Goal: Task Accomplishment & Management: Complete application form

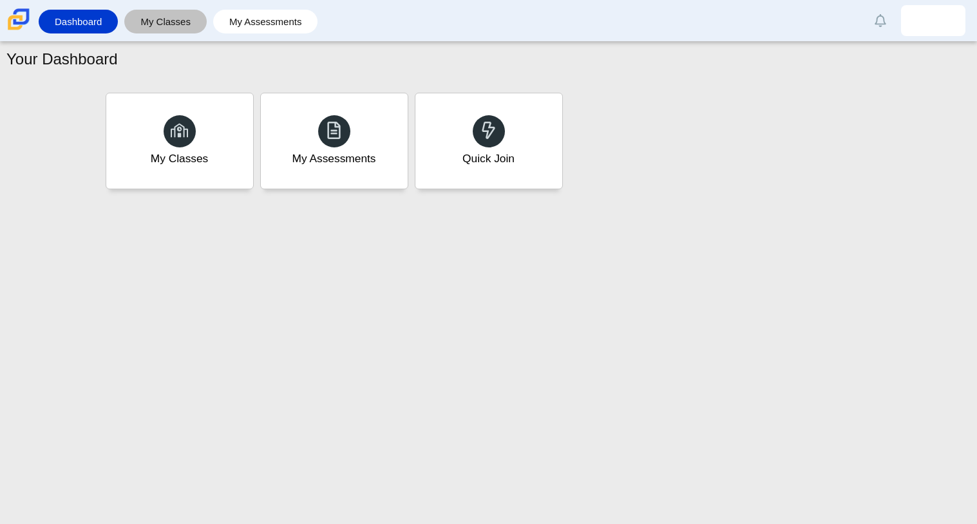
click at [129, 15] on div "My Classes" at bounding box center [165, 22] width 82 height 24
click at [131, 15] on link "My Classes" at bounding box center [166, 22] width 70 height 24
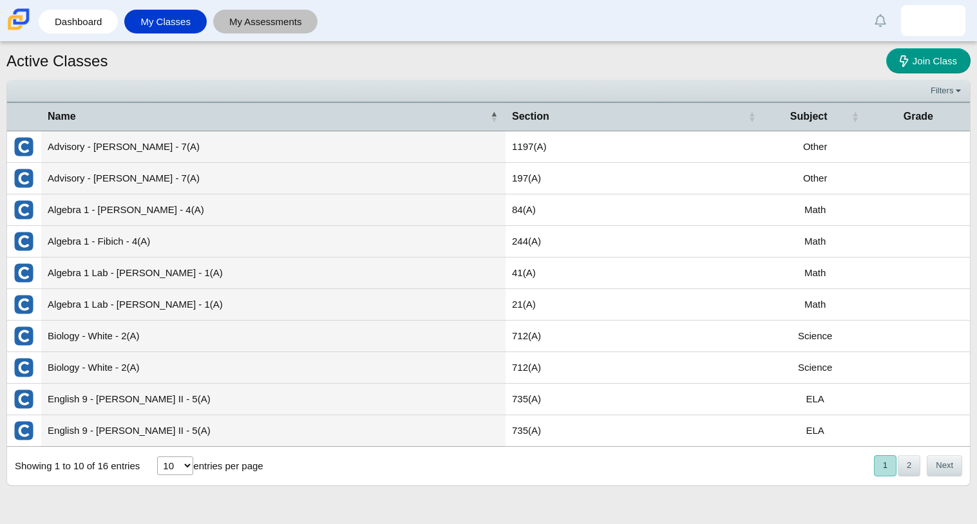
click at [225, 24] on link "My Assessments" at bounding box center [266, 22] width 92 height 24
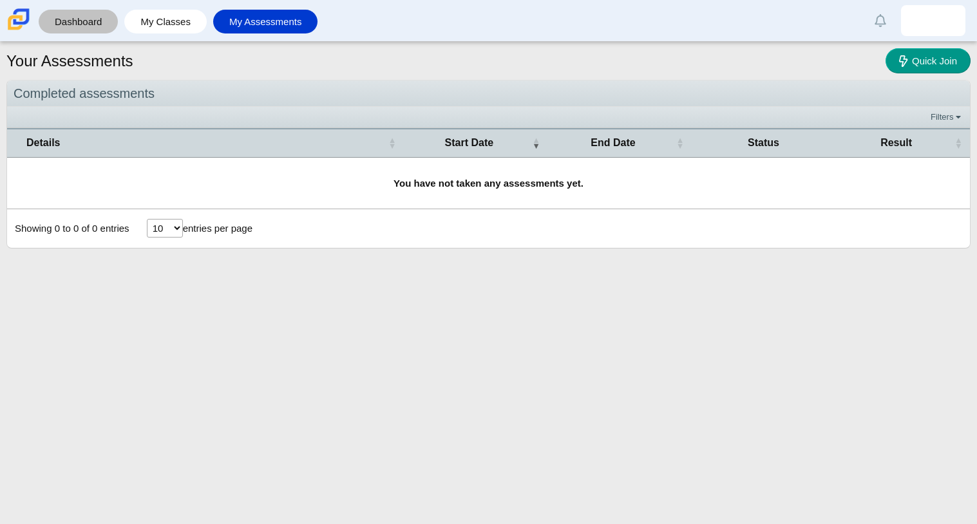
click at [95, 22] on link "Dashboard" at bounding box center [78, 22] width 66 height 24
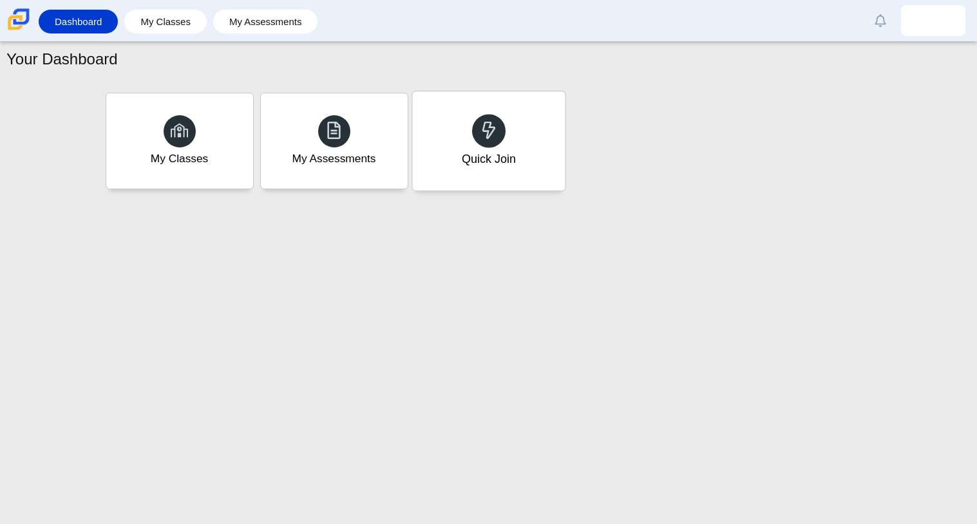
click at [440, 142] on div "Quick Join" at bounding box center [488, 140] width 153 height 99
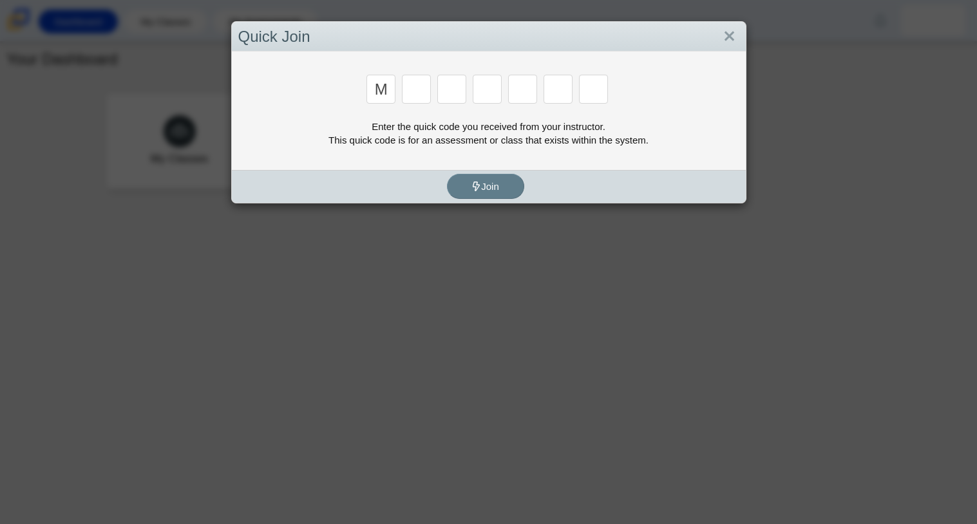
type input "m"
type input "8"
type input "7"
type input "e"
type input "3"
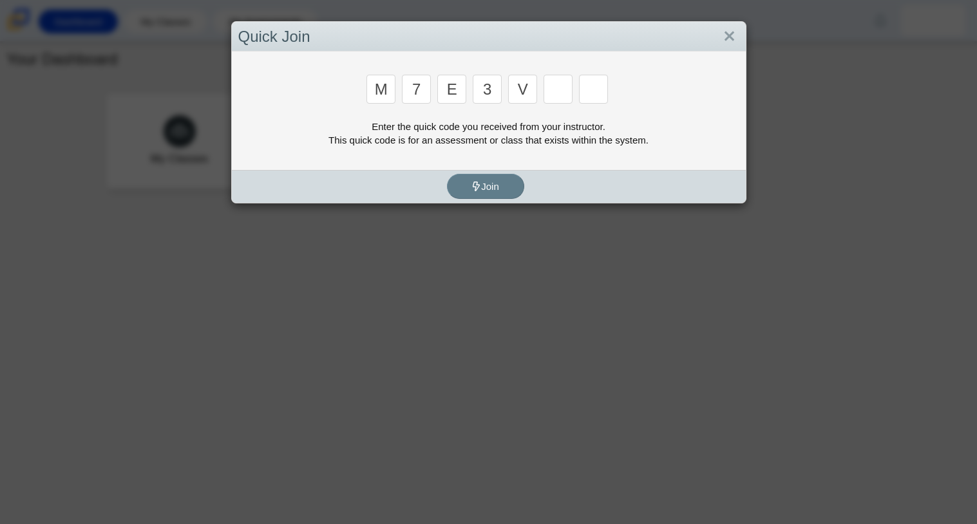
type input "v"
type input "w"
type input "e"
type input "v"
type input "w"
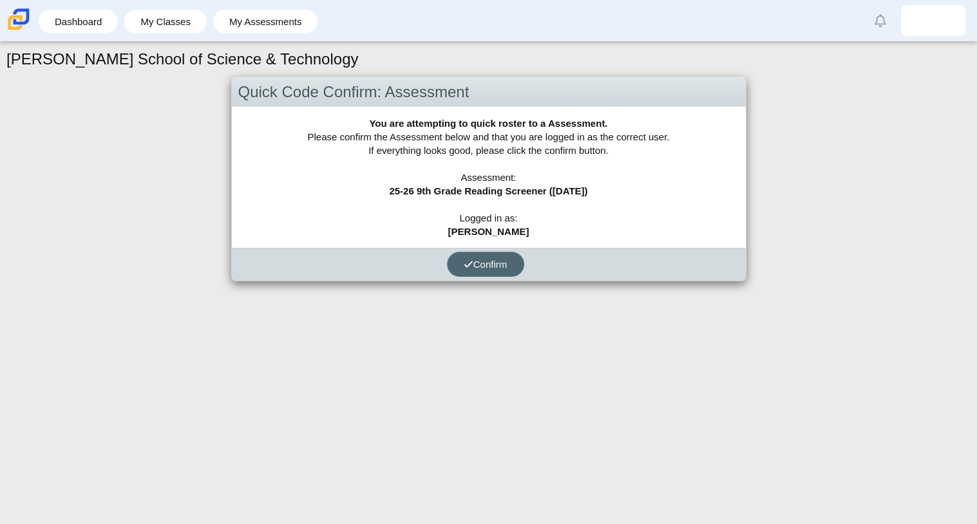
click at [475, 260] on span "Confirm" at bounding box center [486, 264] width 44 height 11
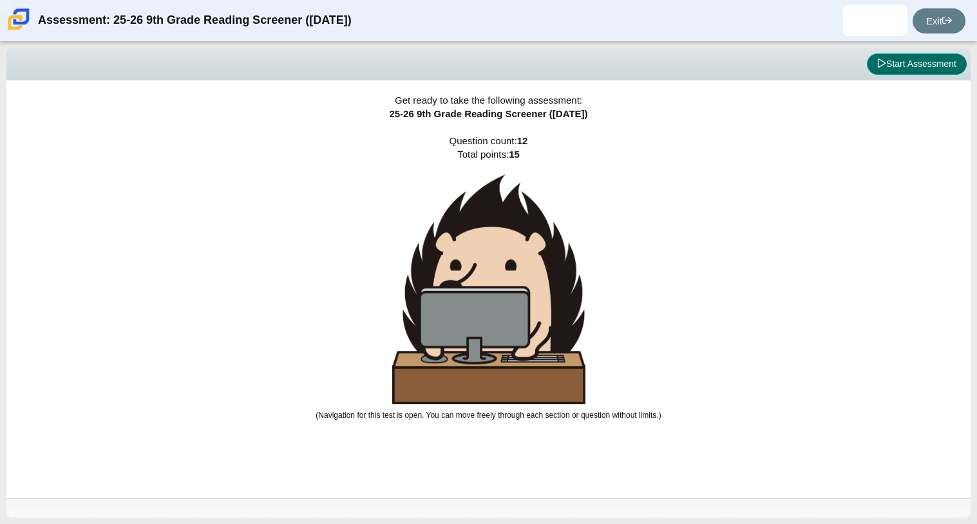
click at [895, 57] on button "Start Assessment" at bounding box center [917, 64] width 100 height 22
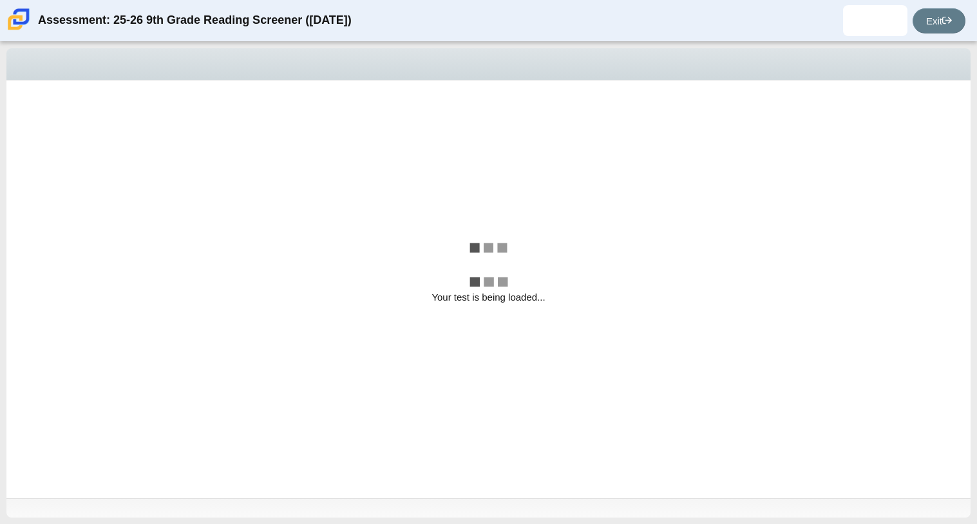
select select "ccc5b315-3c7c-471c-bf90-f22c8299c798"
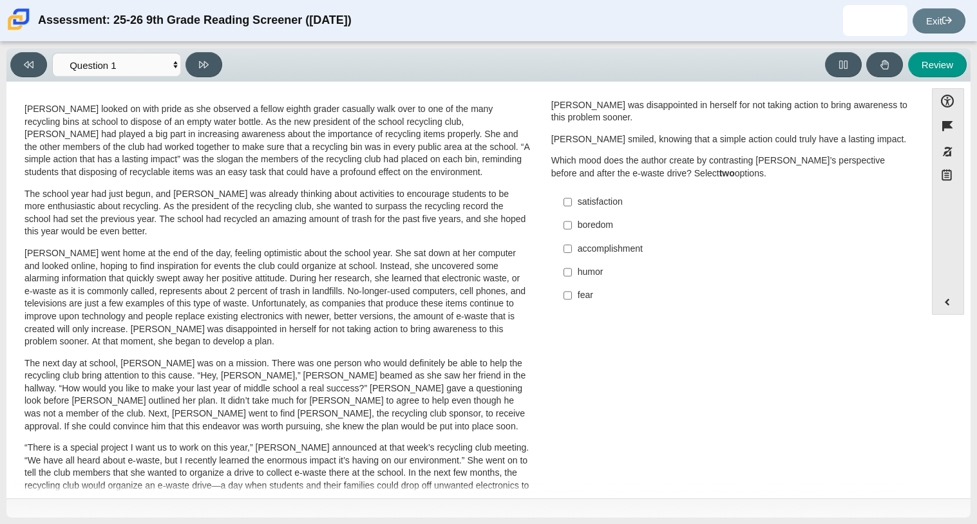
scroll to position [29, 0]
drag, startPoint x: 665, startPoint y: 205, endPoint x: 674, endPoint y: 170, distance: 35.8
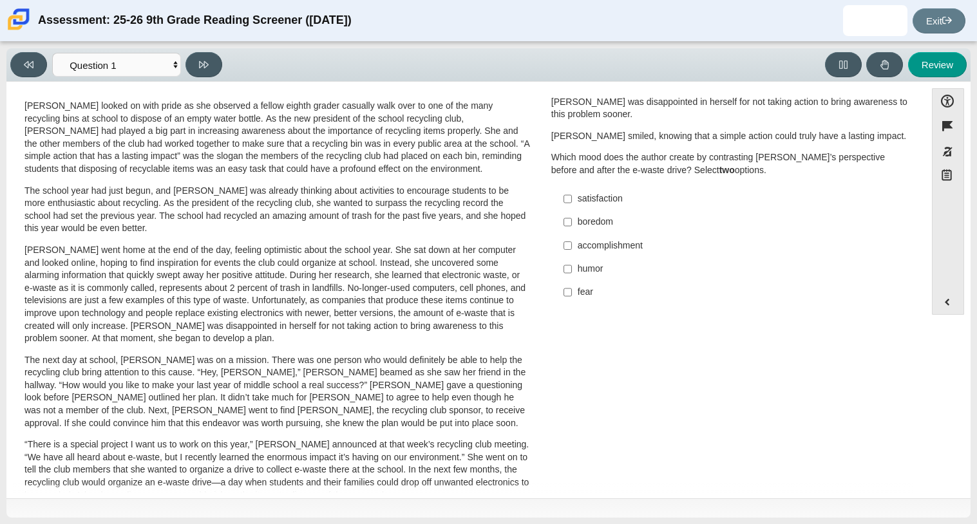
scroll to position [0, 0]
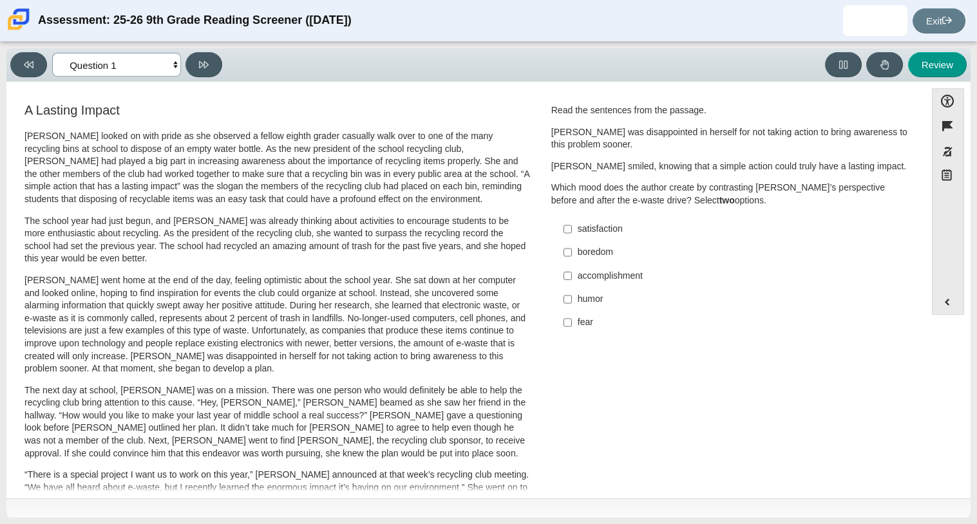
click at [166, 59] on select "Questions Question 1 Question 2 Question 3 Question 4 Question 5 Question 6 Que…" at bounding box center [116, 65] width 129 height 24
click at [193, 308] on p "Scarlett went home at the end of the day, feeling optimistic about the school y…" at bounding box center [276, 324] width 505 height 101
click at [564, 234] on input "satisfaction satisfaction" at bounding box center [567, 229] width 8 height 23
checkbox input "true"
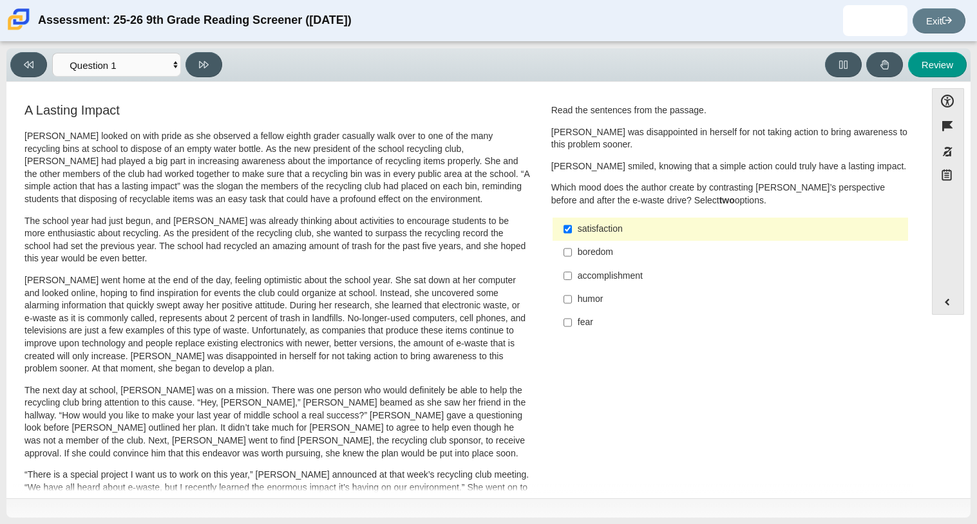
click at [567, 252] on label "boredom boredom" at bounding box center [731, 252] width 354 height 23
click at [567, 252] on input "boredom boredom" at bounding box center [567, 252] width 8 height 23
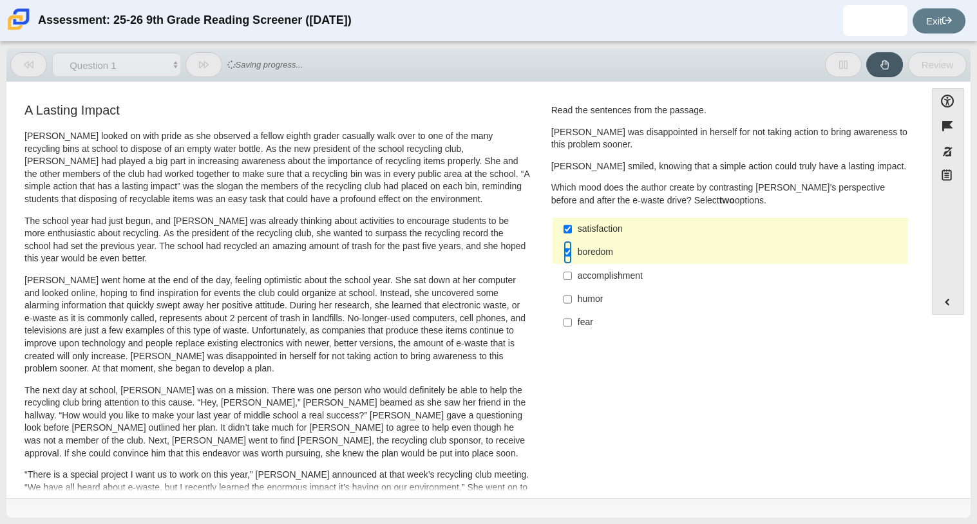
click at [567, 249] on input "boredom boredom" at bounding box center [567, 252] width 8 height 23
checkbox input "false"
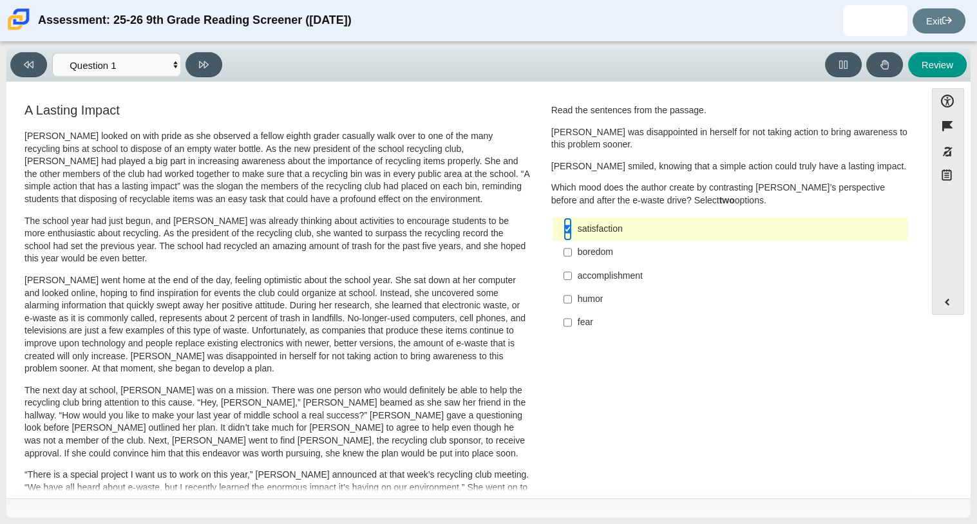
click at [563, 232] on input "satisfaction satisfaction" at bounding box center [567, 229] width 8 height 23
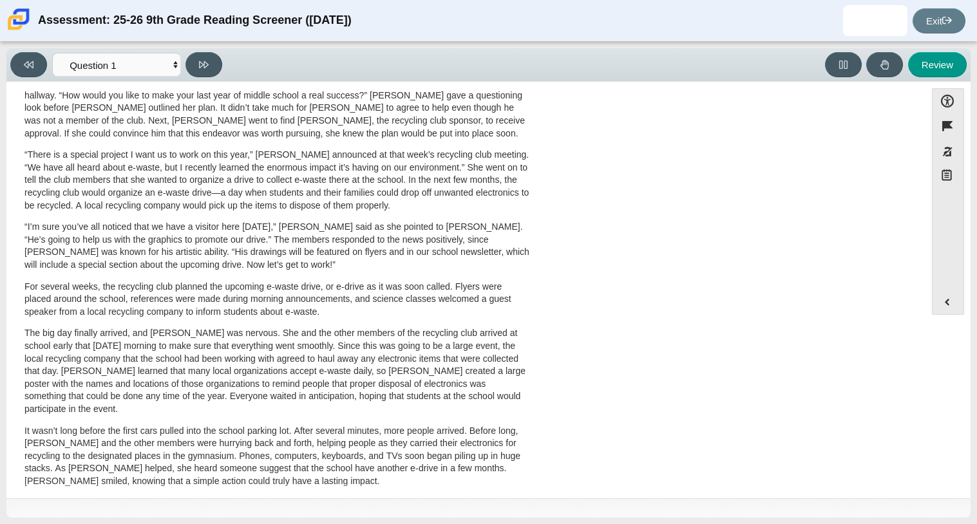
scroll to position [343, 0]
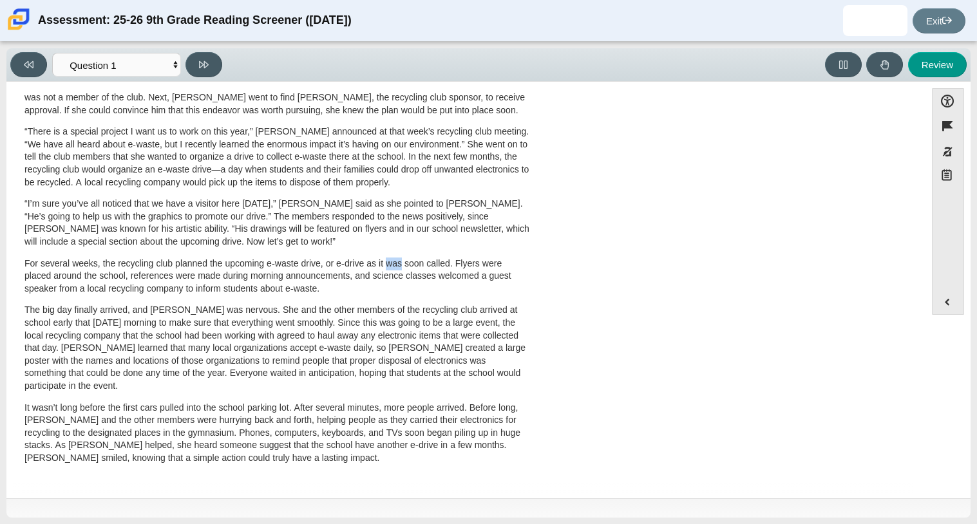
click at [632, 292] on div "A Lasting Impact Scarlett looked on with pride as she observed a fellow eighth …" at bounding box center [466, 121] width 906 height 726
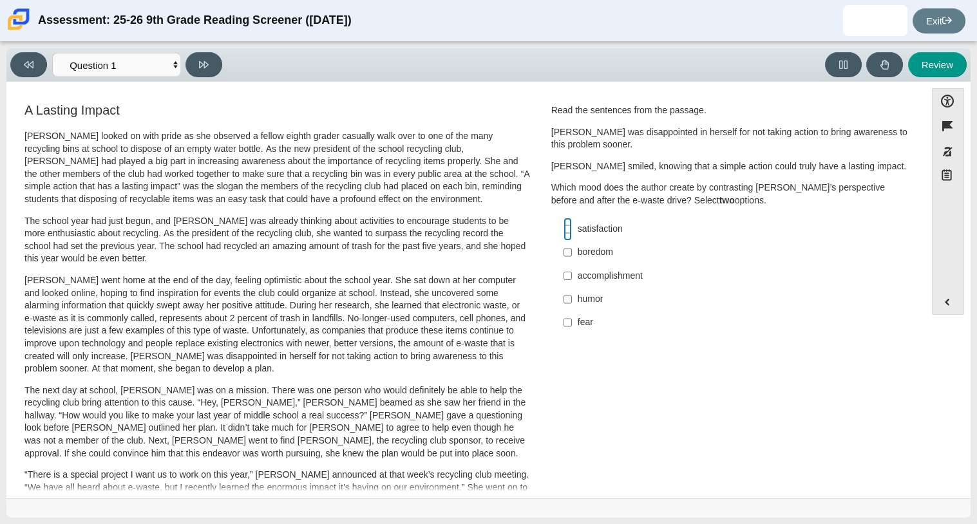
click at [563, 236] on input "satisfaction satisfaction" at bounding box center [567, 229] width 8 height 23
click at [563, 231] on input "satisfaction satisfaction" at bounding box center [567, 229] width 8 height 23
checkbox input "true"
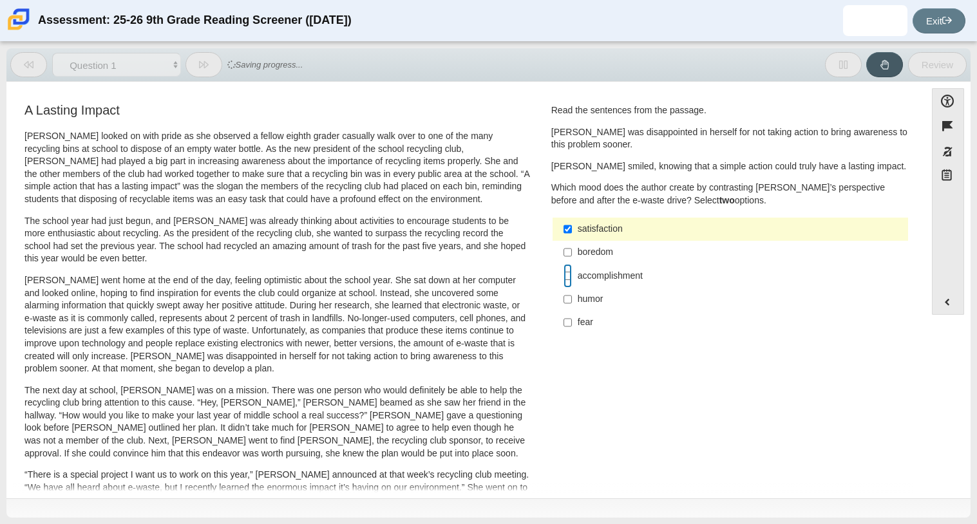
click at [563, 281] on input "accomplishment accomplishment" at bounding box center [567, 275] width 8 height 23
checkbox input "true"
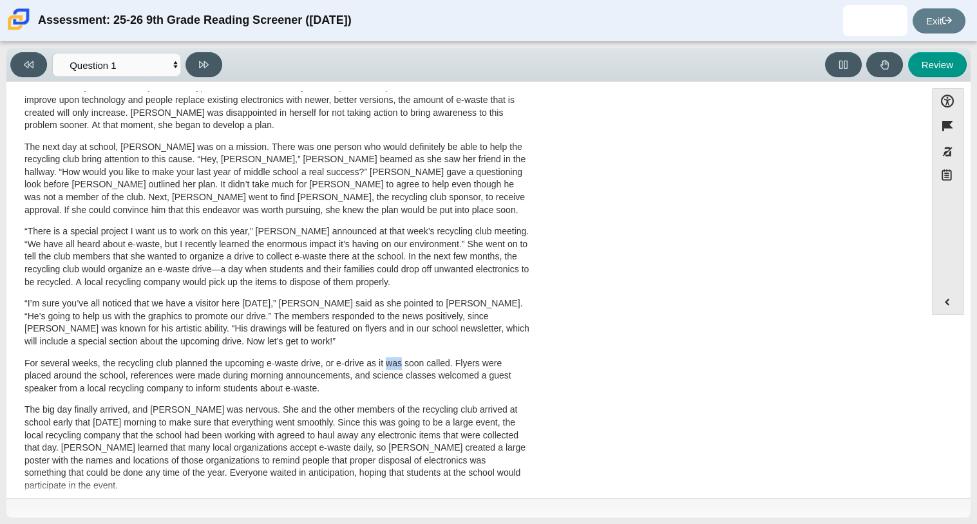
scroll to position [257, 0]
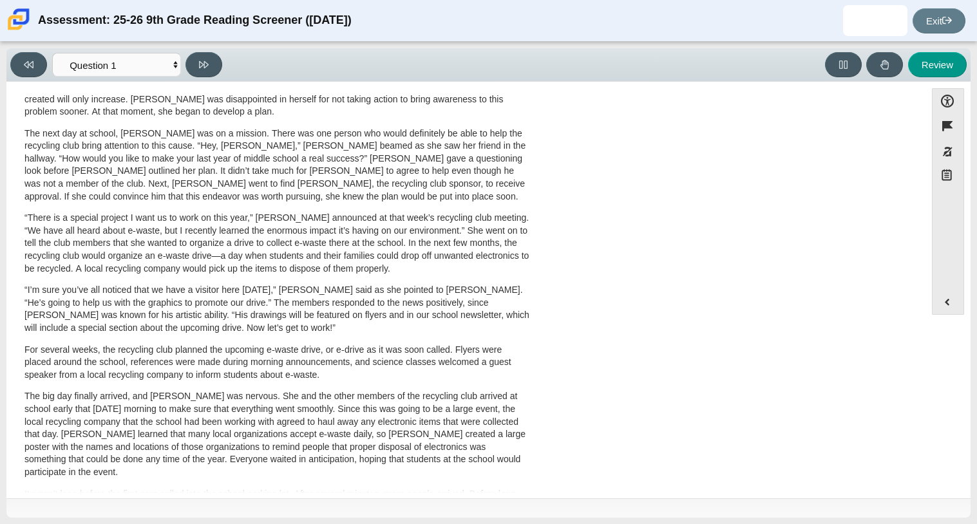
click at [513, 352] on p "For several weeks, the recycling club planned the upcoming e-waste drive, or e-…" at bounding box center [276, 363] width 505 height 38
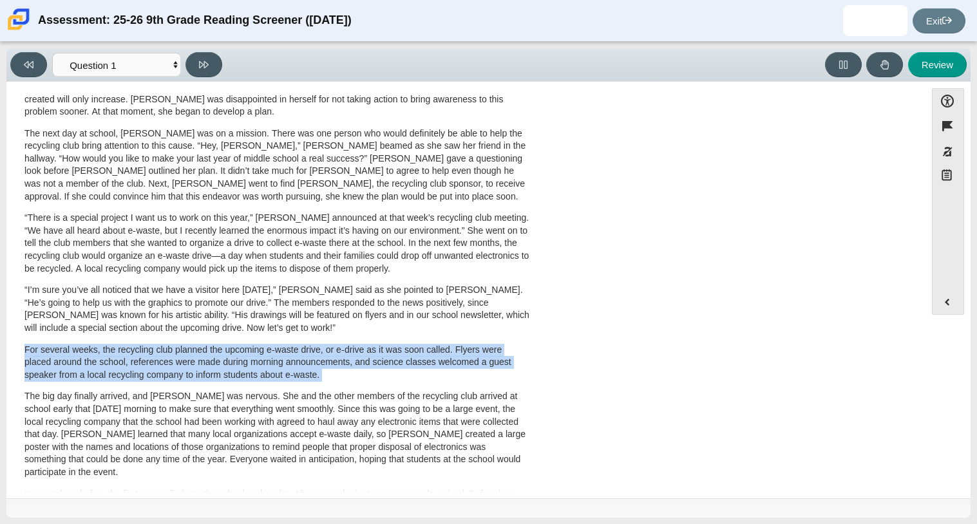
click at [513, 352] on p "For several weeks, the recycling club planned the upcoming e-waste drive, or e-…" at bounding box center [276, 363] width 505 height 38
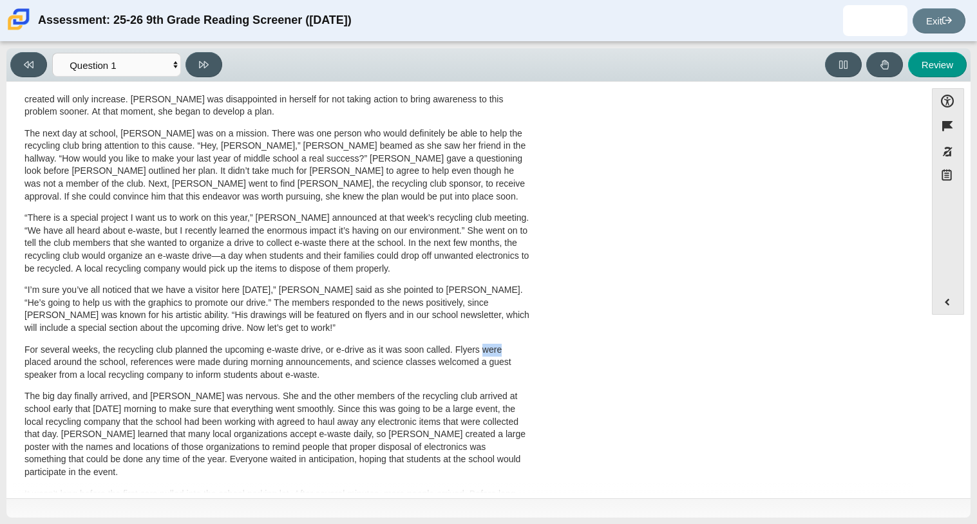
click at [513, 352] on p "For several weeks, the recycling club planned the upcoming e-waste drive, or e-…" at bounding box center [276, 363] width 505 height 38
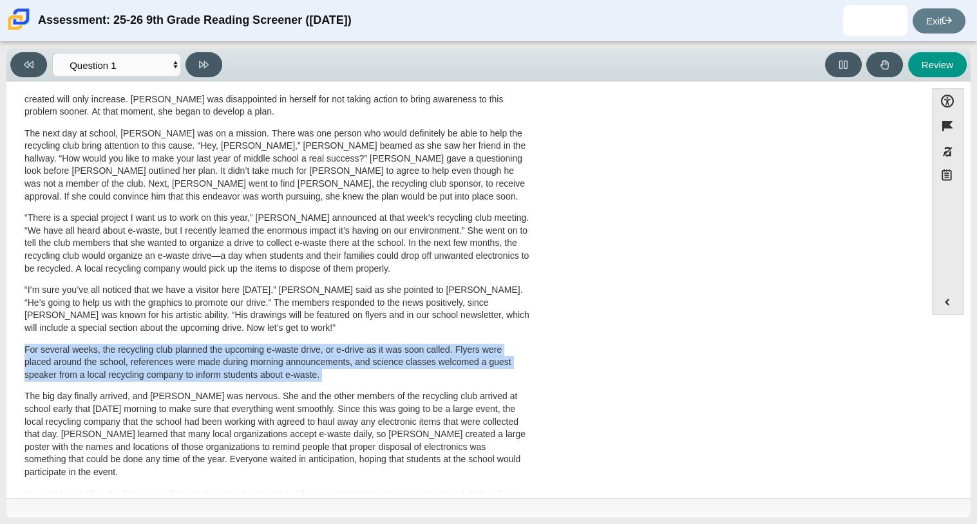
click at [513, 352] on p "For several weeks, the recycling club planned the upcoming e-waste drive, or e-…" at bounding box center [276, 363] width 505 height 38
click at [541, 354] on div "A Lasting Impact Scarlett looked on with pride as she observed a fellow eighth …" at bounding box center [466, 207] width 906 height 726
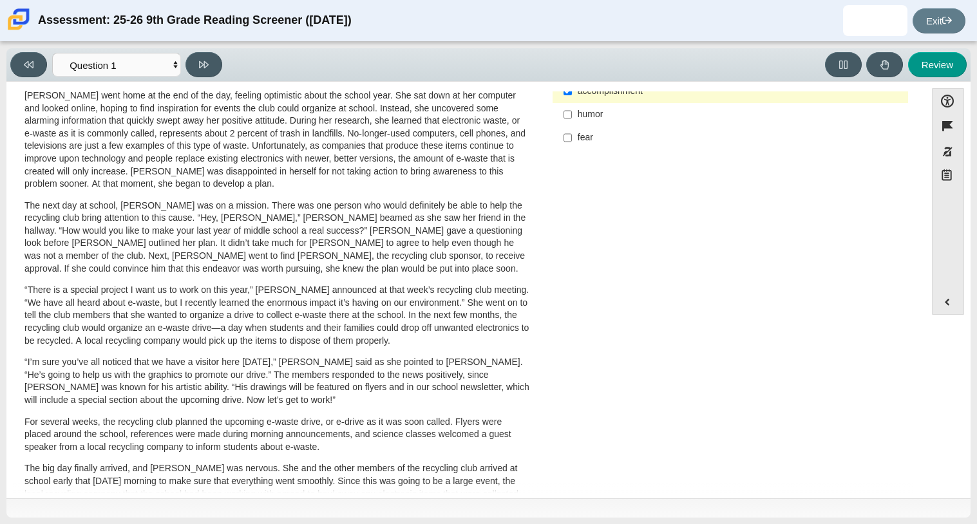
scroll to position [0, 0]
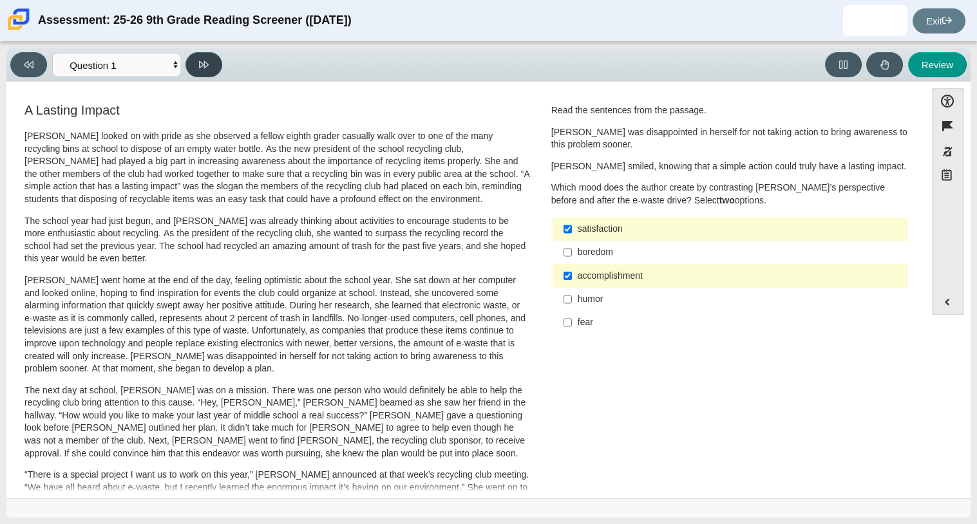
click at [214, 63] on button at bounding box center [203, 64] width 37 height 25
select select "0ff64528-ffd7-428d-b192-babfaadd44e8"
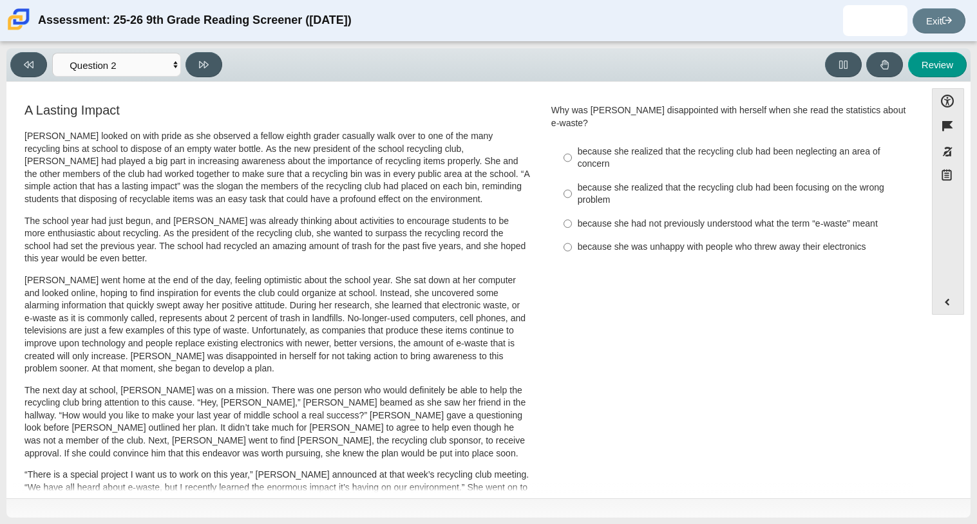
click at [568, 151] on label "because she realized that the recycling club had been neglecting an area of con…" at bounding box center [731, 158] width 354 height 36
click at [568, 151] on input "because she realized that the recycling club had been neglecting an area of con…" at bounding box center [567, 158] width 8 height 36
radio input "true"
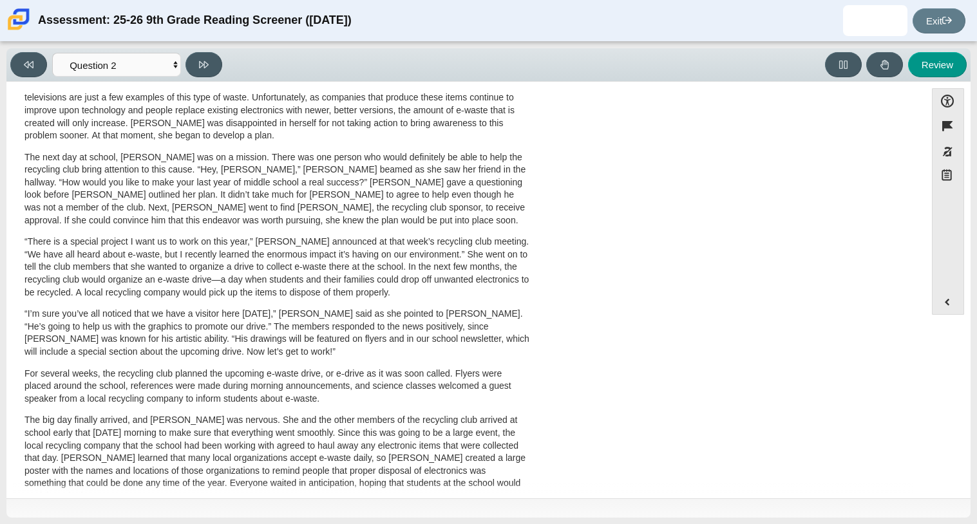
scroll to position [231, 0]
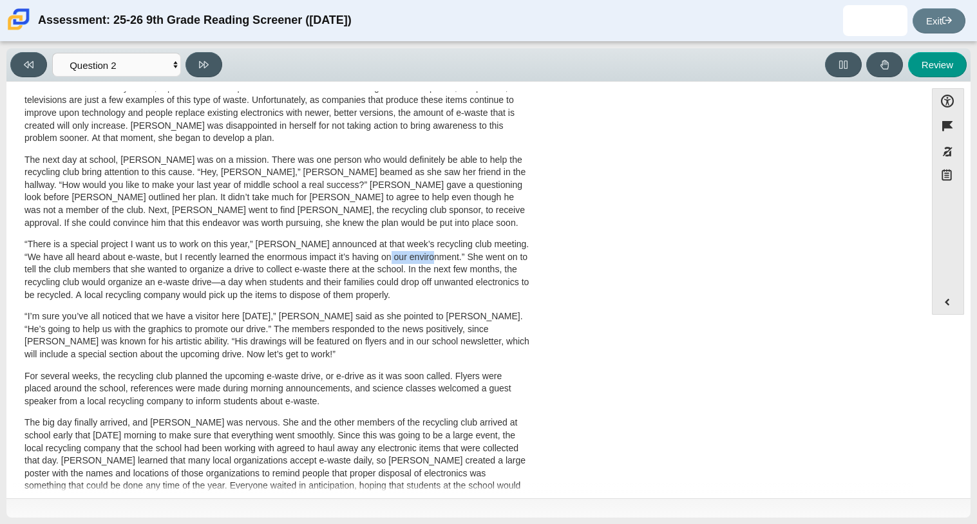
click at [396, 252] on p "“There is a special project I want us to work on this year,” Scarlett announced…" at bounding box center [276, 269] width 505 height 63
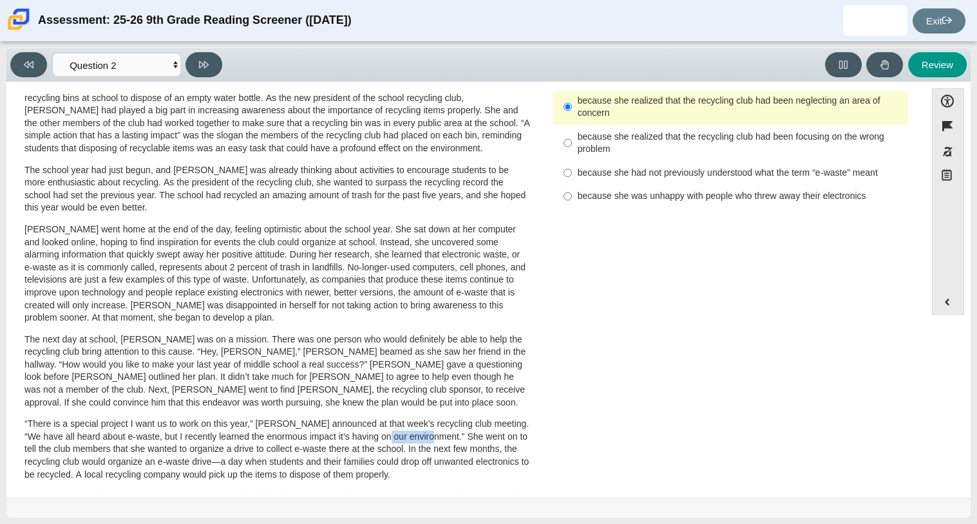
scroll to position [50, 0]
click at [396, 252] on p "Scarlett went home at the end of the day, feeling optimistic about the school y…" at bounding box center [276, 274] width 505 height 101
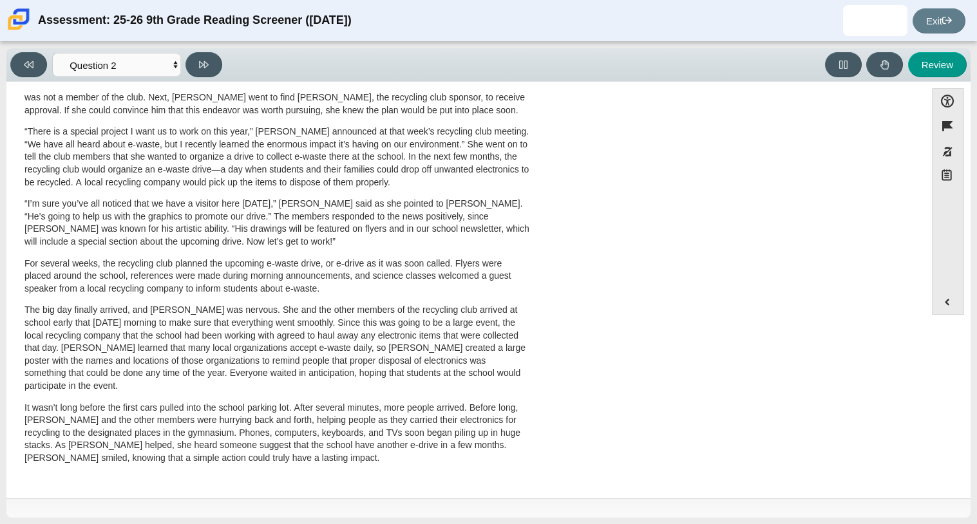
scroll to position [0, 0]
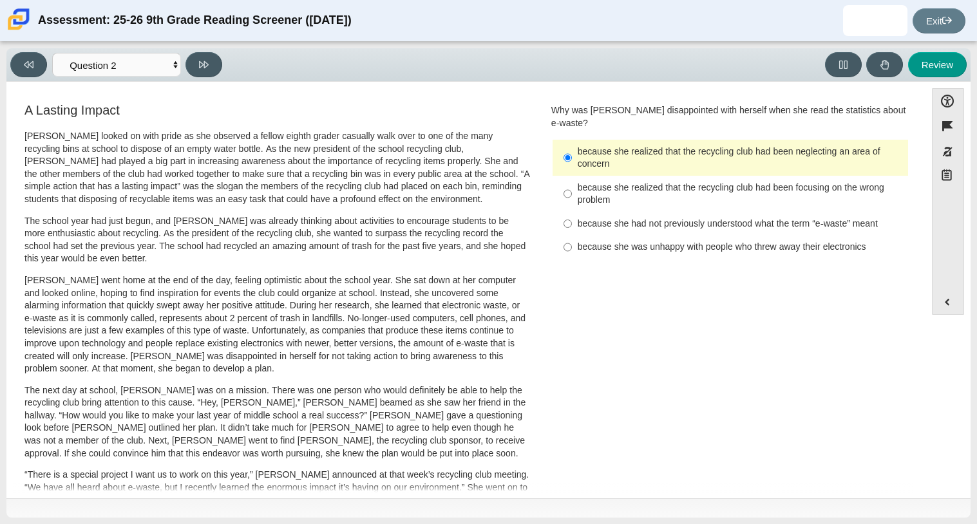
click at [706, 218] on div "because she had not previously understood what the term “e-waste” meant" at bounding box center [740, 224] width 325 height 13
click at [572, 212] on input "because she had not previously understood what the term “e-waste” meant because…" at bounding box center [567, 223] width 8 height 23
radio input "true"
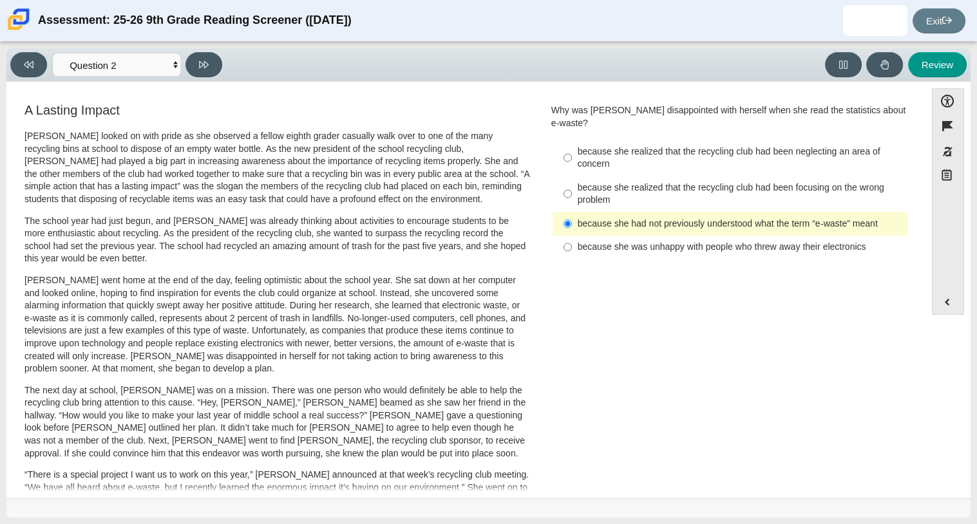
click at [652, 151] on div "because she realized that the recycling club had been neglecting an area of con…" at bounding box center [740, 158] width 325 height 25
click at [572, 151] on input "because she realized that the recycling club had been neglecting an area of con…" at bounding box center [567, 158] width 8 height 36
radio input "true"
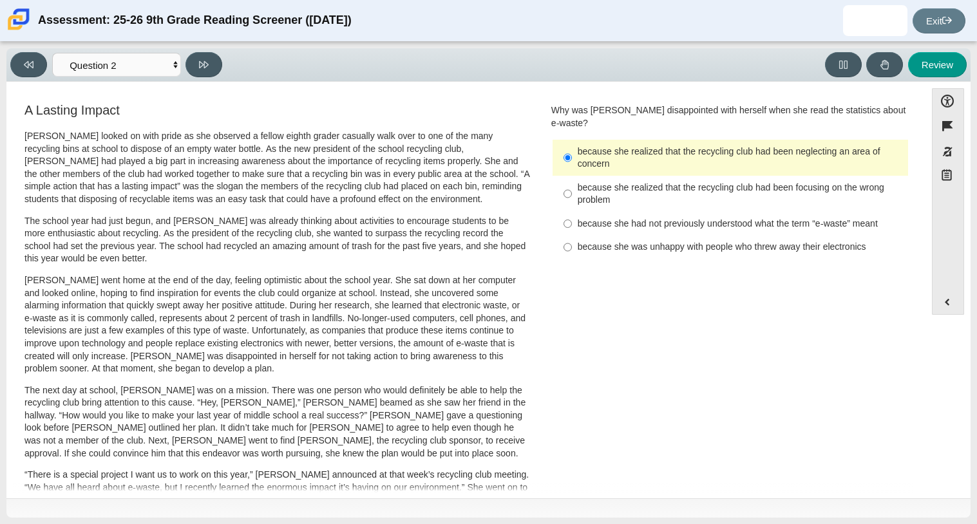
click at [685, 182] on div "because she realized that the recycling club had been focusing on the wrong pro…" at bounding box center [740, 194] width 325 height 25
click at [572, 182] on input "because she realized that the recycling club had been focusing on the wrong pro…" at bounding box center [567, 194] width 8 height 36
radio input "true"
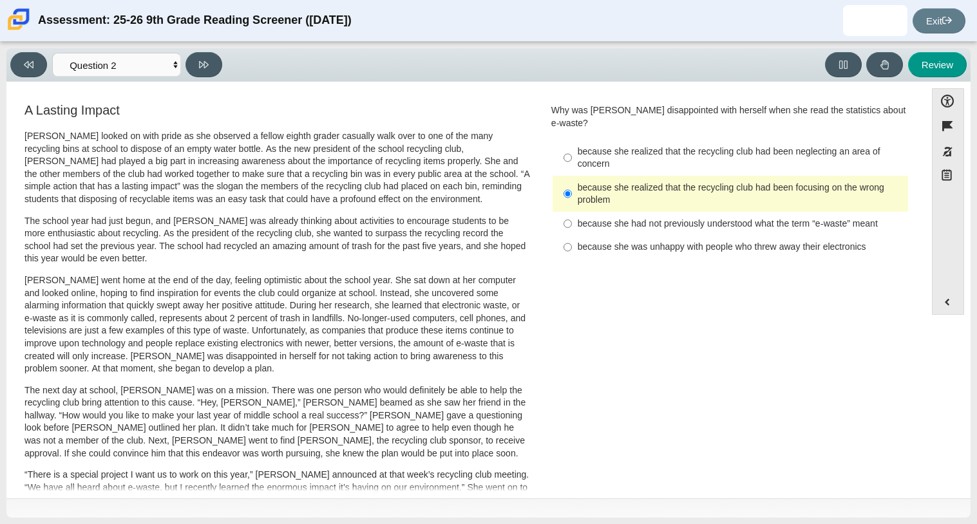
click at [681, 218] on div "because she had not previously understood what the term “e-waste” meant" at bounding box center [740, 224] width 325 height 13
click at [572, 214] on input "because she had not previously understood what the term “e-waste” meant because…" at bounding box center [567, 223] width 8 height 23
radio input "true"
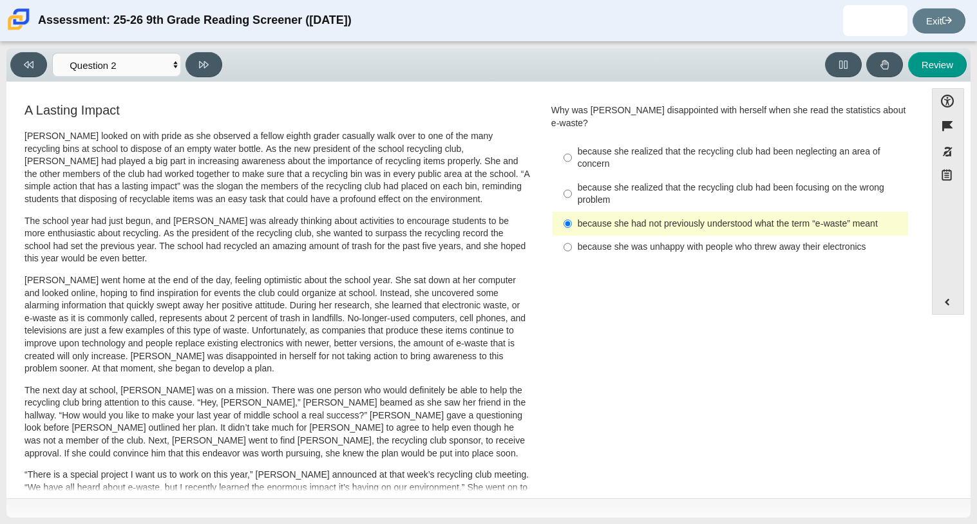
click at [715, 158] on div "because she realized that the recycling club had been neglecting an area of con…" at bounding box center [740, 158] width 325 height 25
click at [572, 158] on input "because she realized that the recycling club had been neglecting an area of con…" at bounding box center [567, 158] width 8 height 36
radio input "true"
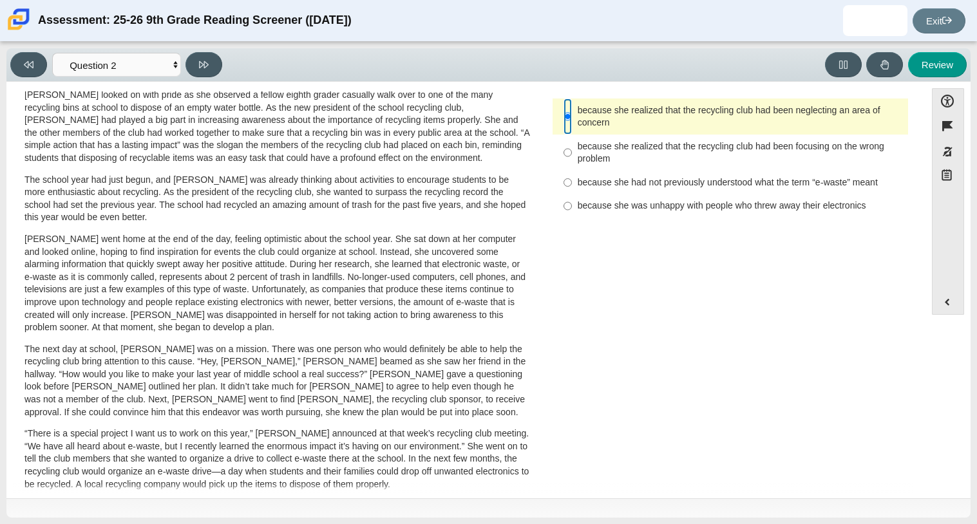
scroll to position [48, 0]
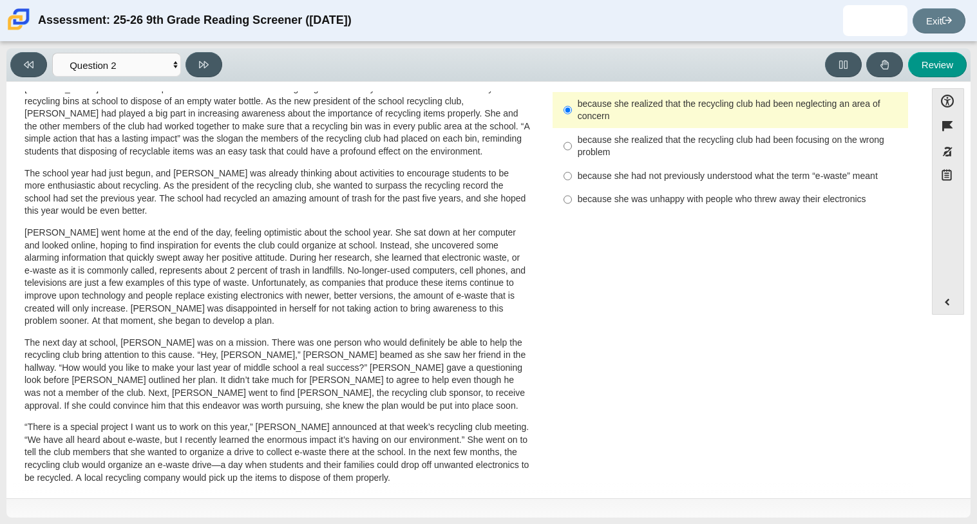
click at [663, 170] on div "because she had not previously understood what the term “e-waste” meant" at bounding box center [740, 176] width 325 height 13
click at [572, 164] on input "because she had not previously understood what the term “e-waste” meant because…" at bounding box center [567, 175] width 8 height 23
radio input "true"
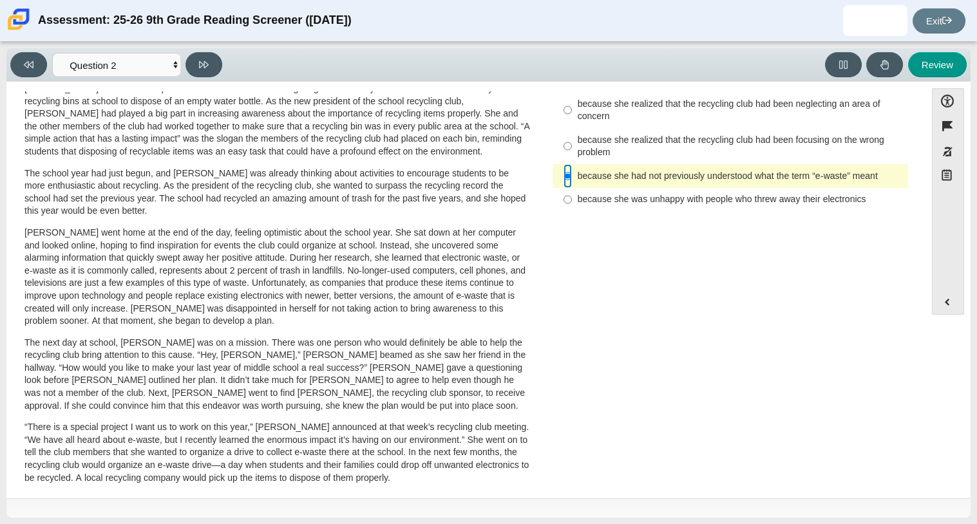
scroll to position [0, 0]
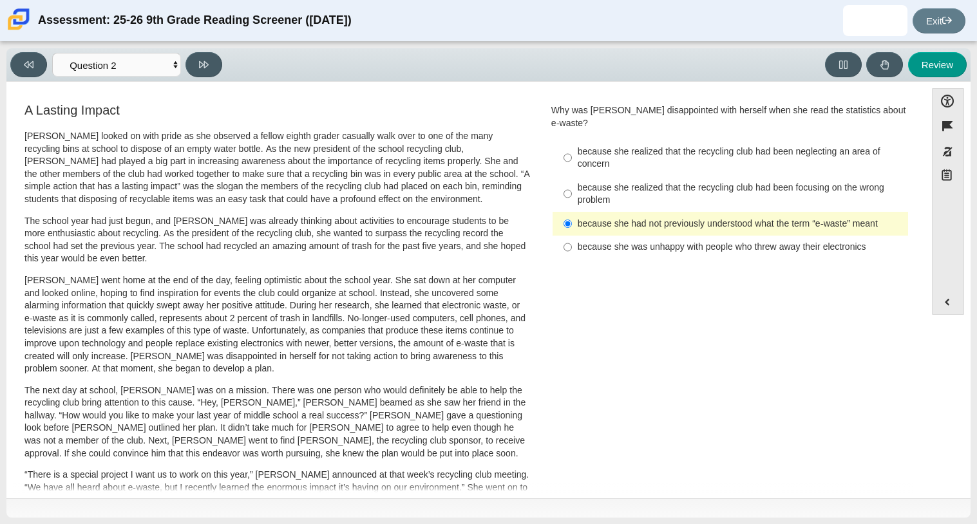
click at [679, 241] on div "because she was unhappy with people who threw away their electronics" at bounding box center [740, 247] width 325 height 13
click at [572, 236] on input "because she was unhappy with people who threw away their electronics because sh…" at bounding box center [567, 247] width 8 height 23
radio input "true"
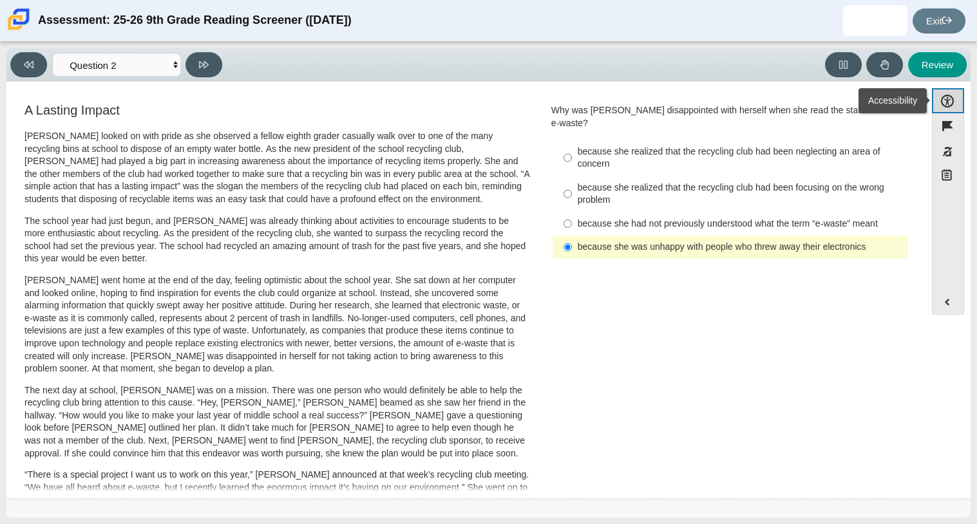
click at [951, 104] on button "Accessibility" at bounding box center [948, 100] width 32 height 25
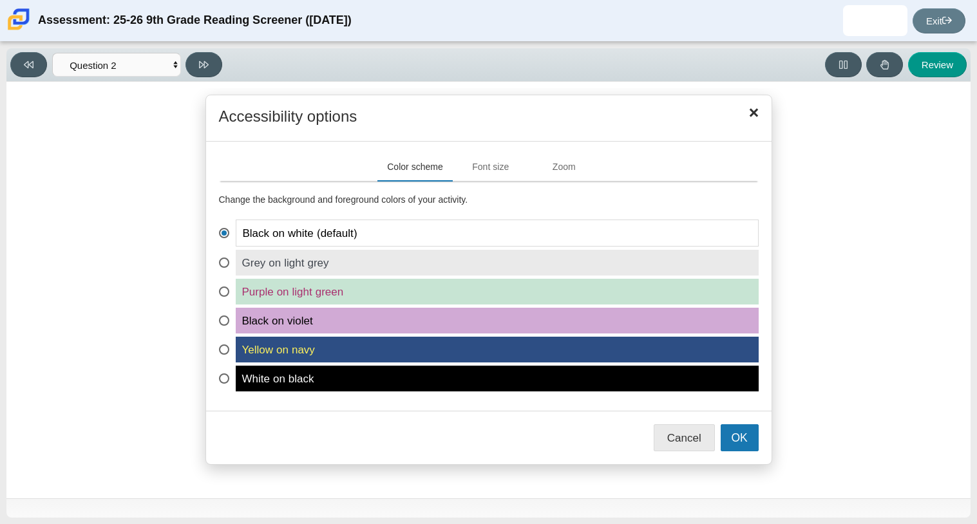
click at [641, 305] on div "Black on white (default) Grey on light grey Purple on light green" at bounding box center [489, 306] width 540 height 172
click at [632, 315] on span "Black on violet" at bounding box center [497, 321] width 523 height 26
click at [227, 315] on input "Black on violet" at bounding box center [223, 312] width 8 height 8
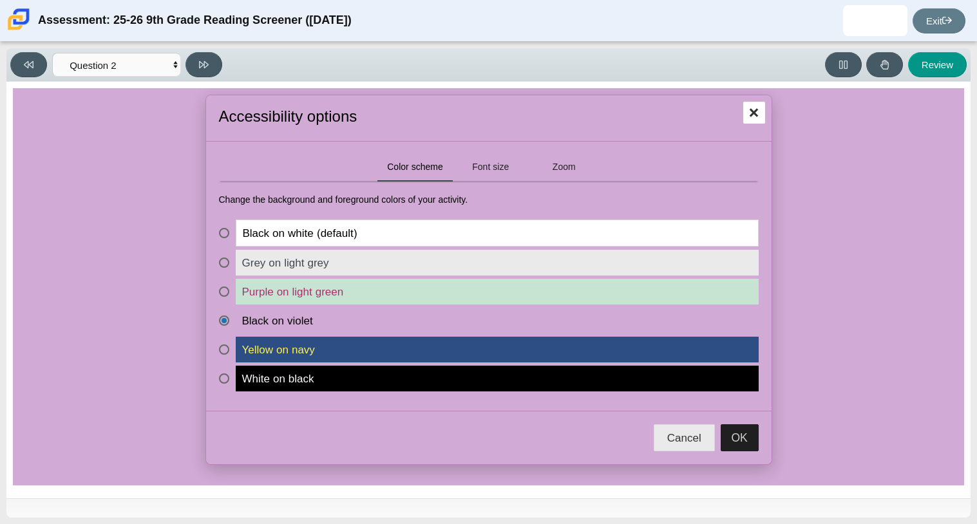
click at [617, 337] on span "Yellow on navy" at bounding box center [497, 350] width 523 height 26
click at [227, 337] on input "Yellow on navy" at bounding box center [223, 341] width 8 height 8
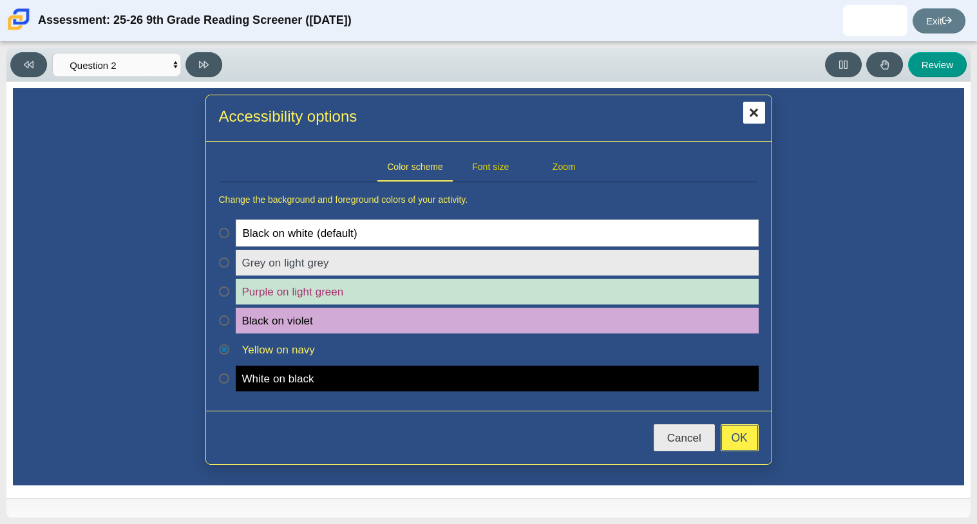
click at [733, 431] on button "OK" at bounding box center [740, 437] width 38 height 27
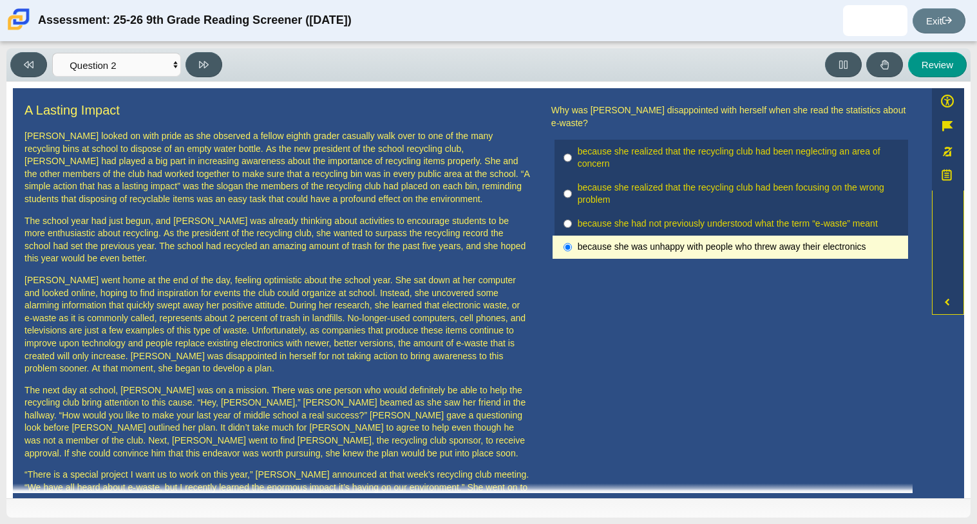
click at [733, 431] on div "A Lasting Impact Scarlett looked on with pride as she observed a fellow eighth …" at bounding box center [466, 464] width 906 height 726
click at [952, 90] on button "Accessibility" at bounding box center [948, 101] width 32 height 26
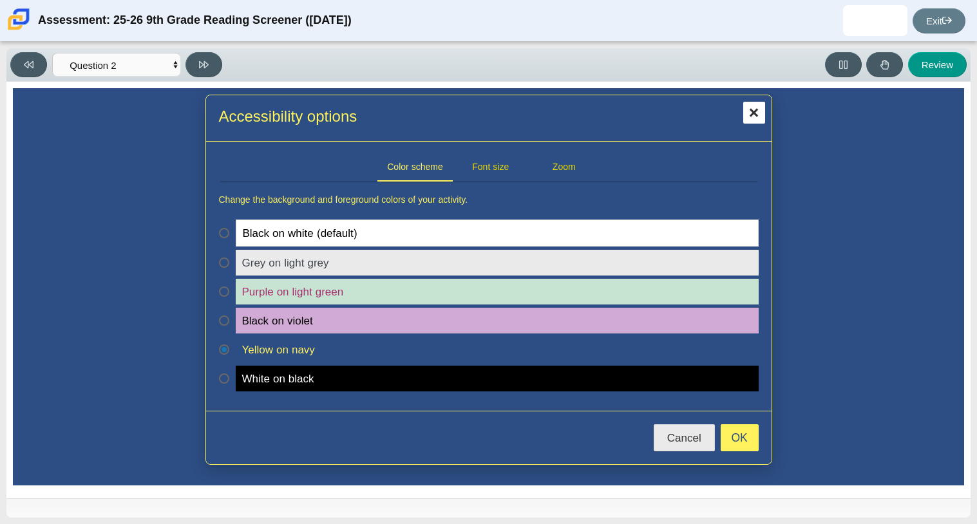
click at [595, 382] on span "White on black" at bounding box center [497, 379] width 523 height 26
click at [227, 374] on input "White on black" at bounding box center [223, 370] width 8 height 8
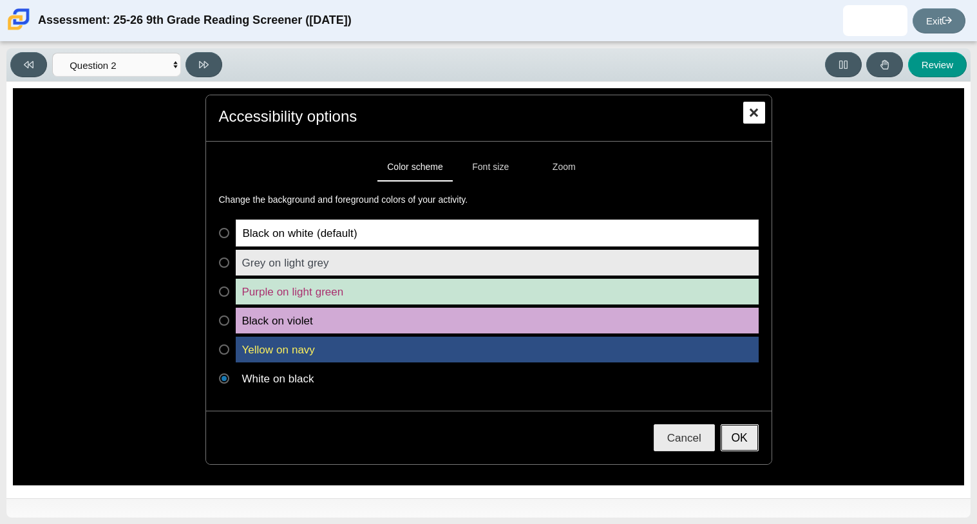
click at [735, 432] on button "OK" at bounding box center [740, 437] width 38 height 27
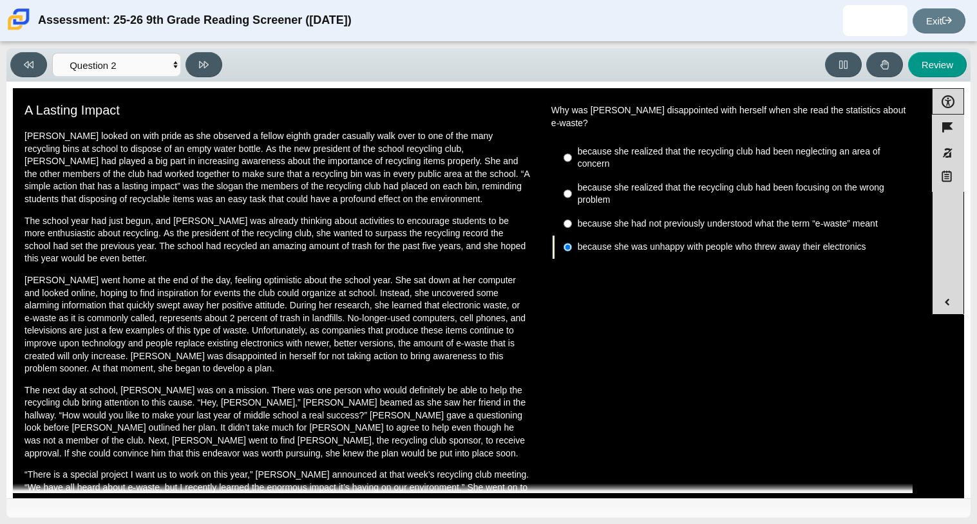
click at [735, 432] on div "Accessibility options Close Color scheme Font size Zoom Change the background a…" at bounding box center [488, 296] width 951 height 417
click at [951, 106] on button "Accessibility" at bounding box center [948, 101] width 32 height 26
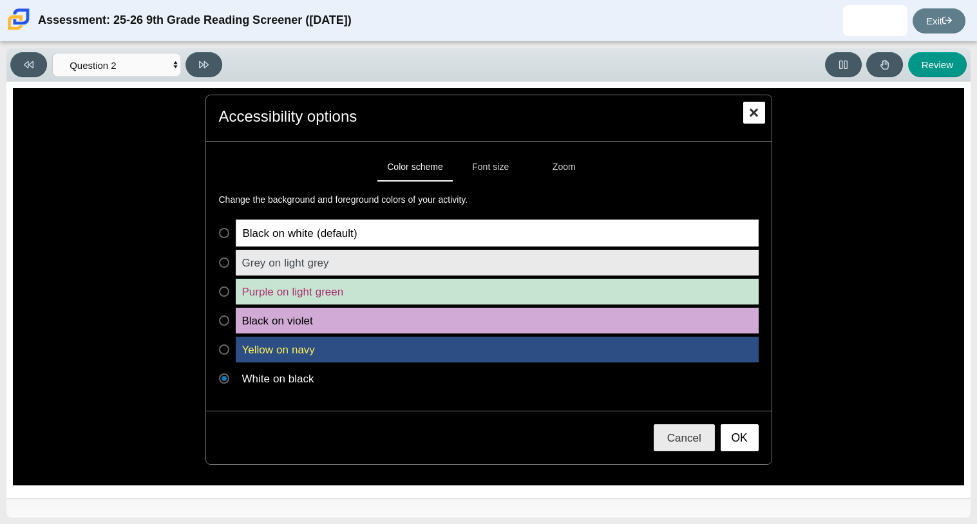
click at [504, 262] on span "Grey on light grey" at bounding box center [497, 263] width 523 height 26
click at [227, 258] on input "Grey on light grey" at bounding box center [223, 254] width 8 height 8
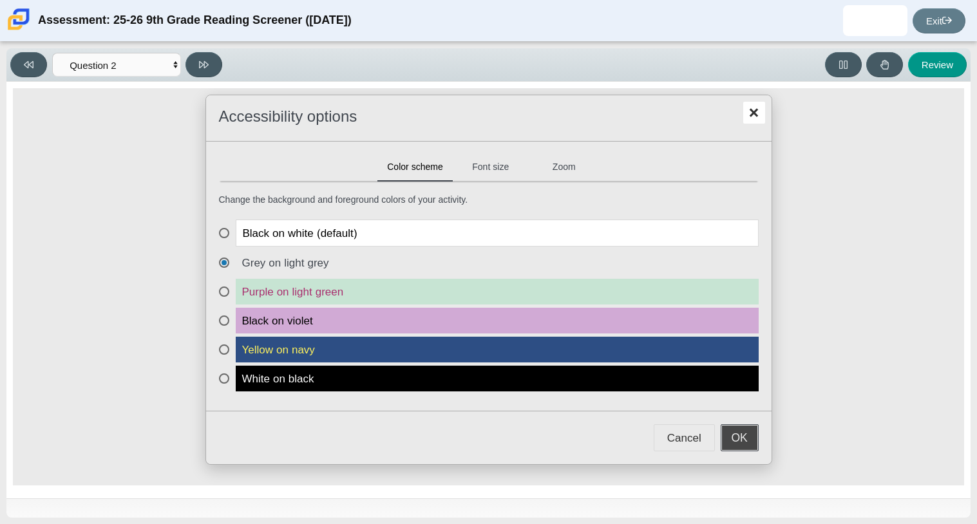
click at [741, 429] on button "OK" at bounding box center [740, 437] width 38 height 27
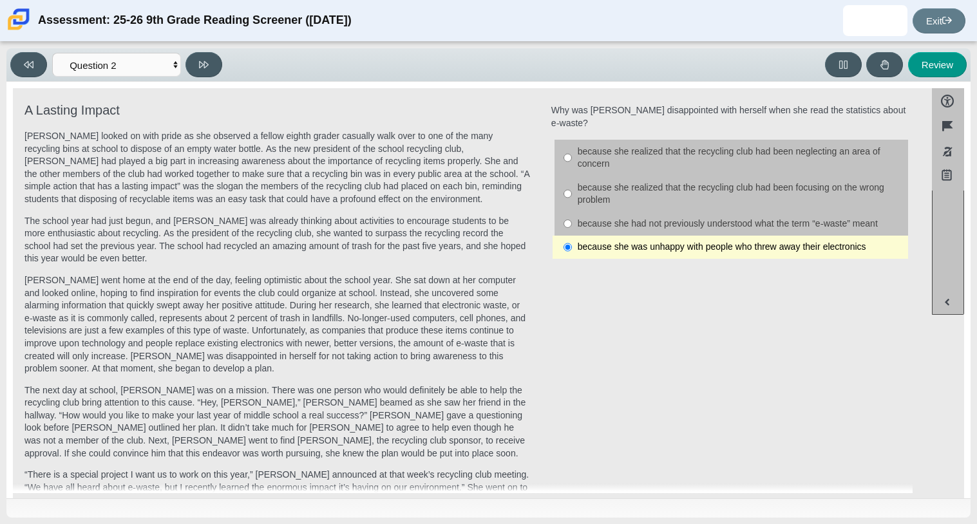
click at [879, 155] on div "because she realized that the recycling club had been neglecting an area of con…" at bounding box center [740, 158] width 325 height 25
click at [572, 155] on input "because she realized that the recycling club had been neglecting an area of con…" at bounding box center [567, 158] width 8 height 36
radio input "true"
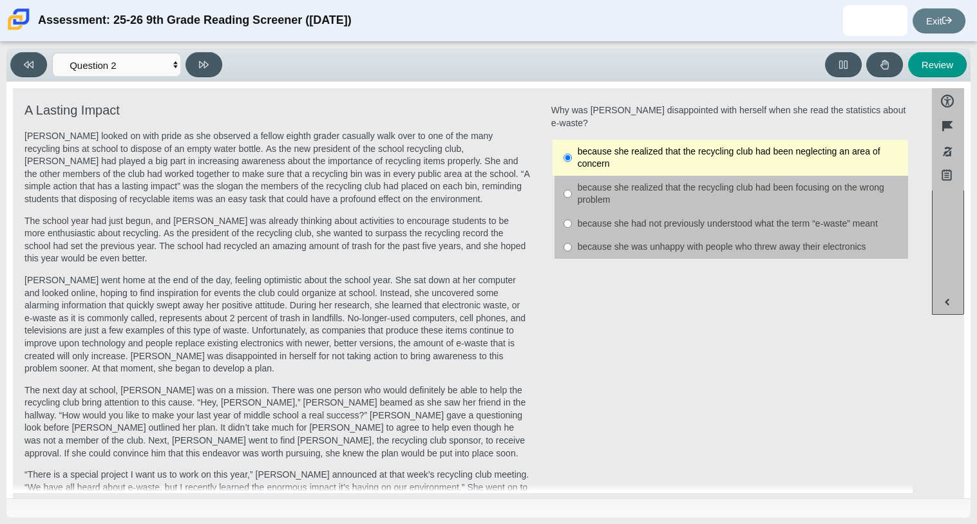
click at [858, 191] on div "because she realized that the recycling club had been focusing on the wrong pro…" at bounding box center [740, 194] width 325 height 25
click at [572, 191] on input "because she realized that the recycling club had been focusing on the wrong pro…" at bounding box center [567, 194] width 8 height 36
radio input "true"
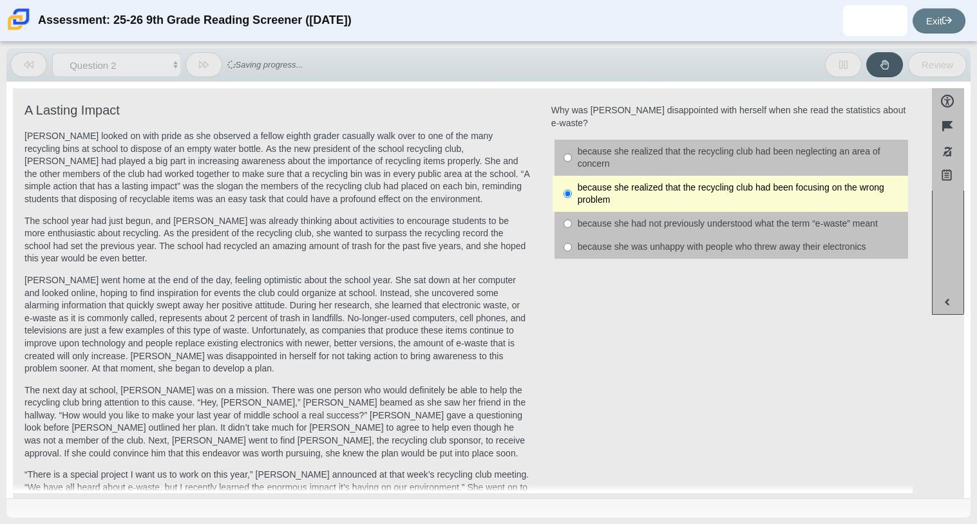
click at [845, 241] on div "because she was unhappy with people who threw away their electronics" at bounding box center [740, 247] width 325 height 13
click at [572, 238] on input "because she was unhappy with people who threw away their electronics because sh…" at bounding box center [567, 247] width 8 height 23
radio input "true"
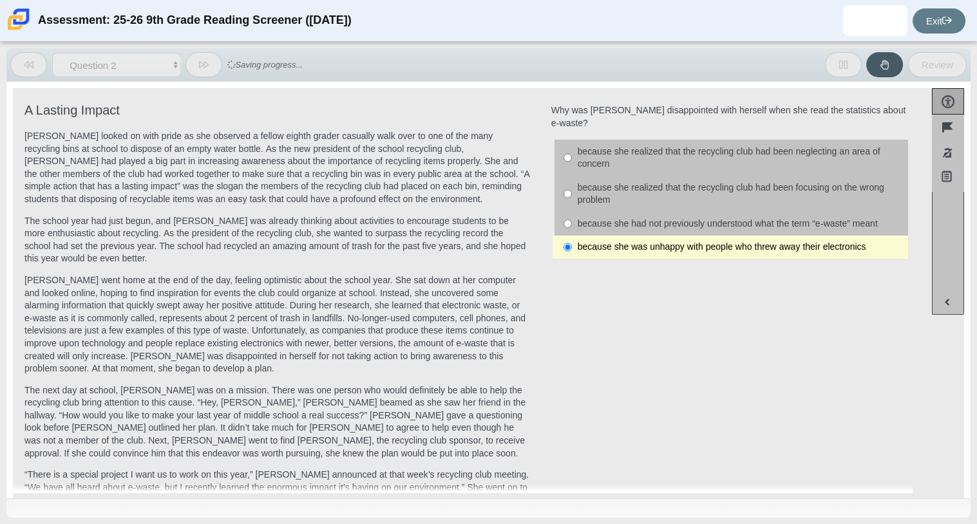
click at [941, 102] on button "Accessibility" at bounding box center [948, 101] width 32 height 26
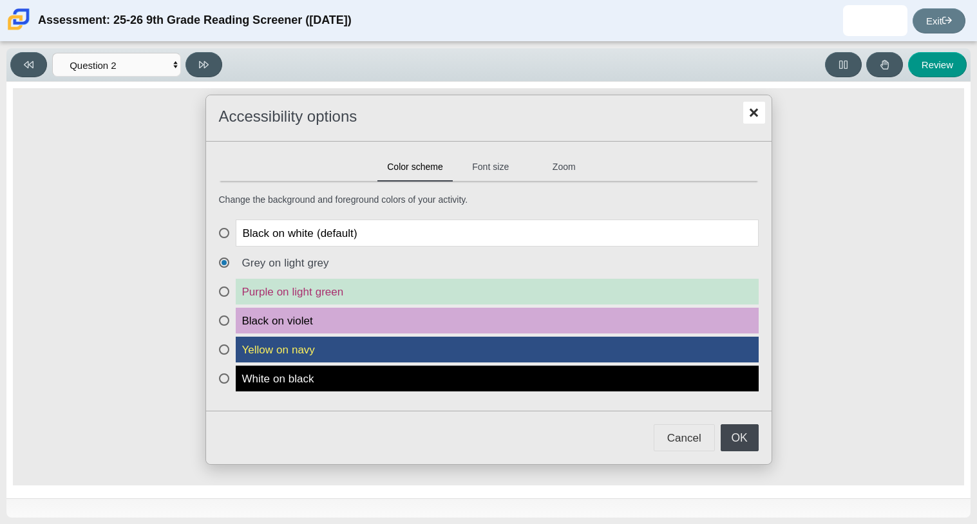
click at [434, 292] on span "Purple on light green" at bounding box center [497, 292] width 523 height 26
click at [227, 287] on input "Purple on light green" at bounding box center [223, 283] width 8 height 8
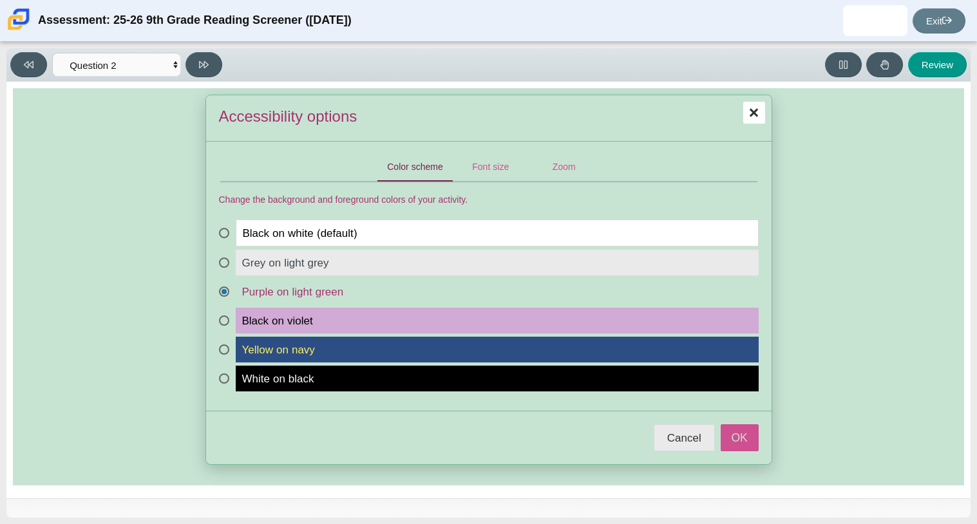
click at [688, 318] on span "Black on violet" at bounding box center [497, 321] width 523 height 26
click at [227, 316] on input "Black on violet" at bounding box center [223, 312] width 8 height 8
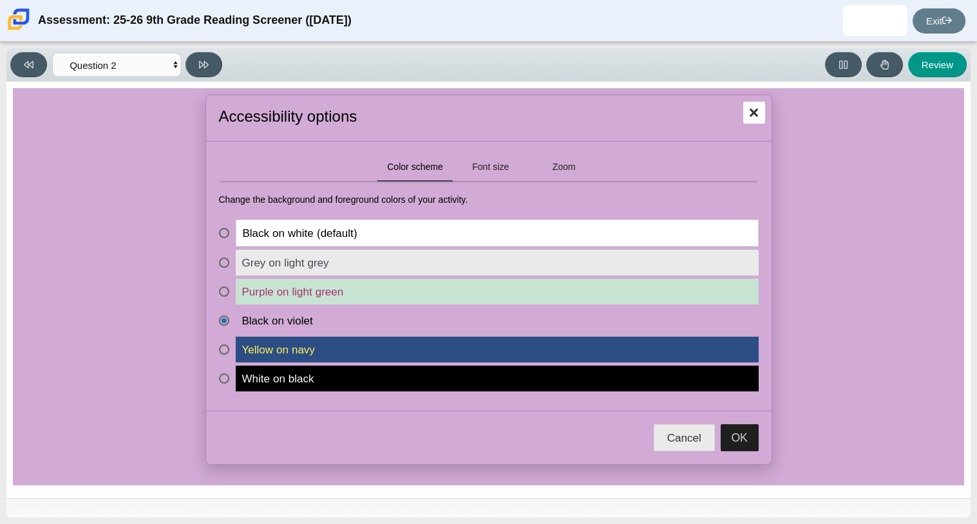
click at [690, 281] on span "Purple on light green" at bounding box center [497, 292] width 523 height 26
click at [227, 281] on input "Purple on light green" at bounding box center [223, 283] width 8 height 8
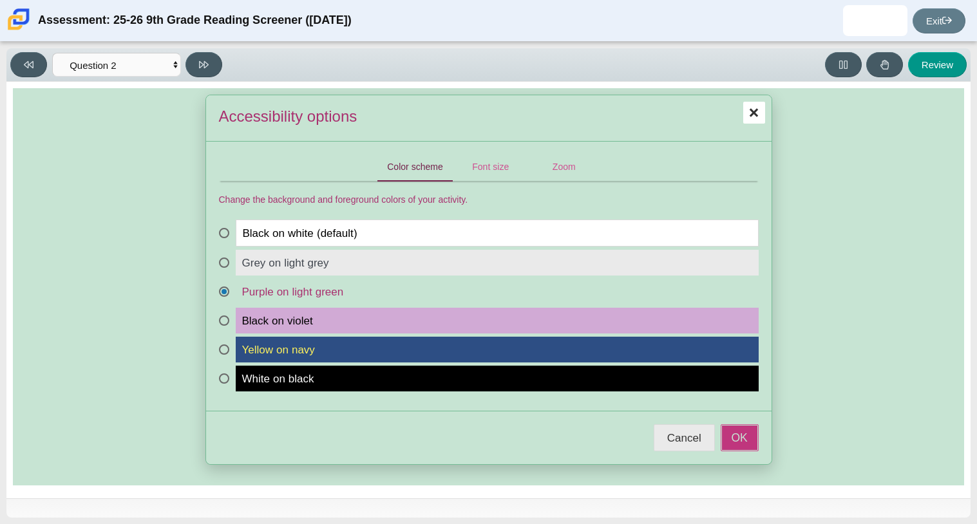
click at [745, 451] on button "OK" at bounding box center [740, 437] width 38 height 27
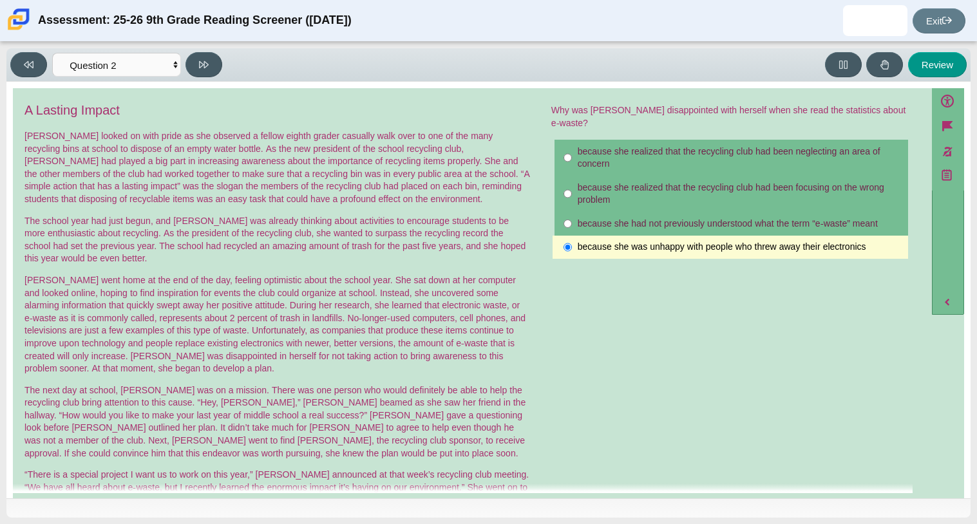
click at [742, 444] on div "A Lasting Impact Scarlett looked on with pride as she observed a fellow eighth …" at bounding box center [466, 464] width 906 height 726
click at [722, 218] on label "because she had not previously understood what the term “e-waste” meant because…" at bounding box center [731, 223] width 354 height 23
click at [572, 218] on input "because she had not previously understood what the term “e-waste” meant because…" at bounding box center [567, 223] width 8 height 23
radio input "true"
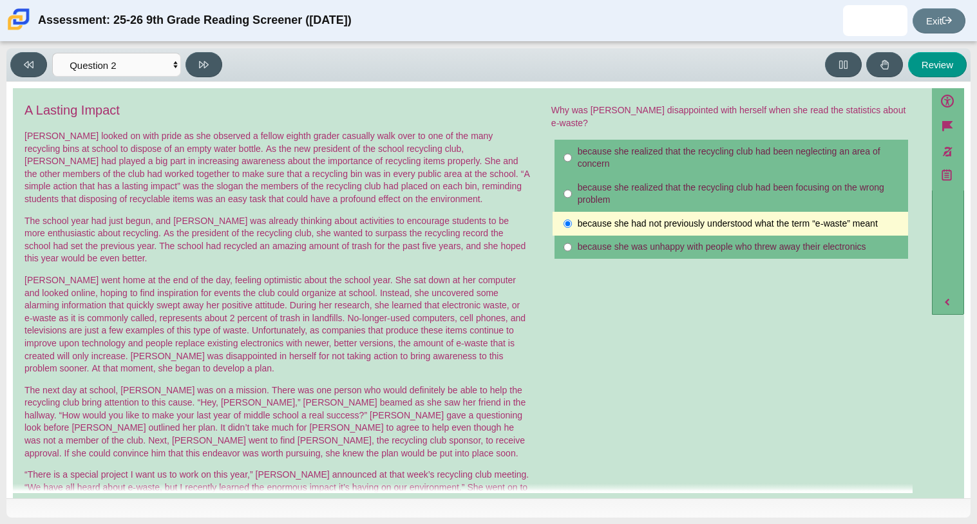
click at [700, 241] on div "because she was unhappy with people who threw away their electronics" at bounding box center [740, 247] width 325 height 13
click at [572, 236] on input "because she was unhappy with people who threw away their electronics because sh…" at bounding box center [567, 247] width 8 height 23
radio input "true"
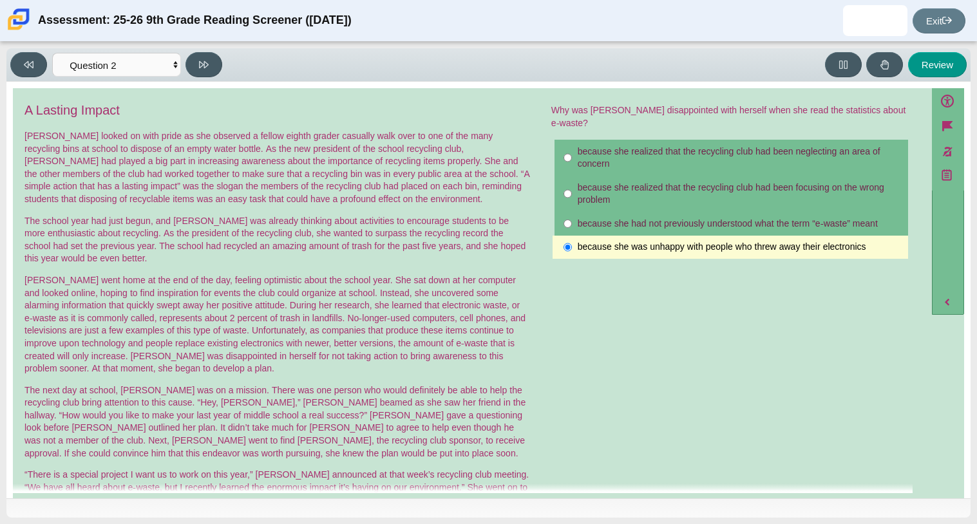
click at [668, 158] on div "because she realized that the recycling club had been neglecting an area of con…" at bounding box center [740, 158] width 325 height 25
click at [572, 158] on input "because she realized that the recycling club had been neglecting an area of con…" at bounding box center [567, 158] width 8 height 36
radio input "true"
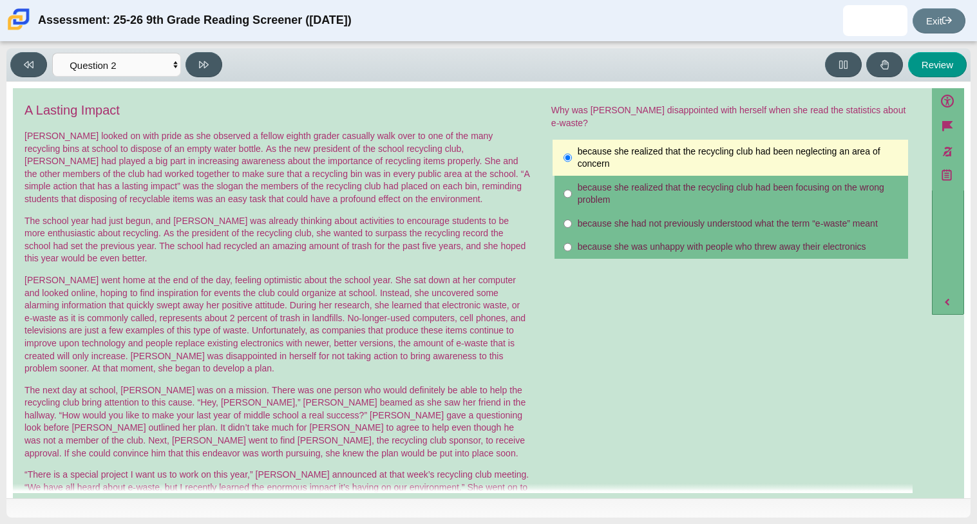
click at [648, 182] on div "because she realized that the recycling club had been focusing on the wrong pro…" at bounding box center [740, 194] width 325 height 25
click at [572, 182] on input "because she realized that the recycling club had been focusing on the wrong pro…" at bounding box center [567, 194] width 8 height 36
radio input "true"
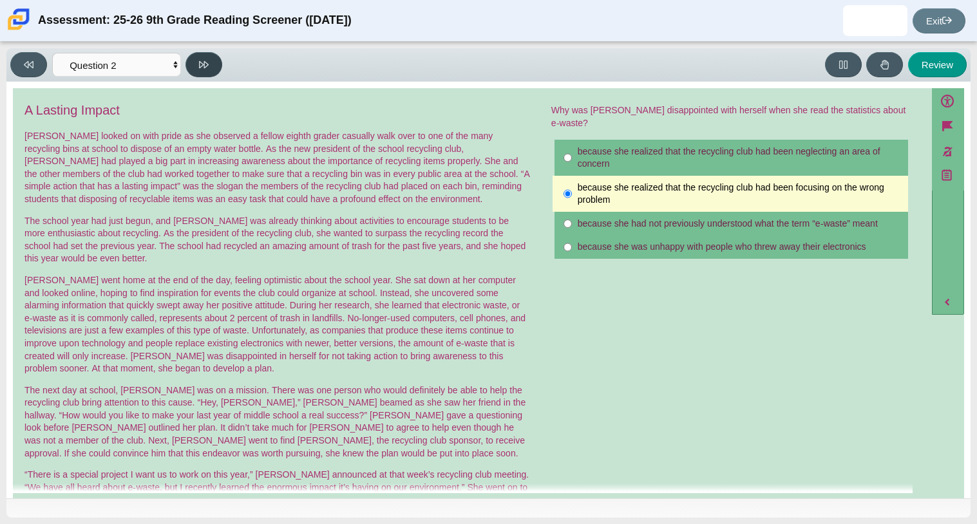
click at [205, 65] on icon at bounding box center [204, 64] width 10 height 7
select select "7ce3d843-6974-4858-901c-1ff39630e843"
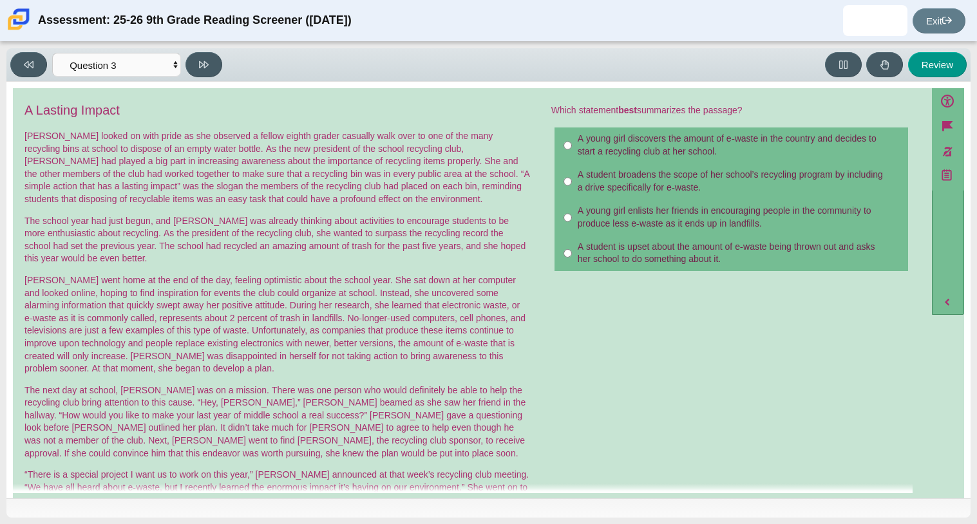
click at [630, 145] on div "A young girl discovers the amount of e-waste in the country and decides to star…" at bounding box center [740, 145] width 325 height 25
click at [572, 145] on input "A young girl discovers the amount of e-waste in the country and decides to star…" at bounding box center [567, 145] width 8 height 36
radio input "true"
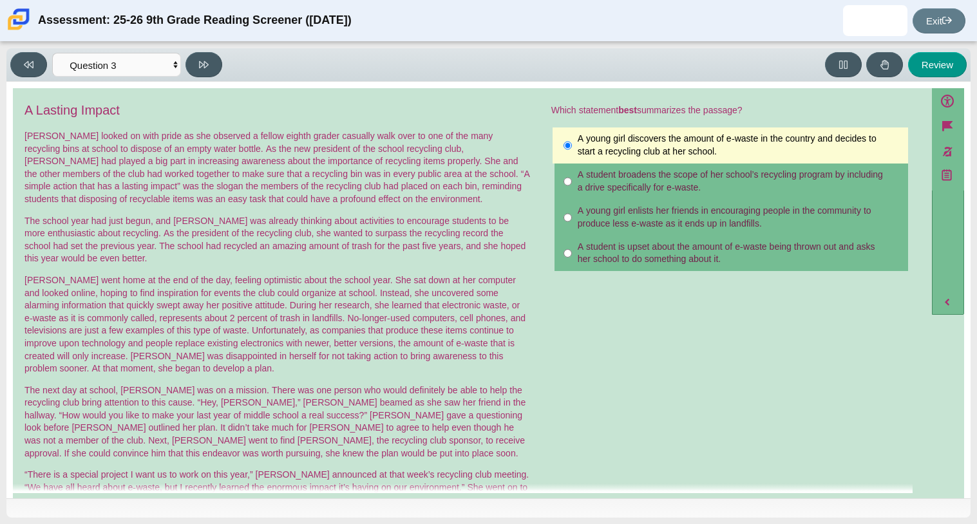
click at [580, 206] on div "A young girl enlists her friends in encouraging people in the community to prod…" at bounding box center [740, 217] width 325 height 25
click at [572, 206] on input "A young girl enlists her friends in encouraging people in the community to prod…" at bounding box center [567, 218] width 8 height 36
radio input "true"
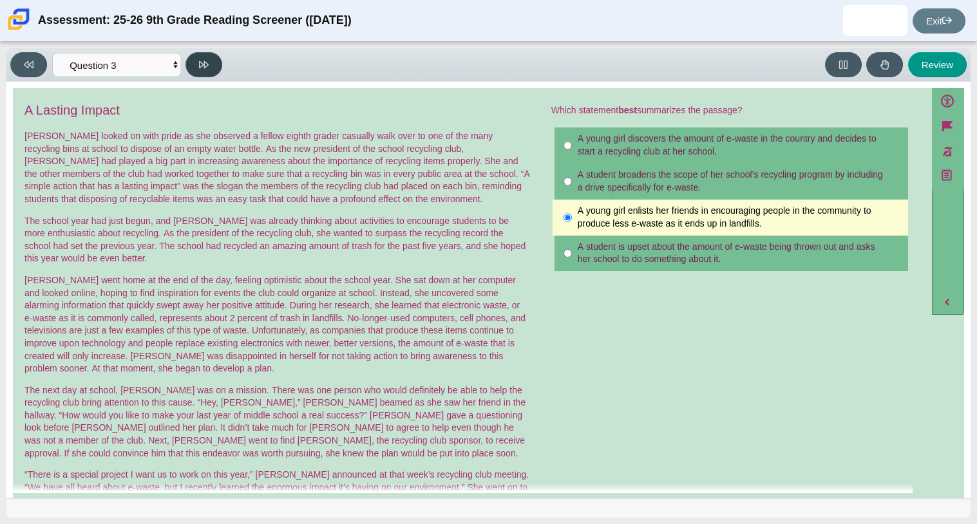
click at [194, 55] on button at bounding box center [203, 64] width 37 height 25
select select "ca9ea0f1-49c5-4bd1-83b0-472c18652b42"
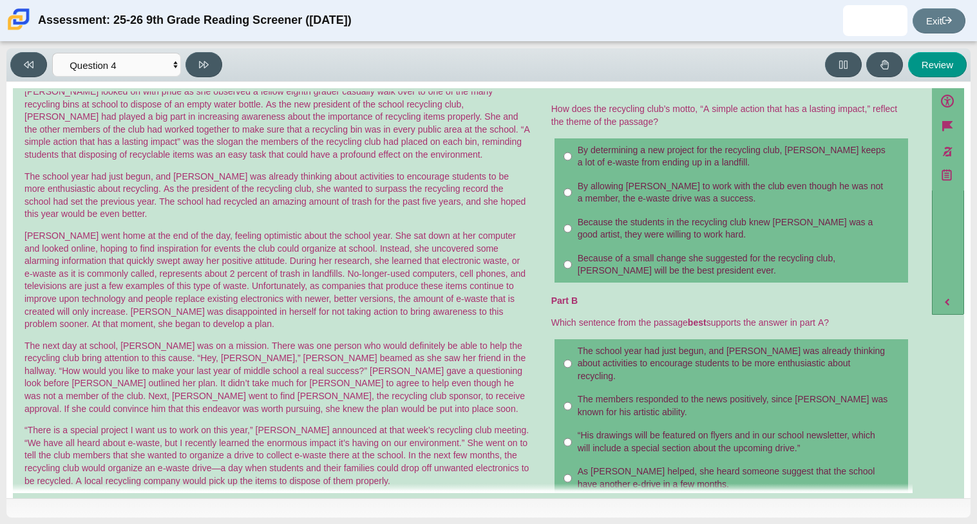
scroll to position [51, 0]
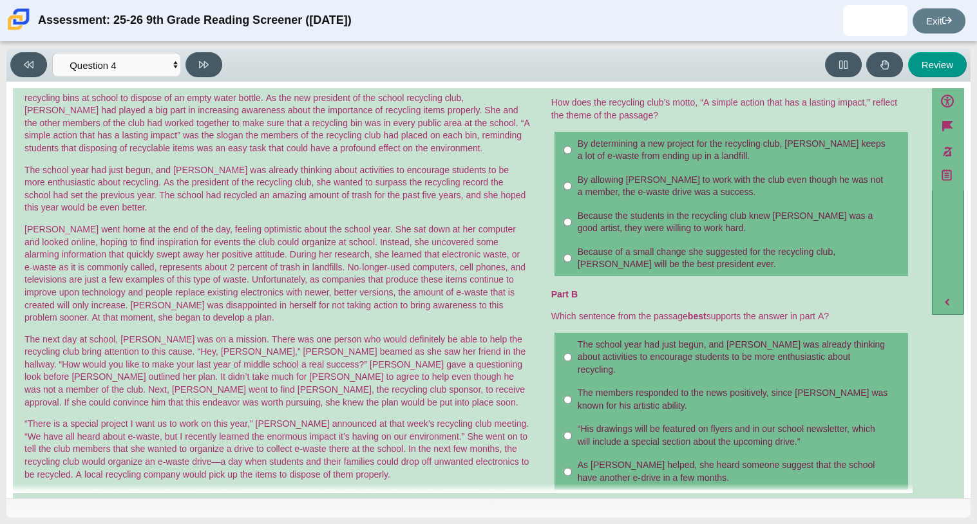
click at [554, 250] on label "Because of a small change she suggested for the recycling club, Scarlett will b…" at bounding box center [731, 258] width 354 height 36
click at [563, 250] on input "Because of a small change she suggested for the recycling club, Scarlett will b…" at bounding box center [567, 258] width 8 height 36
radio input "true"
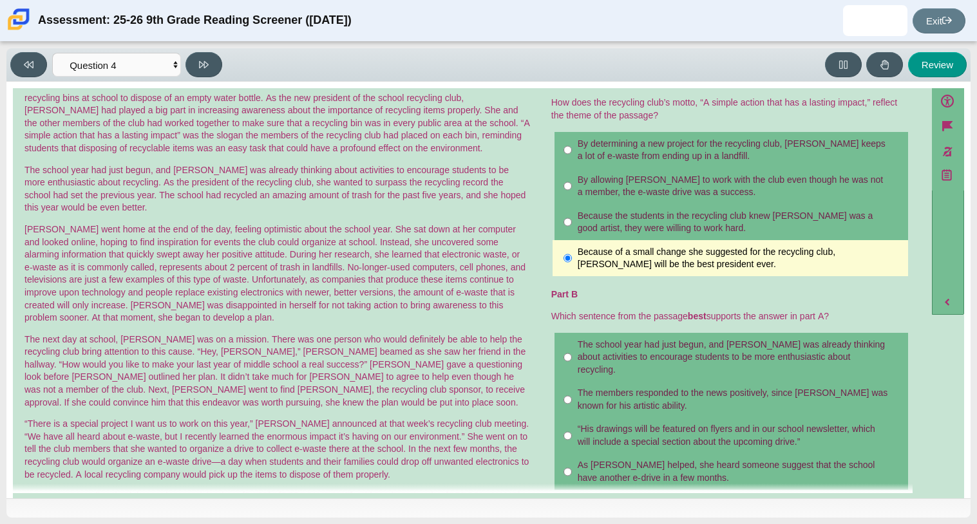
click at [621, 141] on div "By determining a new project for the recycling club, Scarlett keeps a lot of e-…" at bounding box center [740, 150] width 325 height 25
click at [572, 141] on input "By determining a new project for the recycling club, Scarlett keeps a lot of e-…" at bounding box center [567, 150] width 8 height 36
radio input "true"
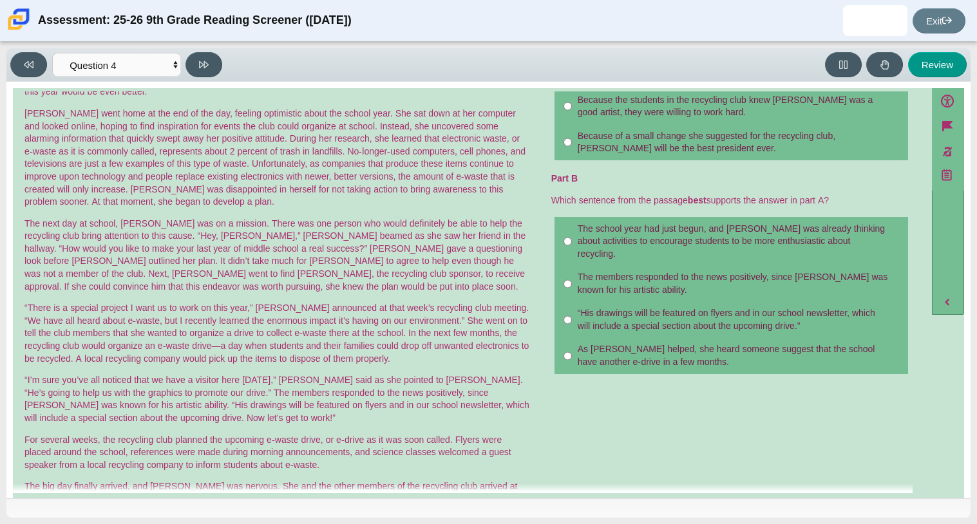
scroll to position [169, 0]
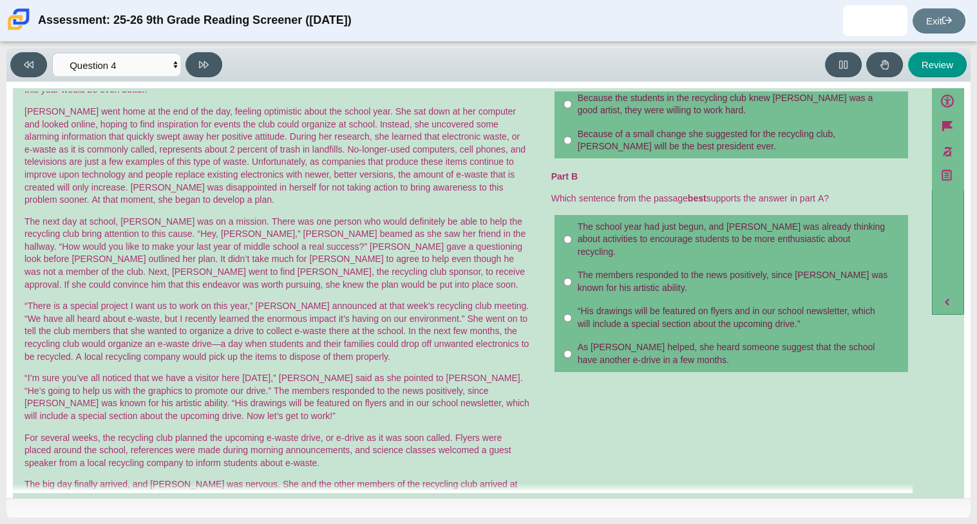
click at [594, 269] on div "The members responded to the news positively, since Juan Carlos was known for h…" at bounding box center [740, 281] width 325 height 25
click at [572, 264] on input "The members responded to the news positively, since Juan Carlos was known for h…" at bounding box center [567, 282] width 8 height 36
radio input "true"
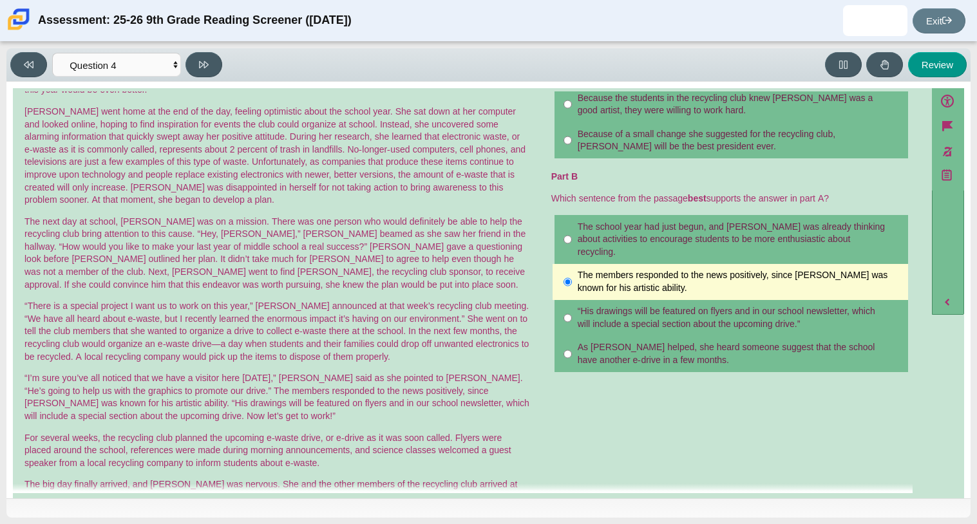
click at [584, 305] on div "“His drawings will be featured on flyers and in our school newsletter, which wi…" at bounding box center [740, 317] width 325 height 25
click at [572, 300] on input "“His drawings will be featured on flyers and in our school newsletter, which wi…" at bounding box center [567, 318] width 8 height 36
radio input "true"
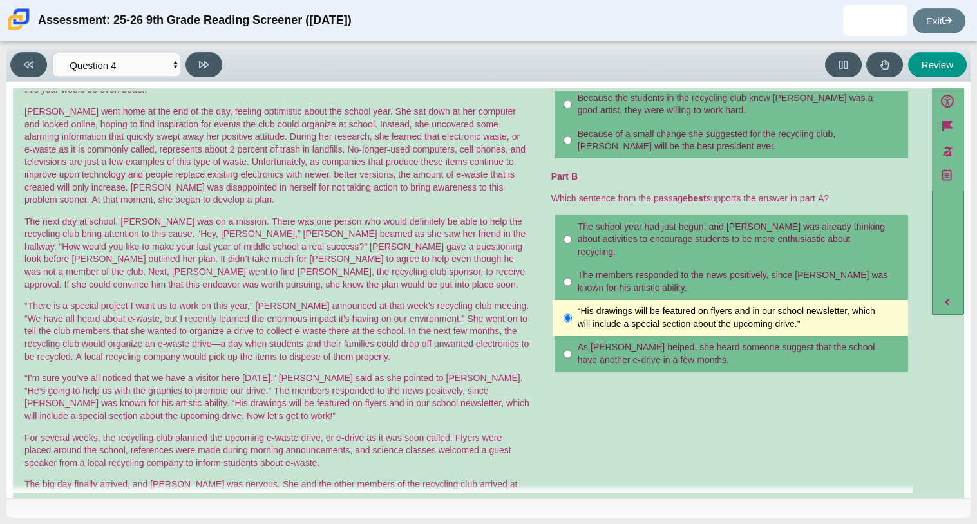
click at [611, 240] on div "The school year had just begun, and Scarlett was already thinking about activit…" at bounding box center [740, 240] width 325 height 38
click at [572, 240] on input "The school year had just begun, and Scarlett was already thinking about activit…" at bounding box center [567, 239] width 8 height 49
radio input "true"
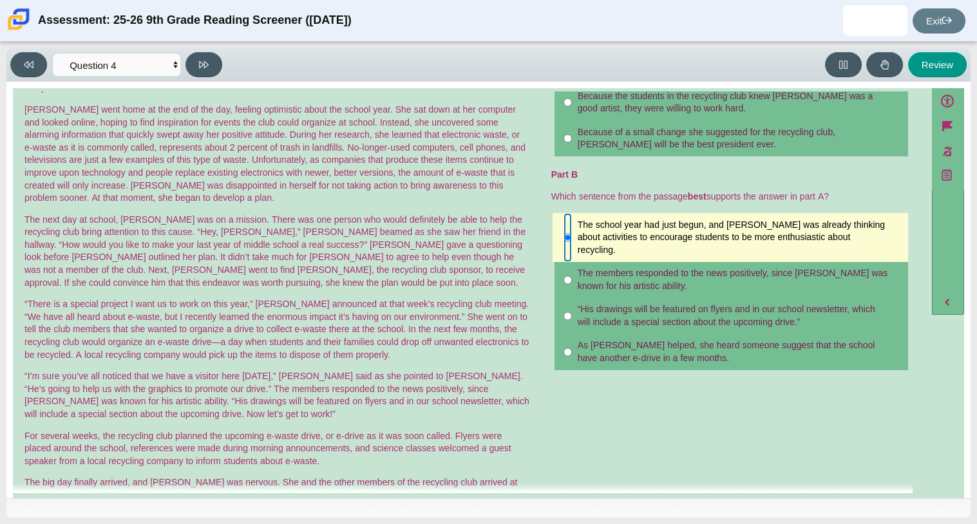
scroll to position [189, 0]
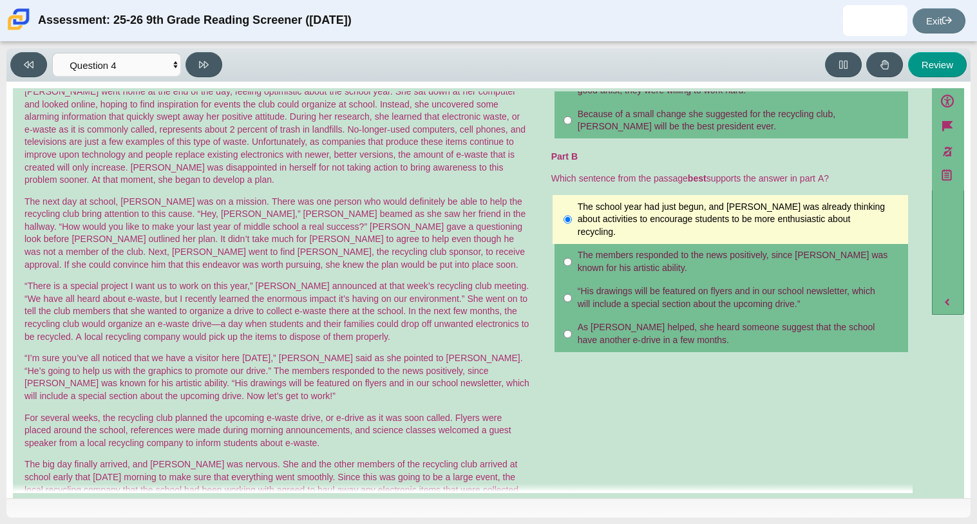
click at [588, 321] on div "As Scarlett helped, she heard someone suggest that the school have another e-dr…" at bounding box center [740, 333] width 325 height 25
click at [572, 316] on input "As Scarlett helped, she heard someone suggest that the school have another e-dr…" at bounding box center [567, 334] width 8 height 36
radio input "true"
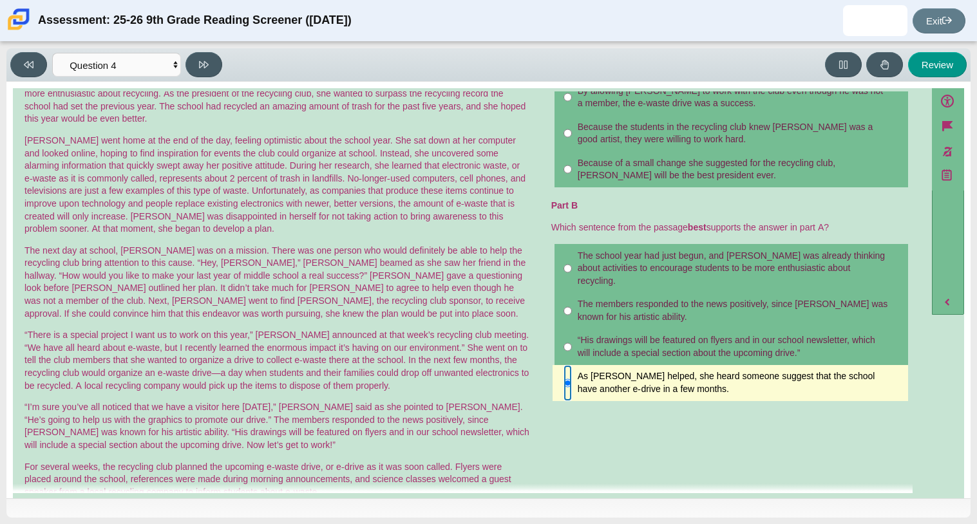
scroll to position [160, 0]
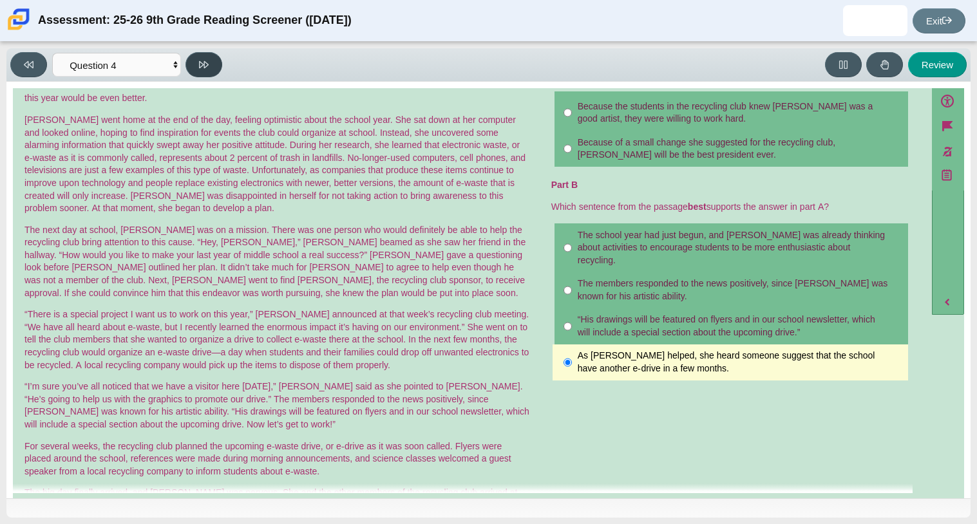
click at [209, 60] on button at bounding box center [203, 64] width 37 height 25
select select "e41f1a79-e29f-4095-8030-a53364015bed"
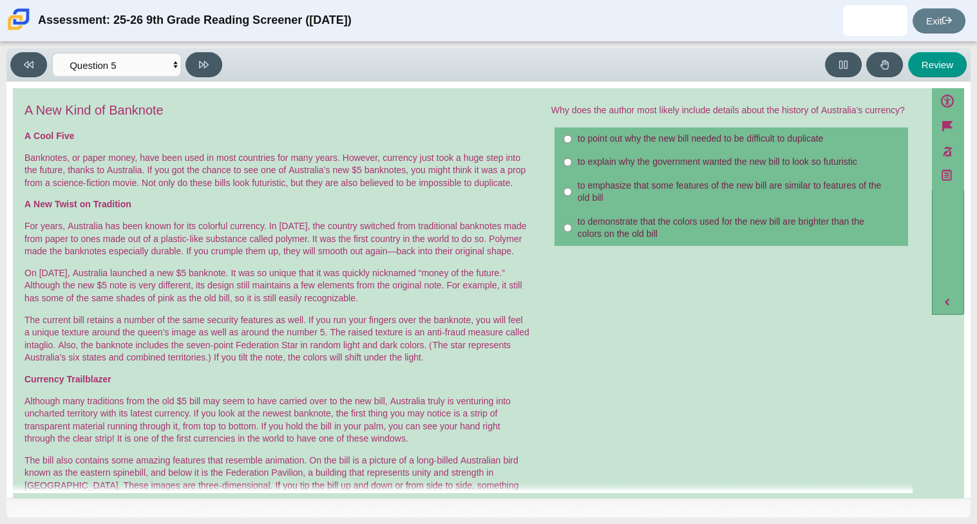
drag, startPoint x: 374, startPoint y: 229, endPoint x: 365, endPoint y: 160, distance: 69.5
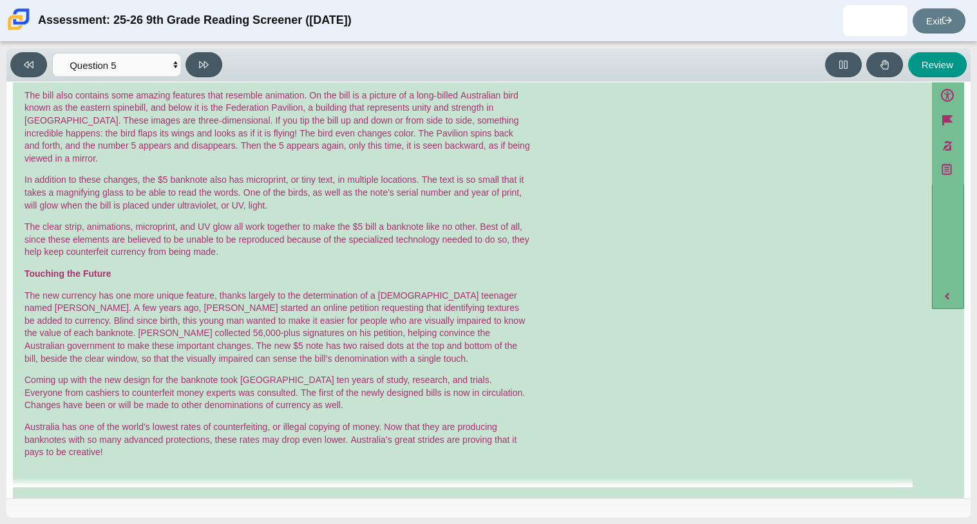
scroll to position [0, 0]
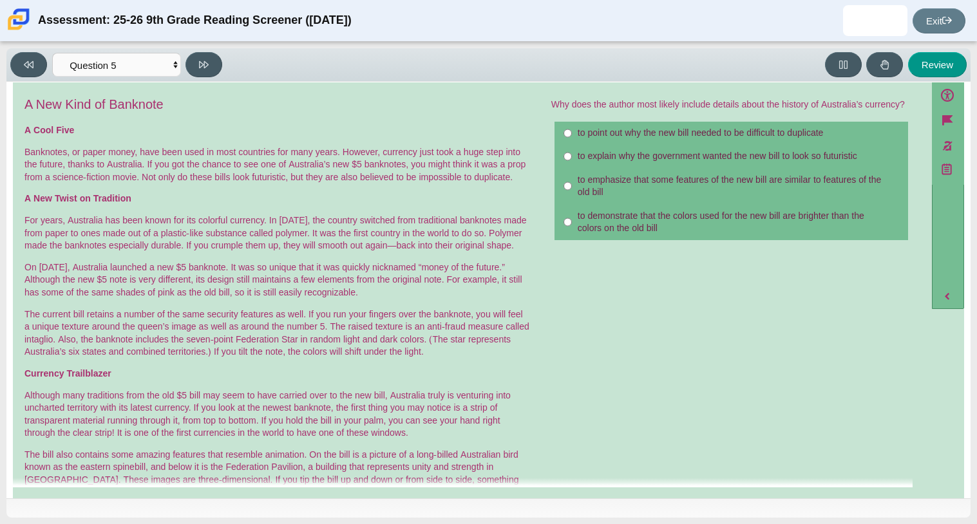
click at [745, 163] on div "to explain why the government wanted the new bill to look so futuristic" at bounding box center [740, 156] width 325 height 13
click at [572, 164] on input "to explain why the government wanted the new bill to look so futuristic to expl…" at bounding box center [567, 156] width 8 height 23
radio input "true"
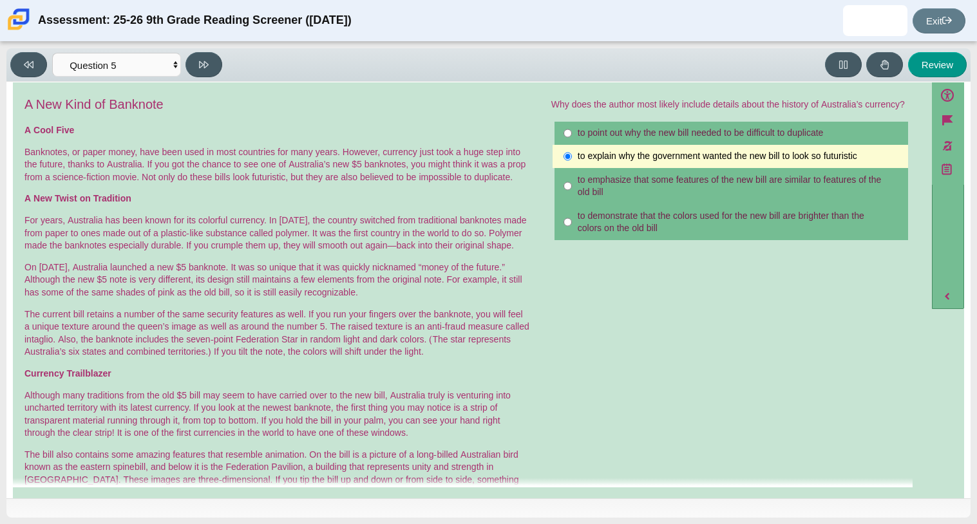
click at [736, 191] on div "to emphasize that some features of the new bill are similar to features of the …" at bounding box center [740, 186] width 325 height 25
click at [572, 191] on input "to emphasize that some features of the new bill are similar to features of the …" at bounding box center [567, 186] width 8 height 36
radio input "true"
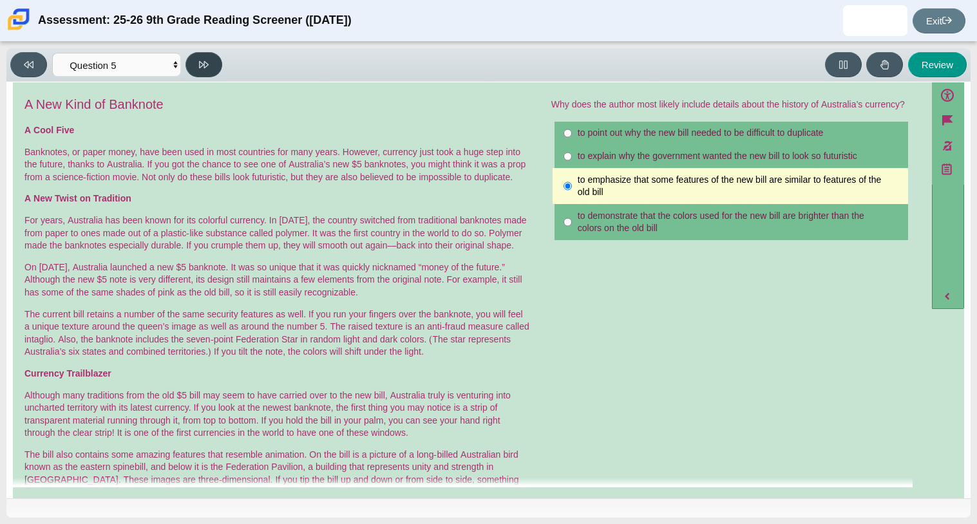
click at [215, 68] on button at bounding box center [203, 64] width 37 height 25
select select "69146e31-7b3d-4a3e-9ce6-f30c24342ae0"
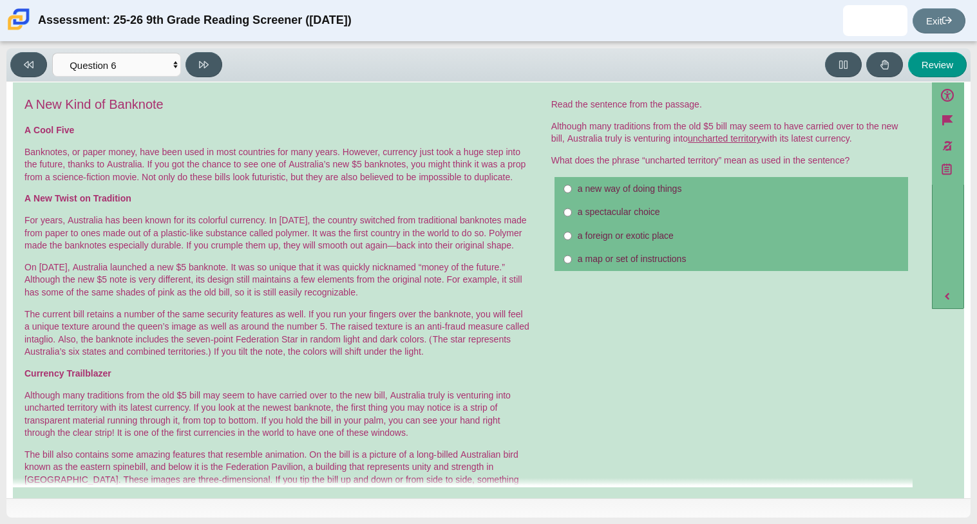
click at [669, 241] on div "a foreign or exotic place" at bounding box center [740, 236] width 325 height 13
click at [572, 241] on input "a foreign or exotic place a foreign or exotic place" at bounding box center [567, 235] width 8 height 23
radio input "true"
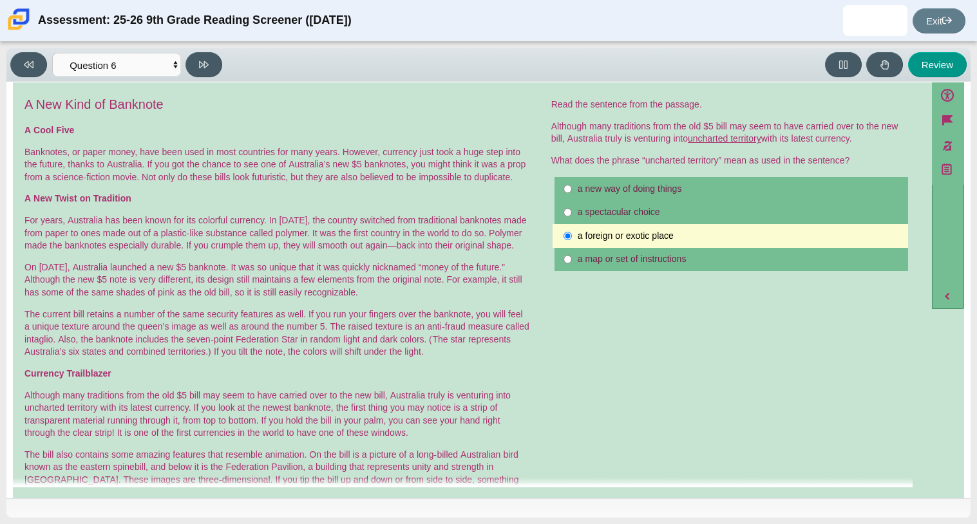
click at [695, 194] on div "a new way of doing things" at bounding box center [740, 189] width 325 height 13
click at [572, 194] on input "a new way of doing things a new way of doing things" at bounding box center [567, 188] width 8 height 23
radio input "true"
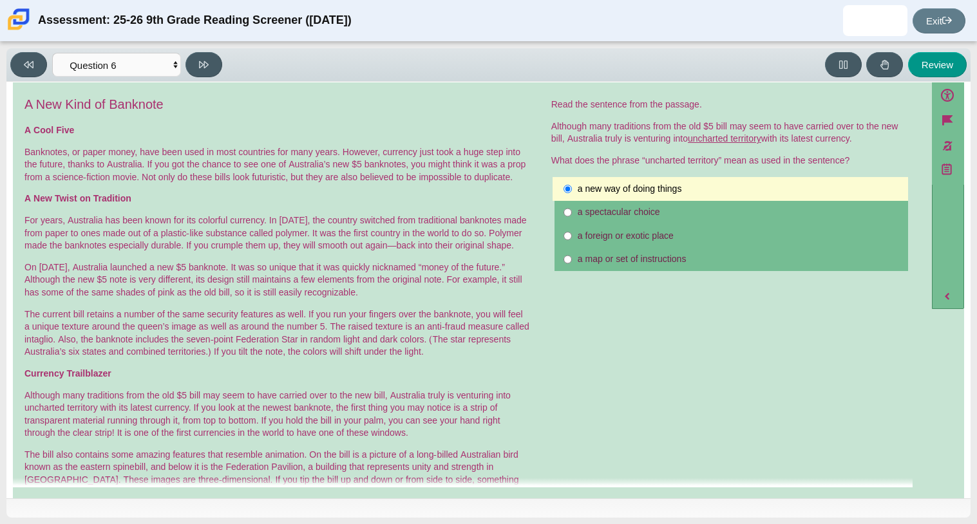
click at [195, 47] on div "Viewing Question 6 of 12 in Pacing Mode Questions Question 1 Question 2 Questio…" at bounding box center [488, 283] width 977 height 482
click at [198, 53] on button at bounding box center [203, 64] width 37 height 25
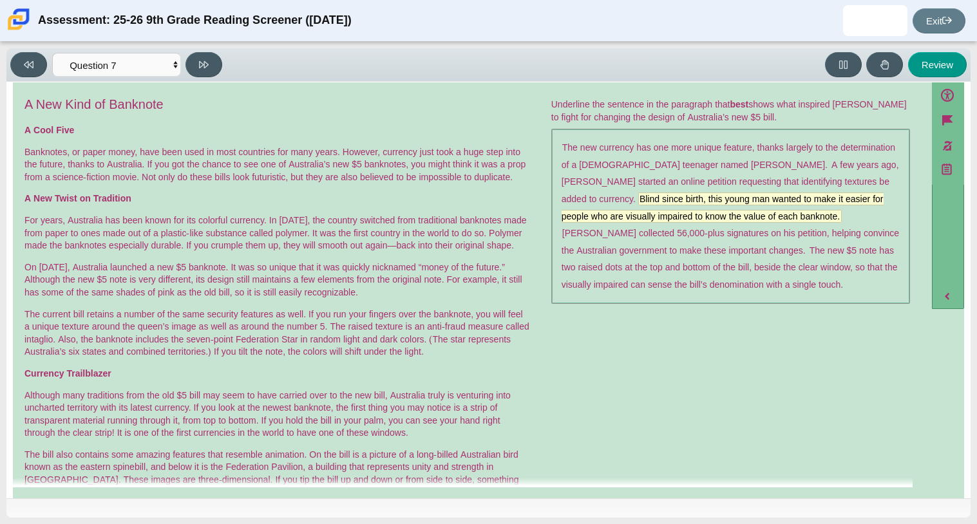
click at [651, 201] on span "Blind since birth, this young man wanted to make it easier for people who are v…" at bounding box center [722, 207] width 322 height 29
click at [199, 67] on icon at bounding box center [204, 65] width 10 height 10
select select "ea8338c2-a6a3-418e-a305-2b963b54a290"
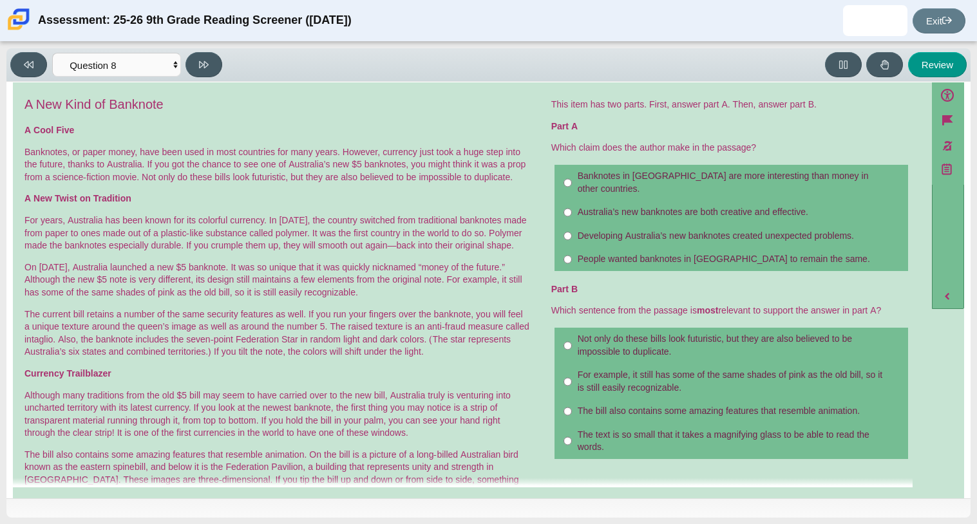
click at [622, 206] on div "Australia’s new banknotes are both creative and effective." at bounding box center [740, 212] width 325 height 13
click at [572, 201] on input "Australia’s new banknotes are both creative and effective. Australia’s new bank…" at bounding box center [567, 212] width 8 height 23
radio input "true"
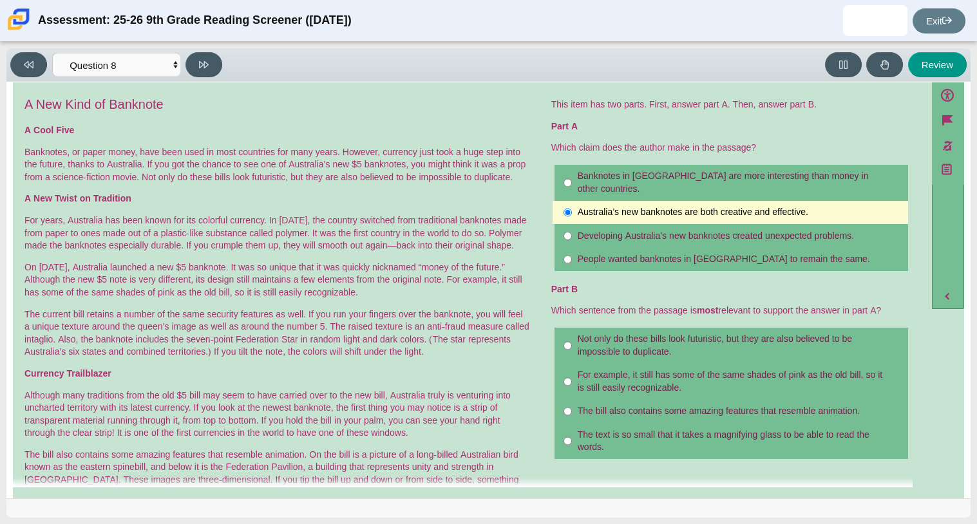
click at [612, 230] on div "Developing Australia’s new banknotes created unexpected problems." at bounding box center [740, 236] width 325 height 13
click at [572, 227] on input "Developing Australia’s new banknotes created unexpected problems. Developing Au…" at bounding box center [567, 235] width 8 height 23
radio input "true"
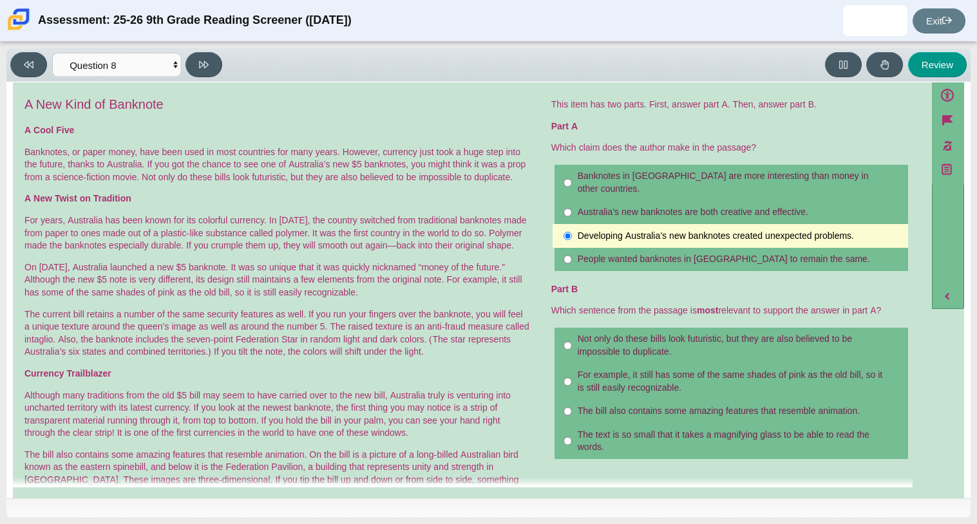
click at [614, 185] on label "Banknotes in Australia are more interesting than money in other countries. Bank…" at bounding box center [731, 183] width 354 height 36
click at [572, 185] on input "Banknotes in Australia are more interesting than money in other countries. Bank…" at bounding box center [567, 183] width 8 height 36
radio input "true"
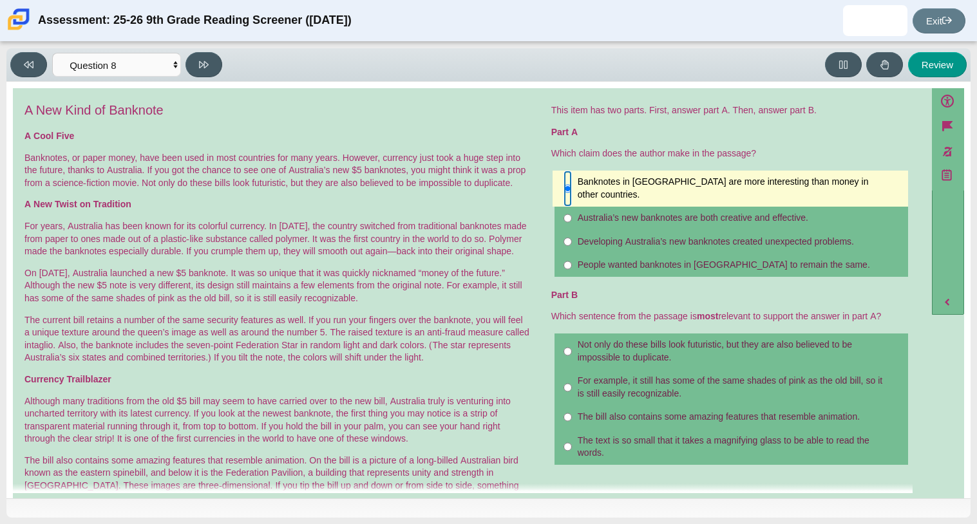
scroll to position [6, 0]
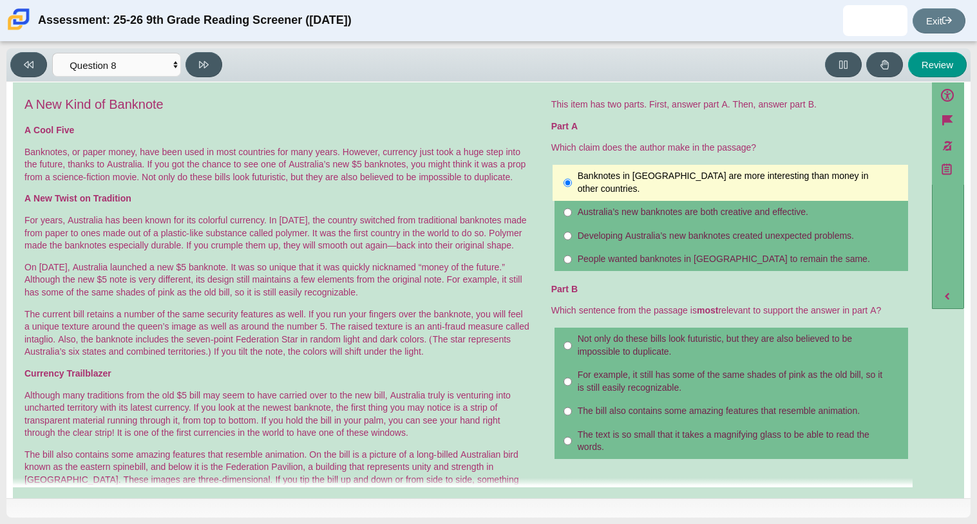
click at [622, 206] on div "Australia’s new banknotes are both creative and effective." at bounding box center [740, 212] width 325 height 13
click at [572, 204] on input "Australia’s new banknotes are both creative and effective. Australia’s new bank…" at bounding box center [567, 212] width 8 height 23
radio input "true"
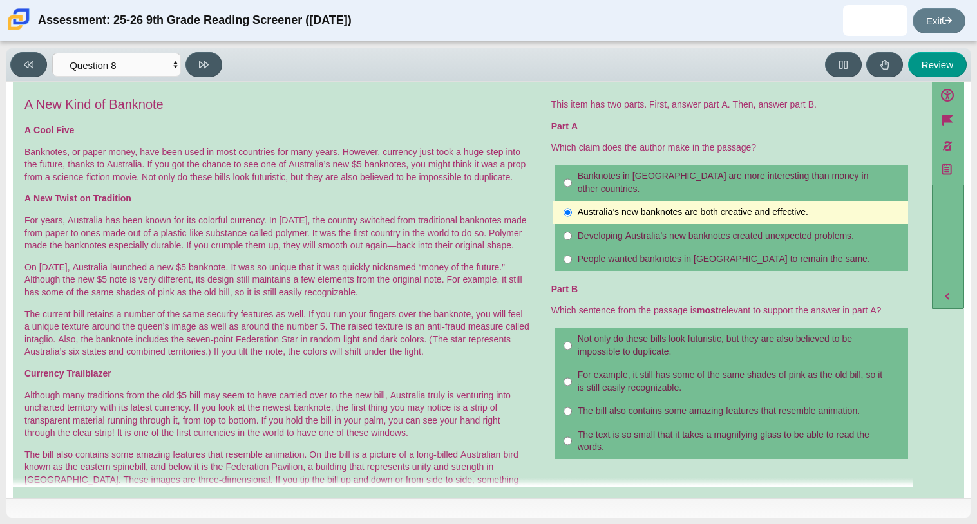
click at [599, 343] on div "Not only do these bills look futuristic, but they are also believed to be impos…" at bounding box center [740, 345] width 325 height 25
click at [572, 343] on input "Not only do these bills look futuristic, but they are also believed to be impos…" at bounding box center [567, 346] width 8 height 36
radio input "true"
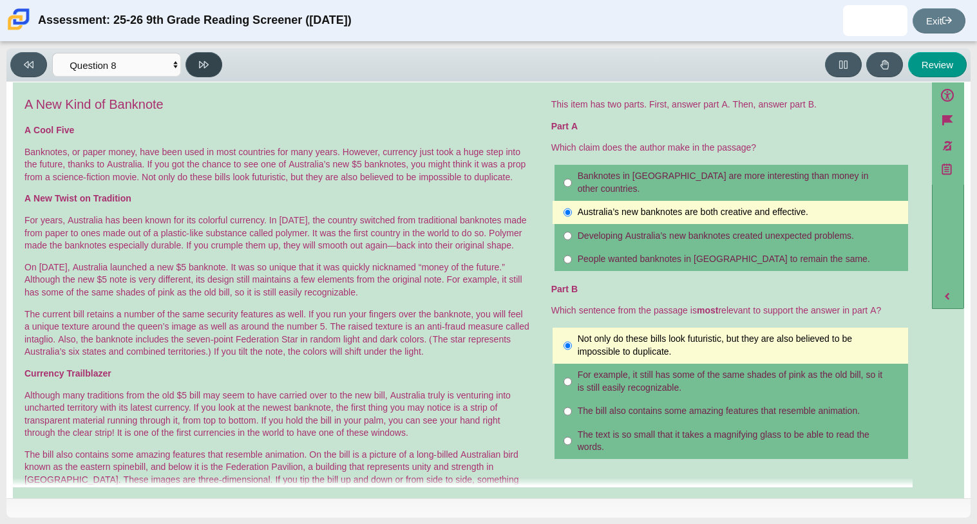
click at [206, 66] on icon at bounding box center [204, 65] width 10 height 10
select select "89f058d6-b15c-4ef5-a4b3-fdaffb8868b6"
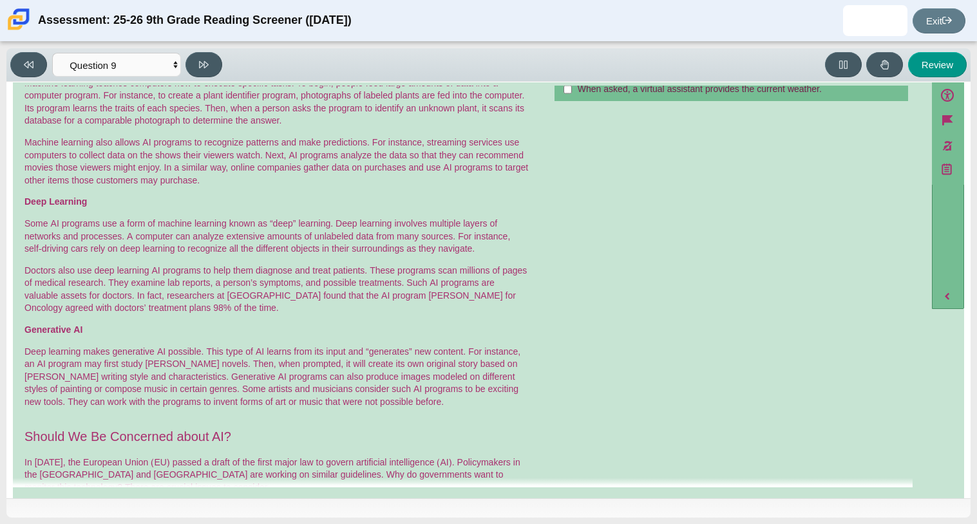
scroll to position [154, 0]
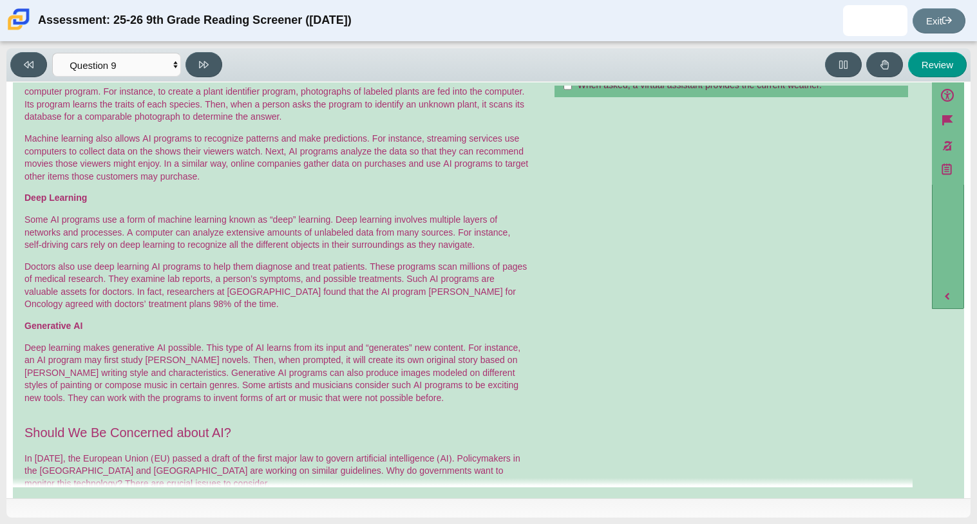
drag, startPoint x: 223, startPoint y: 43, endPoint x: 171, endPoint y: 43, distance: 52.2
click at [171, 43] on div "Viewing Question 9 of 12 in Pacing Mode Questions Question 1 Question 2 Questio…" at bounding box center [488, 283] width 977 height 482
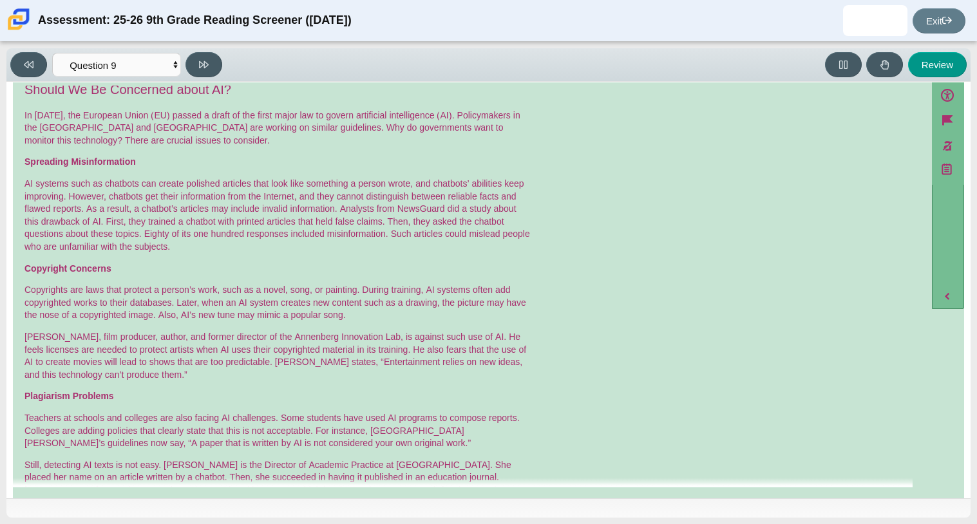
scroll to position [0, 0]
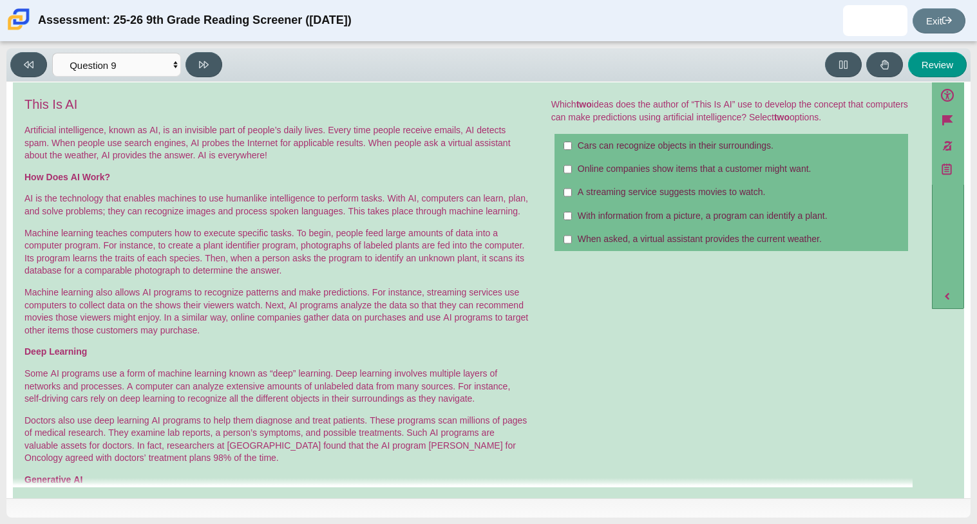
click at [629, 169] on div "Online companies show items that a customer might want." at bounding box center [740, 169] width 325 height 13
click at [572, 169] on input "Online companies show items that a customer might want. Online companies show i…" at bounding box center [567, 169] width 8 height 23
checkbox input "true"
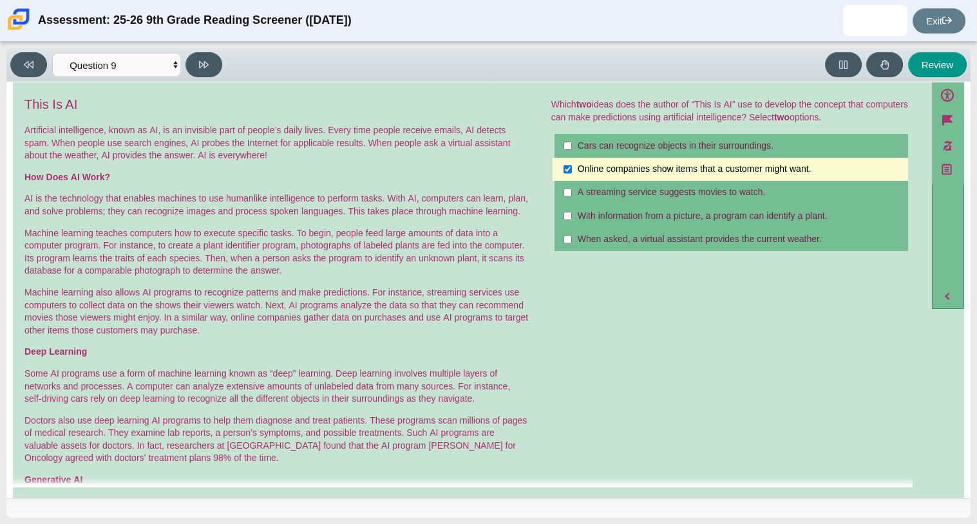
click at [620, 193] on div "A streaming service suggests movies to watch." at bounding box center [740, 192] width 325 height 13
click at [572, 193] on input "A streaming service suggests movies to watch. A streaming service suggests movi…" at bounding box center [567, 192] width 8 height 23
checkbox input "true"
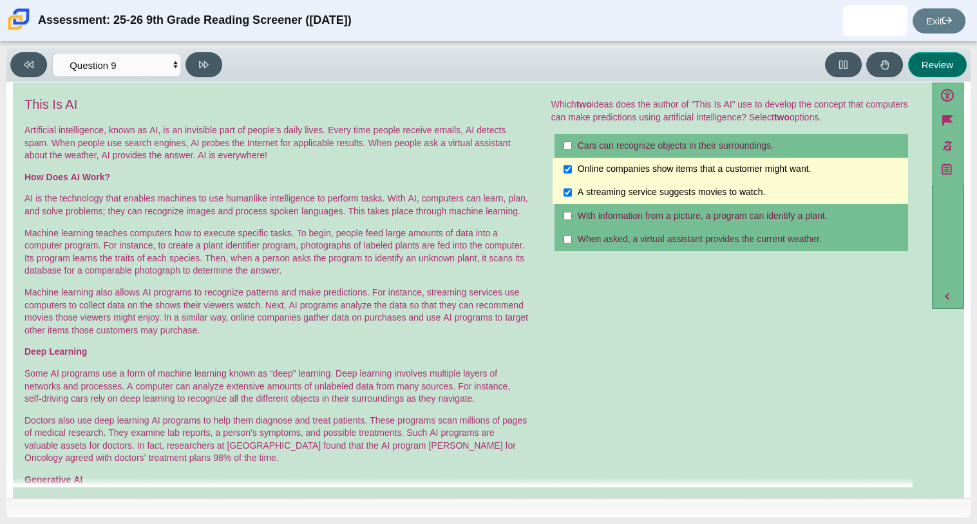
click at [944, 67] on button "Review" at bounding box center [937, 64] width 59 height 25
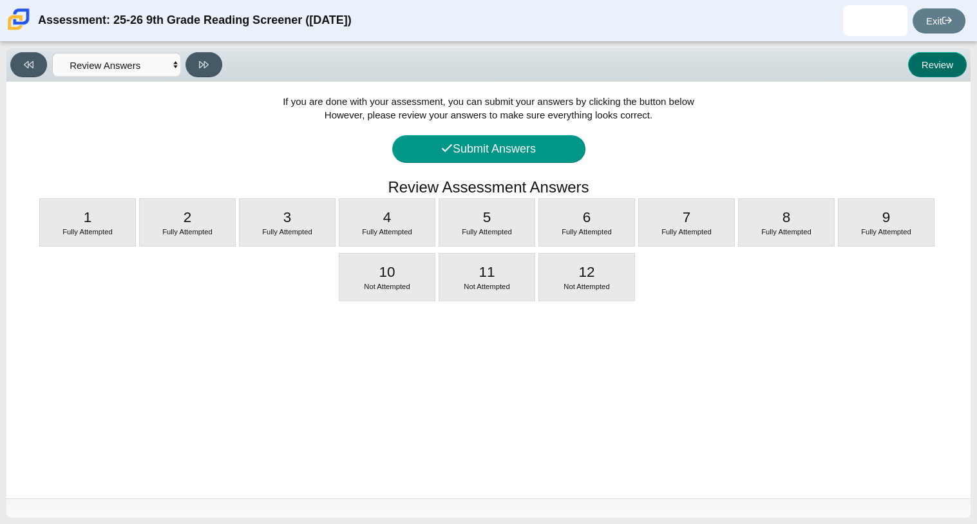
click at [944, 67] on button "Review" at bounding box center [937, 64] width 59 height 25
click at [112, 69] on select "Questions Question 1 Question 2 Question 3 Question 4 Question 5 Question 6 Que…" at bounding box center [116, 65] width 129 height 24
click at [52, 53] on select "Questions Question 1 Question 2 Question 3 Question 4 Question 5 Question 6 Que…" at bounding box center [116, 65] width 129 height 24
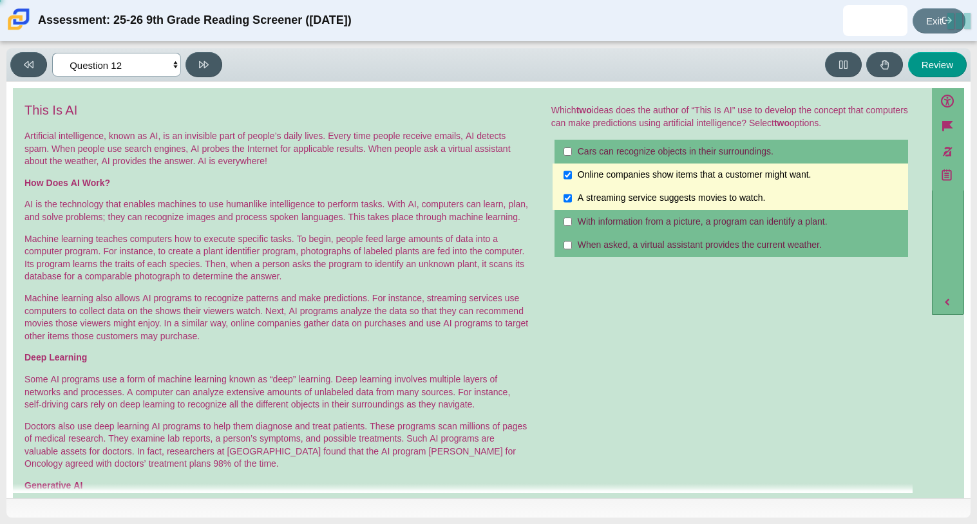
select select "89f058d6-b15c-4ef5-a4b3-fdaffb8868b6"
click at [598, 251] on div "When asked, a virtual assistant provides the current weather." at bounding box center [740, 245] width 325 height 13
click at [572, 251] on input "When asked, a virtual assistant provides the current weather. When asked, a vir…" at bounding box center [567, 245] width 8 height 23
checkbox input "true"
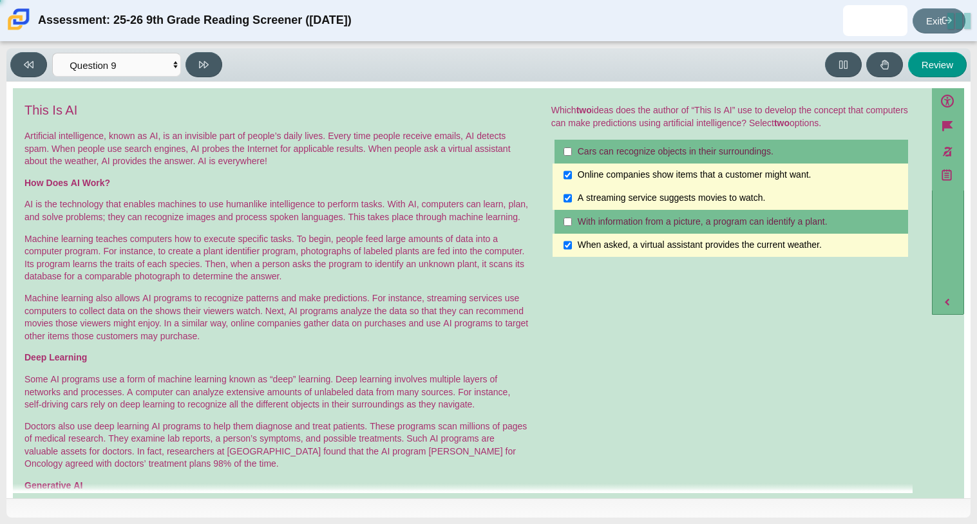
click at [609, 227] on div "With information from a picture, a program can identify a plant." at bounding box center [740, 222] width 325 height 13
click at [572, 227] on input "With information from a picture, a program can identify a plant. With informati…" at bounding box center [567, 221] width 8 height 23
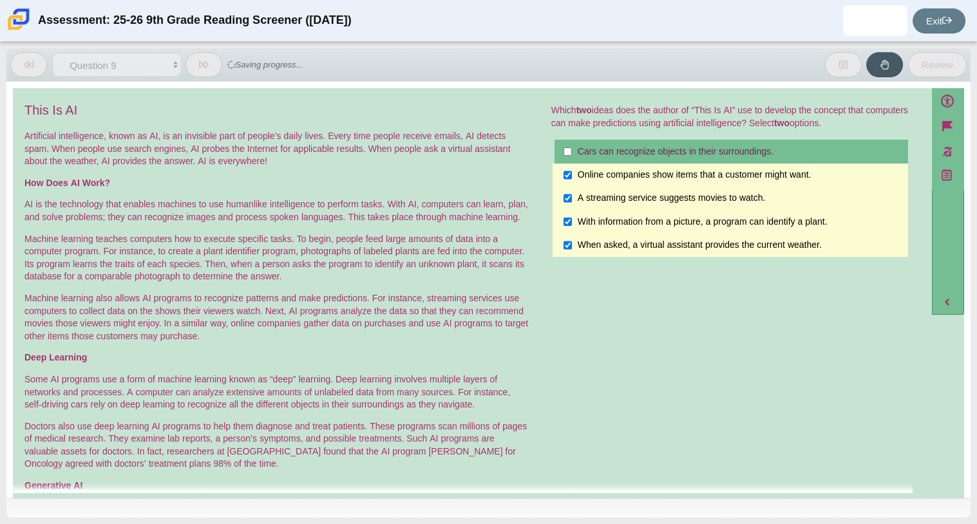
click at [603, 225] on div "With information from a picture, a program can identify a plant." at bounding box center [740, 222] width 325 height 13
click at [572, 225] on input "With information from a picture, a program can identify a plant. With informati…" at bounding box center [567, 221] width 8 height 23
checkbox input "false"
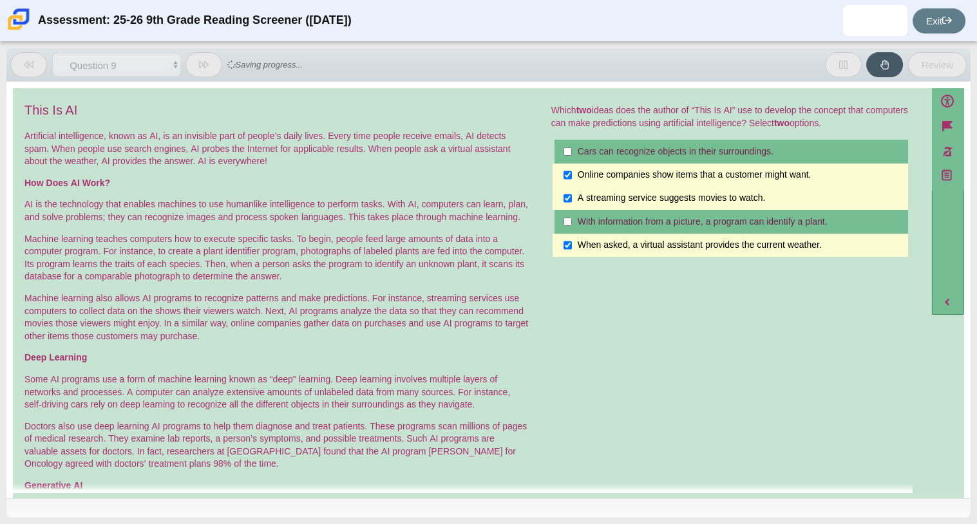
click at [596, 244] on div "When asked, a virtual assistant provides the current weather." at bounding box center [740, 245] width 325 height 13
click at [572, 244] on input "When asked, a virtual assistant provides the current weather. When asked, a vir…" at bounding box center [567, 245] width 8 height 23
checkbox input "false"
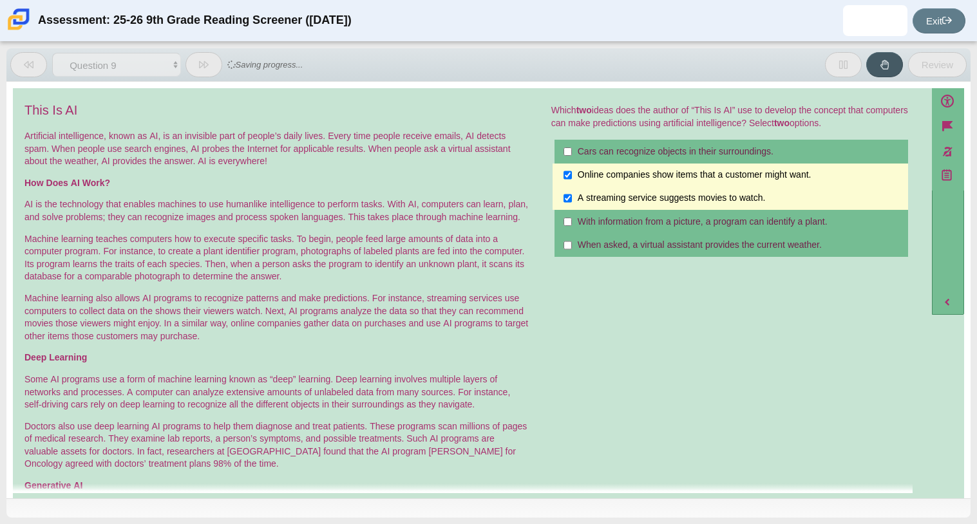
click at [405, 160] on p "Artificial intelligence, known as AI, is an invisible part of people’s daily li…" at bounding box center [276, 149] width 505 height 38
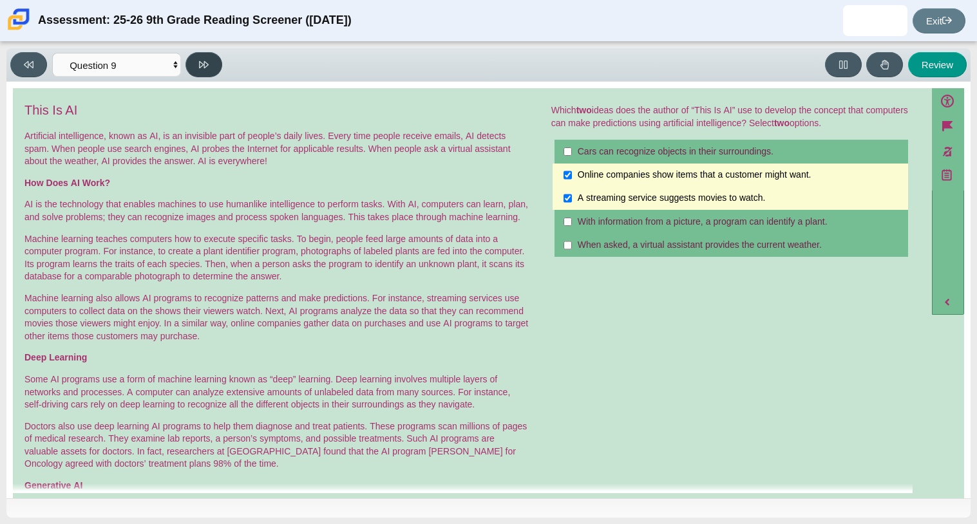
click at [209, 73] on button at bounding box center [203, 64] width 37 height 25
select select "cdf3c14e-a918-44d1-9b63-3db0fa81641e"
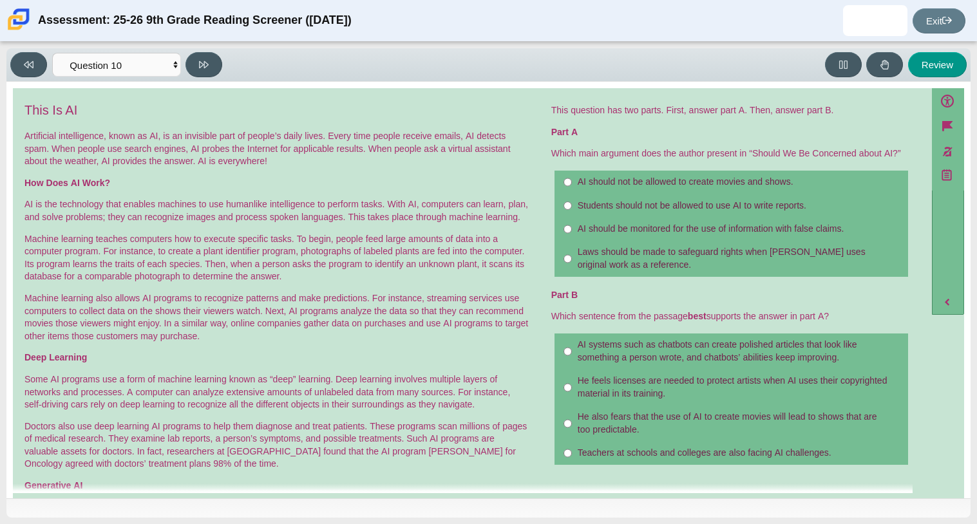
click at [650, 261] on div "Laws should be made to safeguard rights when AI uses original work as a referen…" at bounding box center [740, 258] width 325 height 25
click at [572, 261] on input "Laws should be made to safeguard rights when AI uses original work as a referen…" at bounding box center [567, 259] width 8 height 36
radio input "true"
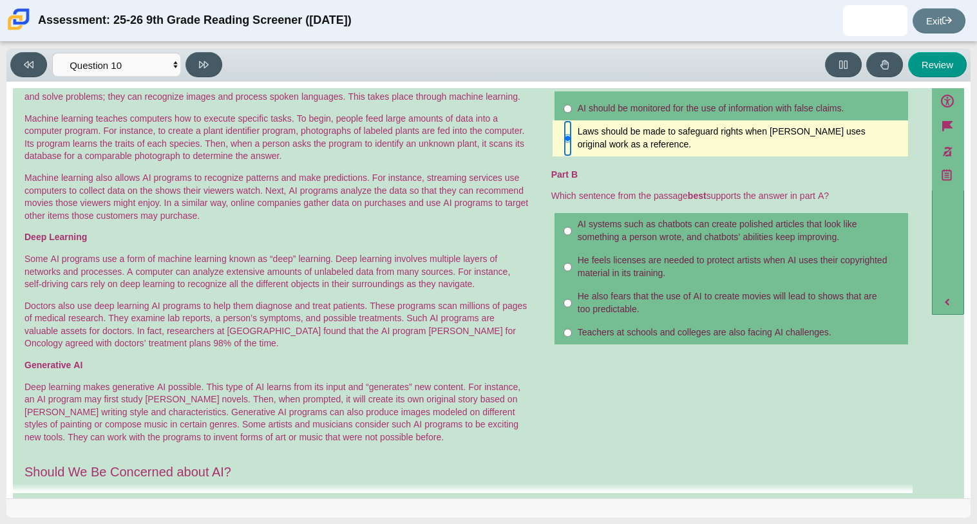
scroll to position [122, 0]
click at [637, 334] on div "Teachers at schools and colleges are also facing AI challenges." at bounding box center [740, 331] width 325 height 13
click at [572, 334] on input "Teachers at schools and colleges are also facing AI challenges. Teachers at sch…" at bounding box center [567, 331] width 8 height 23
radio input "true"
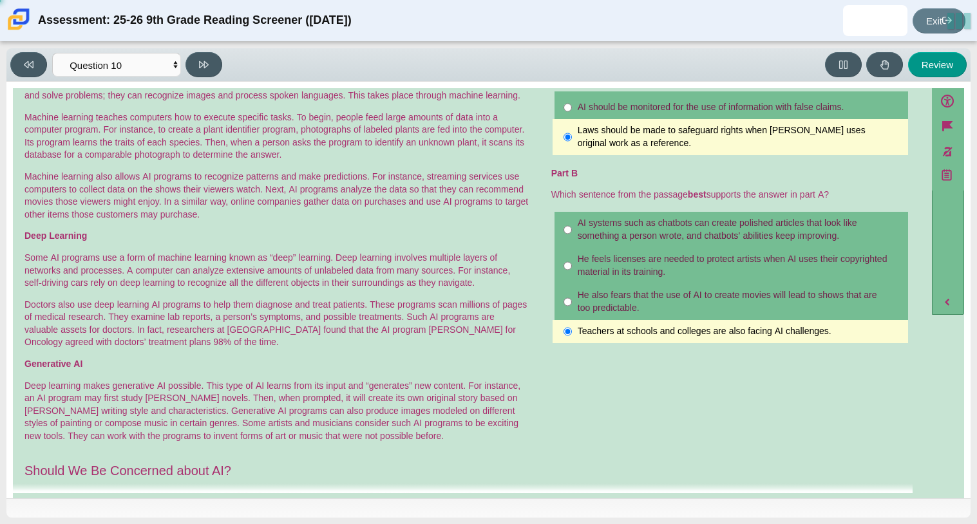
click at [643, 314] on div "He also fears that the use of AI to create movies will lead to shows that are t…" at bounding box center [740, 301] width 325 height 25
click at [572, 314] on input "He also fears that the use of AI to create movies will lead to shows that are t…" at bounding box center [567, 302] width 8 height 36
radio input "true"
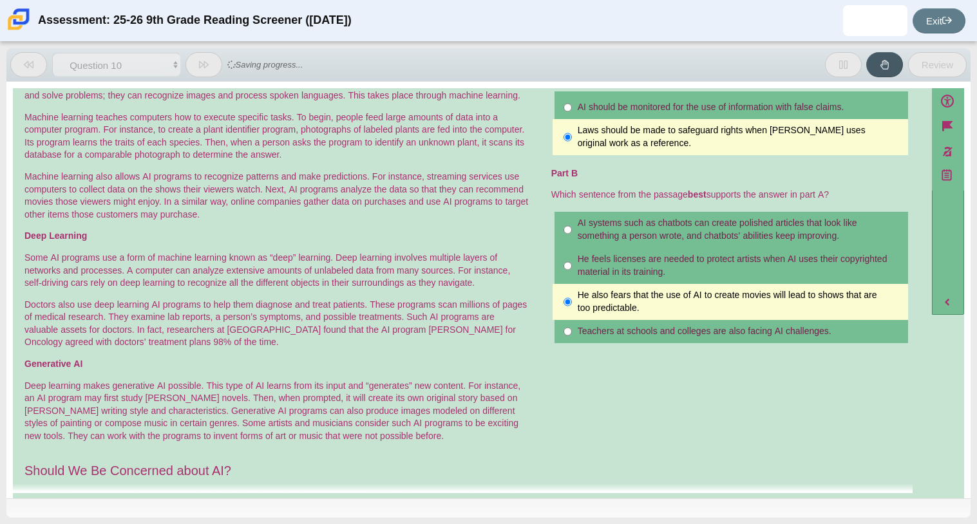
click at [667, 258] on div "He feels licenses are needed to protect artists when AI uses their copyrighted …" at bounding box center [740, 265] width 325 height 25
click at [572, 258] on input "He feels licenses are needed to protect artists when AI uses their copyrighted …" at bounding box center [567, 266] width 8 height 36
radio input "true"
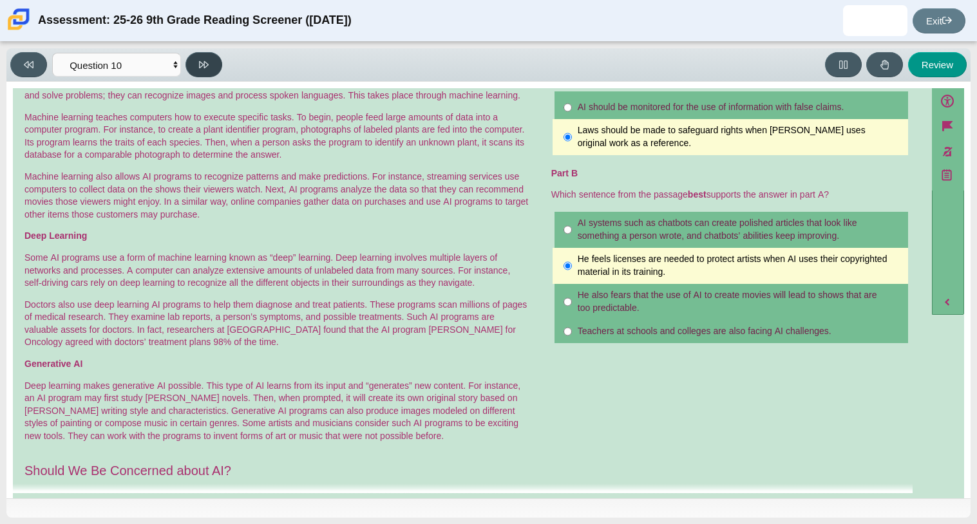
click at [213, 63] on button at bounding box center [203, 64] width 37 height 25
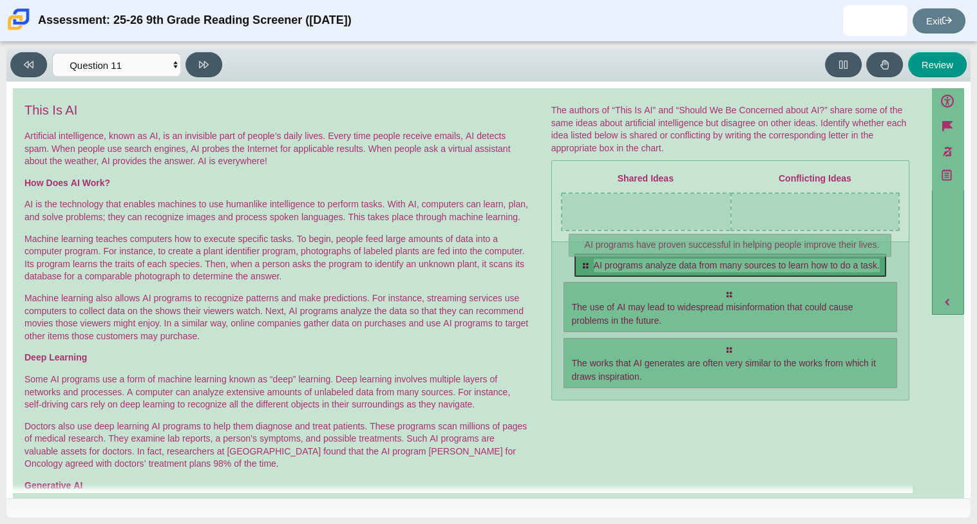
drag, startPoint x: 642, startPoint y: 273, endPoint x: 646, endPoint y: 254, distance: 19.7
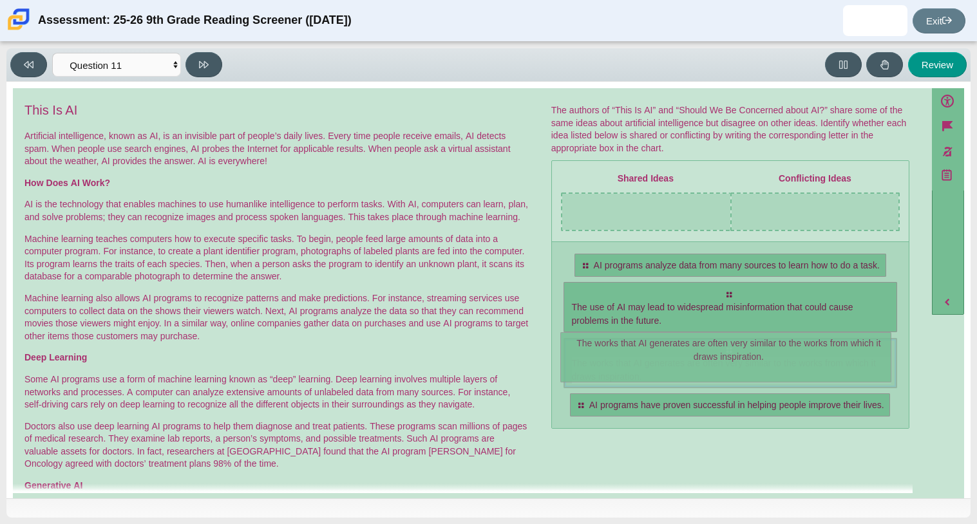
click at [649, 368] on span "The works that AI generates are often very similar to the works from which it d…" at bounding box center [731, 370] width 319 height 27
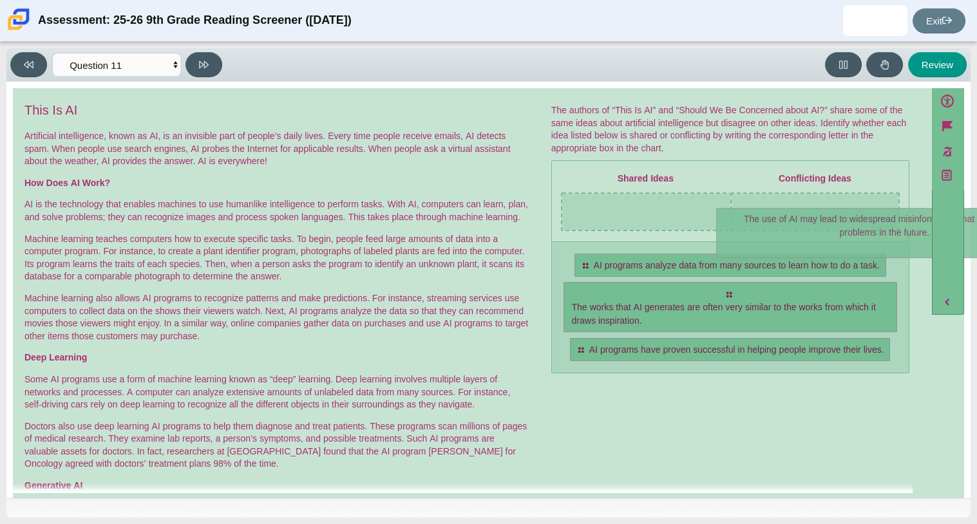
drag, startPoint x: 674, startPoint y: 300, endPoint x: 823, endPoint y: 215, distance: 171.9
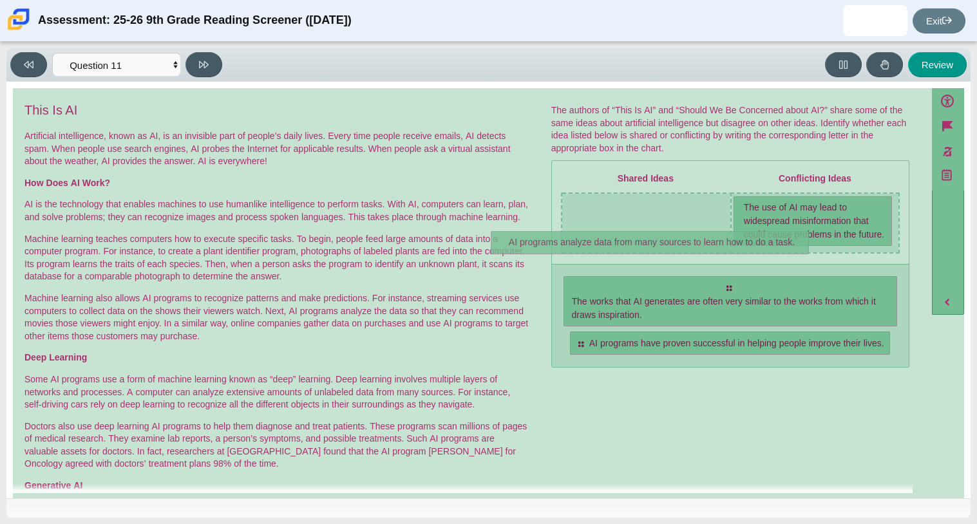
drag, startPoint x: 715, startPoint y: 301, endPoint x: 637, endPoint y: 241, distance: 97.9
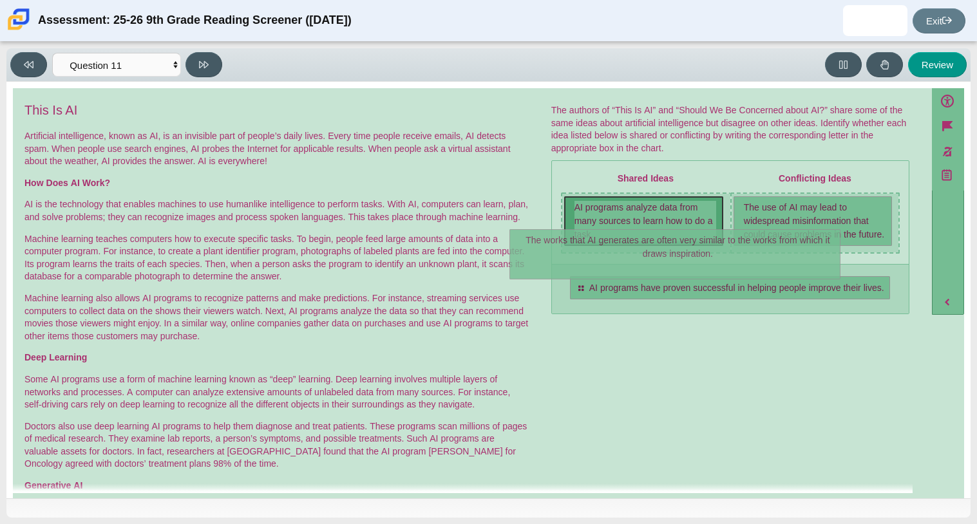
drag, startPoint x: 671, startPoint y: 299, endPoint x: 619, endPoint y: 240, distance: 79.0
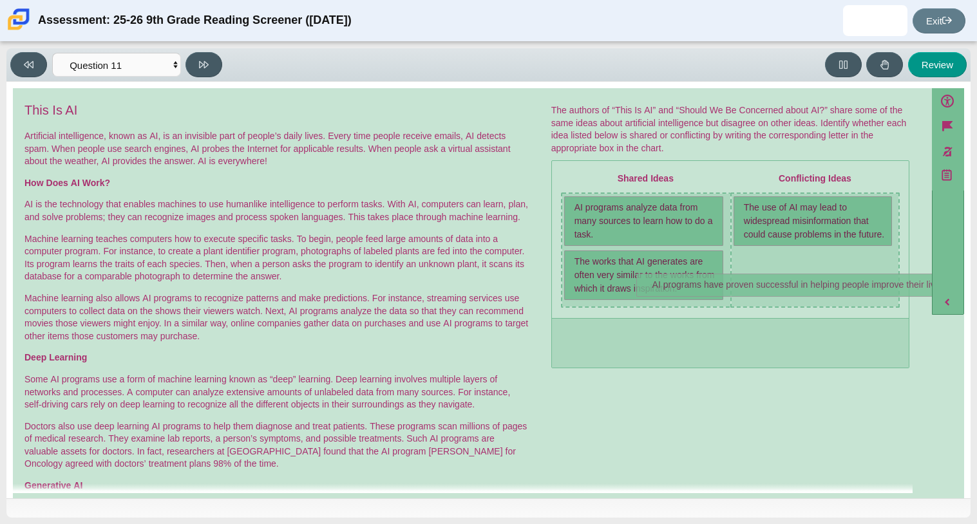
drag, startPoint x: 675, startPoint y: 336, endPoint x: 748, endPoint y: 280, distance: 91.8
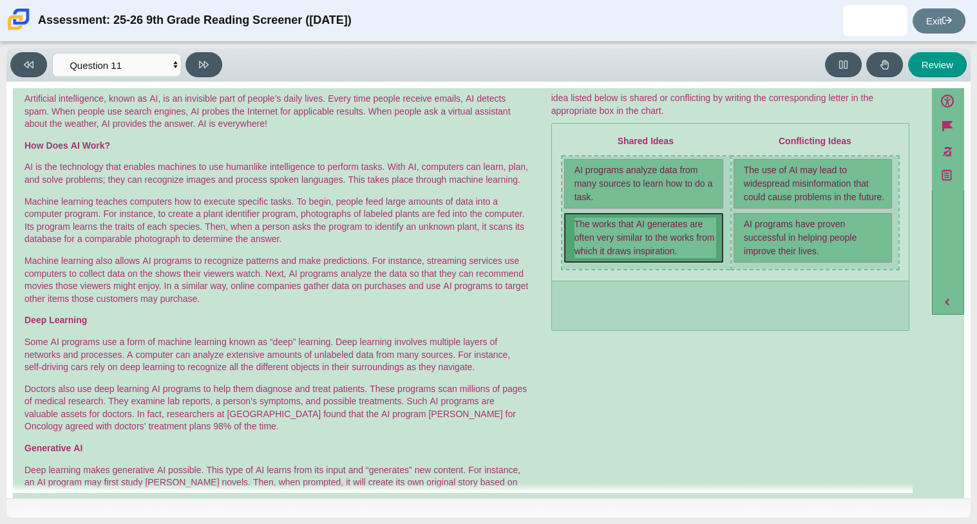
scroll to position [0, 0]
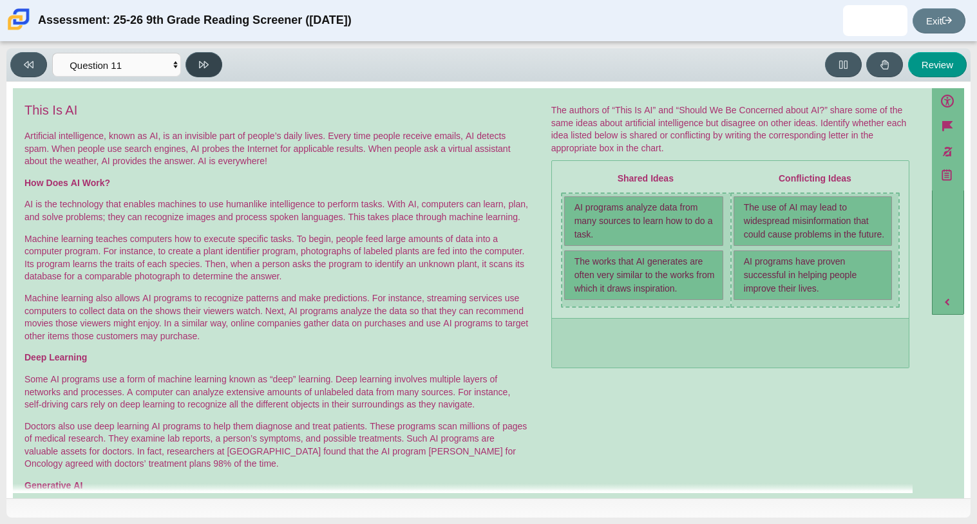
click at [205, 62] on icon at bounding box center [204, 64] width 10 height 7
select select "c3effed4-44ce-4a19-bd96-1787f34e9b4c"
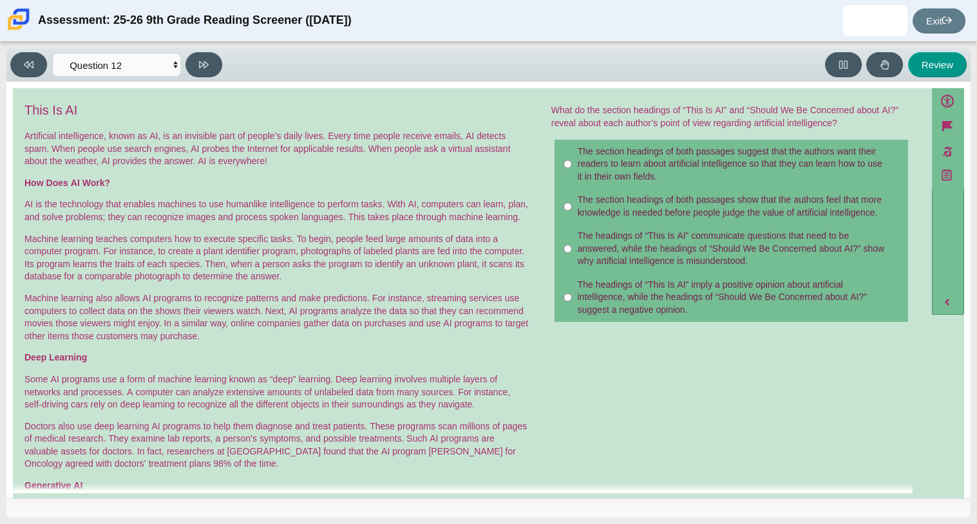
click at [654, 173] on div "The section headings of both passages suggest that the authors want their reade…" at bounding box center [740, 165] width 325 height 38
click at [572, 173] on input "The section headings of both passages suggest that the authors want their reade…" at bounding box center [567, 164] width 8 height 49
radio input "true"
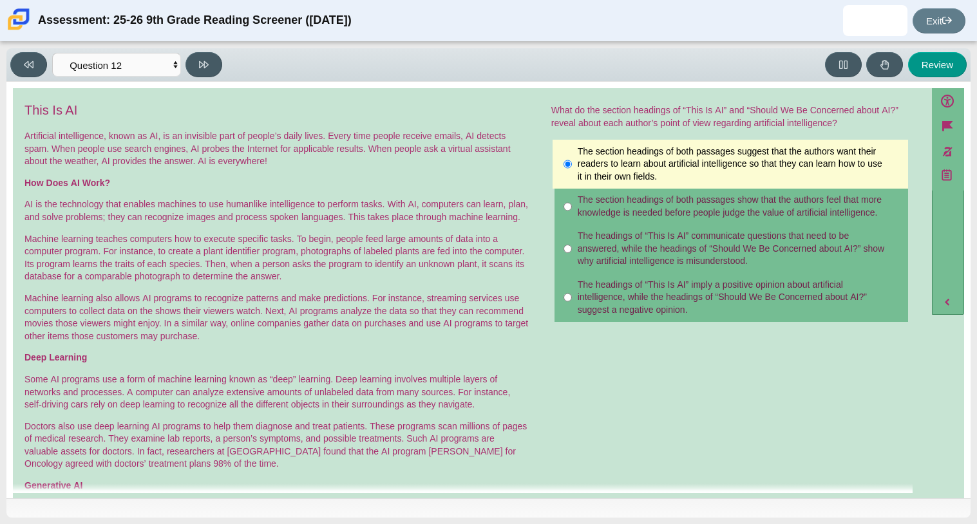
click at [667, 258] on div "The headings of “This Is AI” communicate questions that need to be answered, wh…" at bounding box center [740, 249] width 325 height 38
click at [572, 258] on input "The headings of “This Is AI” communicate questions that need to be answered, wh…" at bounding box center [567, 249] width 8 height 49
radio input "true"
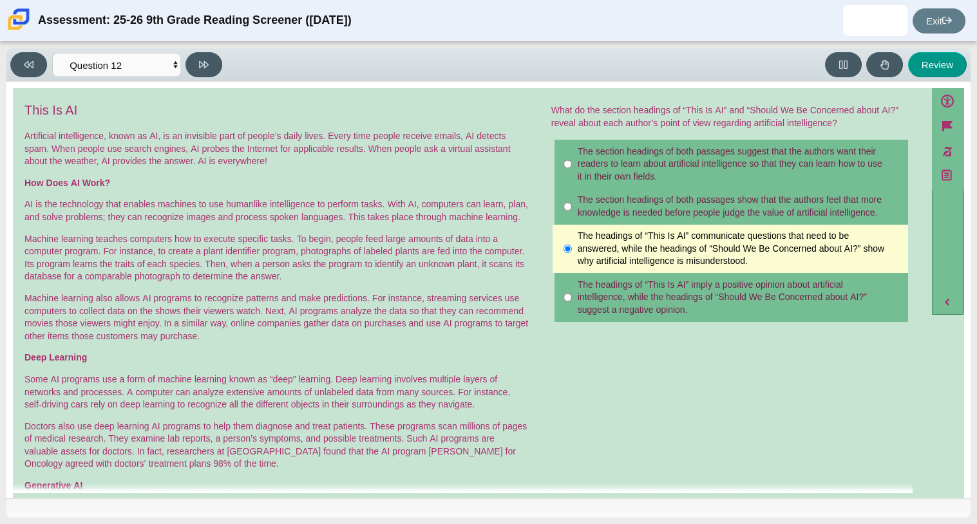
click at [658, 287] on div "The headings of “This Is AI” imply a positive opinion about artificial intellig…" at bounding box center [740, 298] width 325 height 38
click at [572, 287] on input "The headings of “This Is AI” imply a positive opinion about artificial intellig…" at bounding box center [567, 297] width 8 height 49
radio input "true"
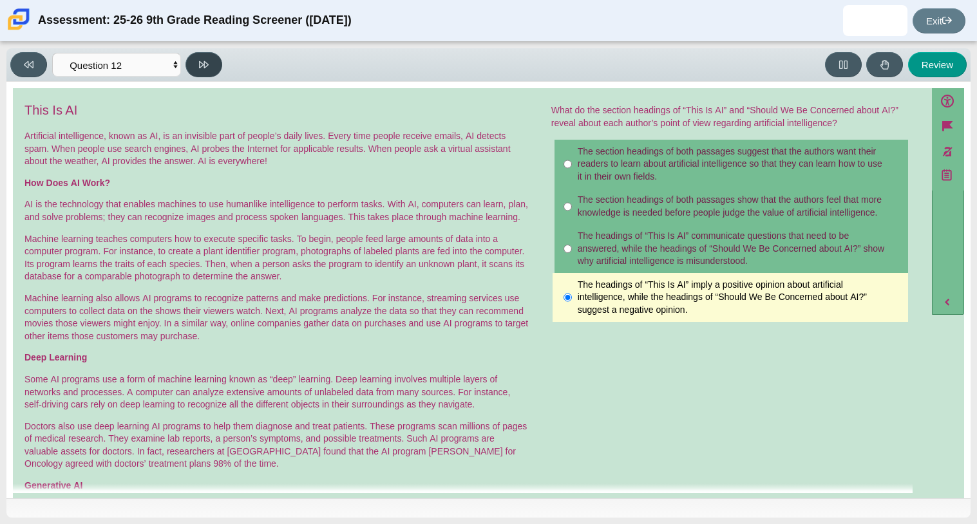
click at [206, 61] on icon at bounding box center [204, 65] width 10 height 10
select select "review"
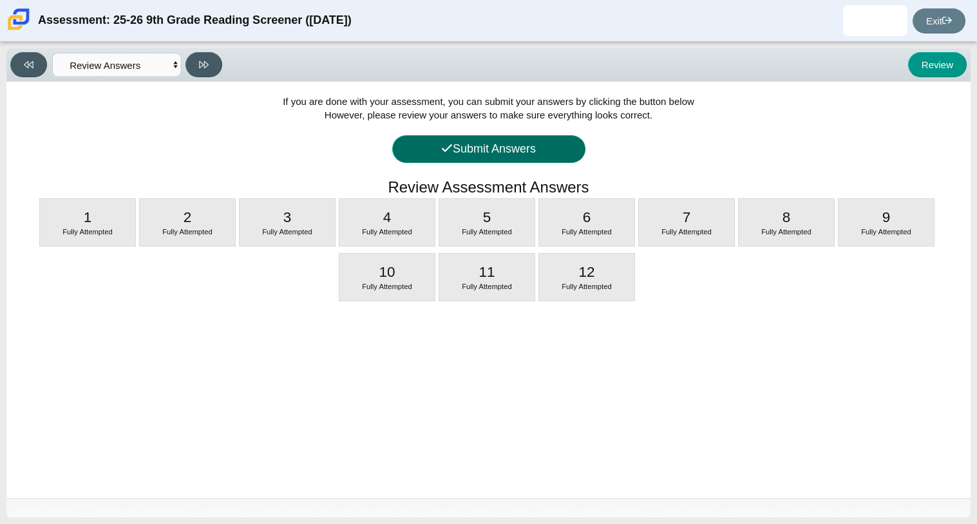
click at [502, 158] on button "Submit Answers" at bounding box center [488, 149] width 193 height 28
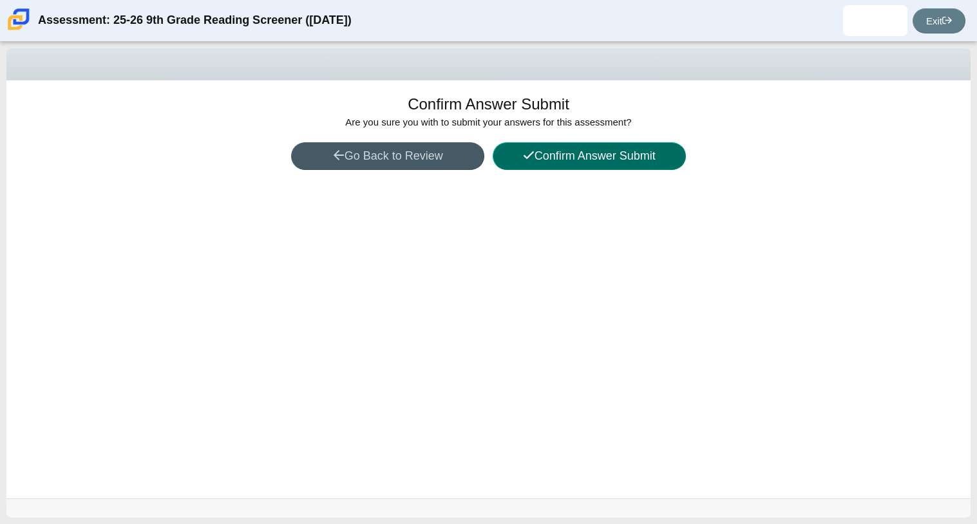
click at [518, 156] on button "Confirm Answer Submit" at bounding box center [589, 156] width 193 height 28
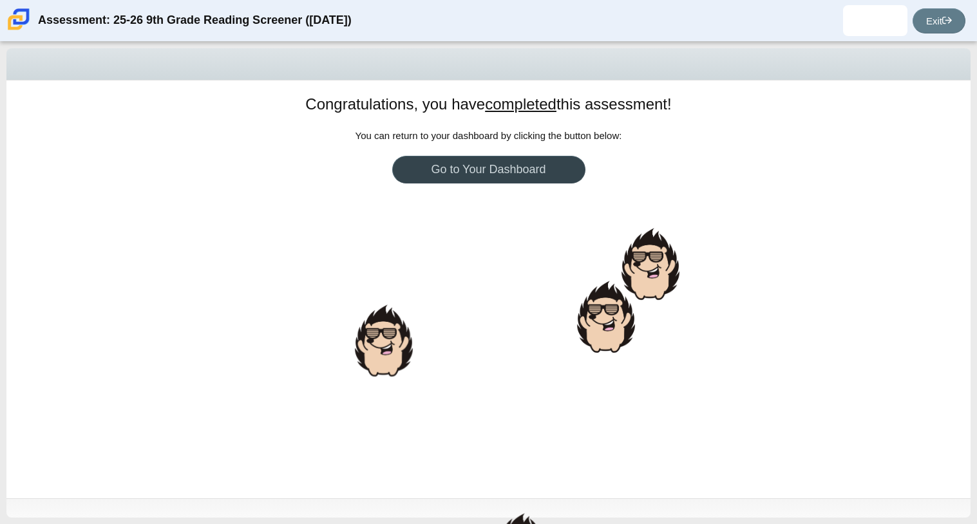
click at [513, 171] on link "Go to Your Dashboard" at bounding box center [488, 170] width 193 height 28
